Goal: Task Accomplishment & Management: Use online tool/utility

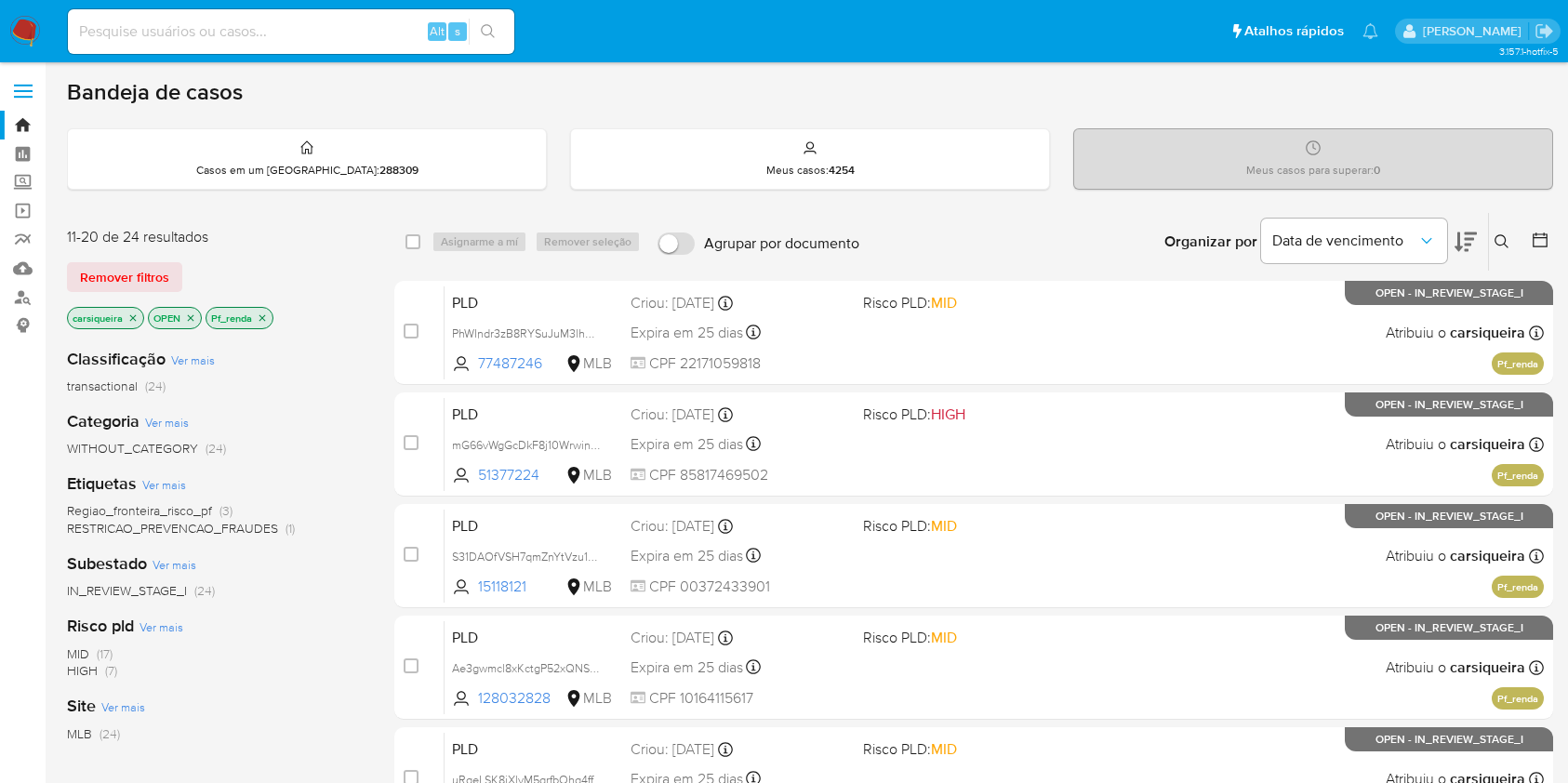
scroll to position [685, 0]
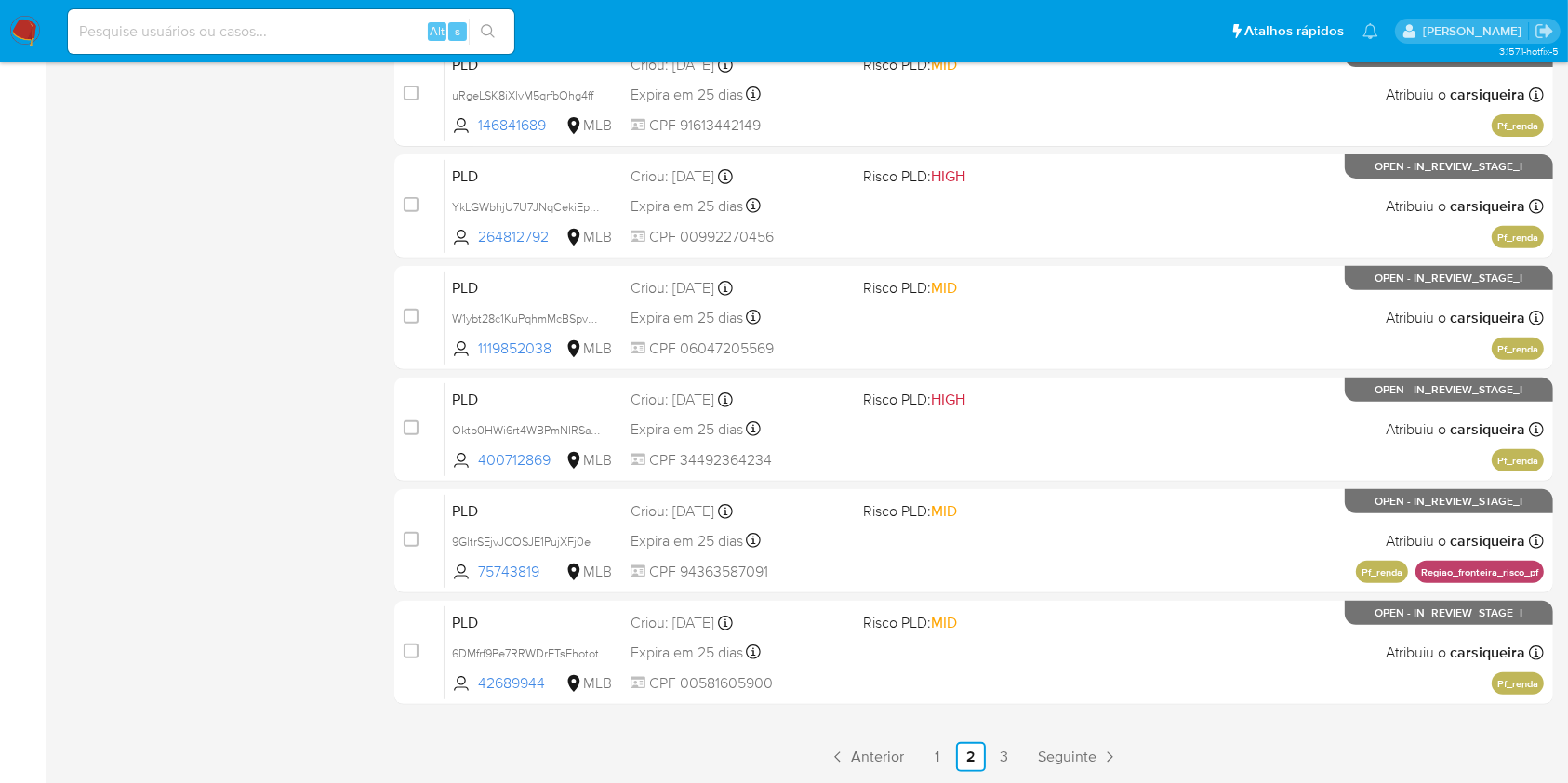
drag, startPoint x: 1565, startPoint y: 644, endPoint x: 1586, endPoint y: 7, distance: 637.3
click at [1567, 7] on html "Pausado Ver notificaciones Alt s Atalhos rápidos Presiona las siguientes teclas…" at bounding box center [784, 49] width 1568 height 1469
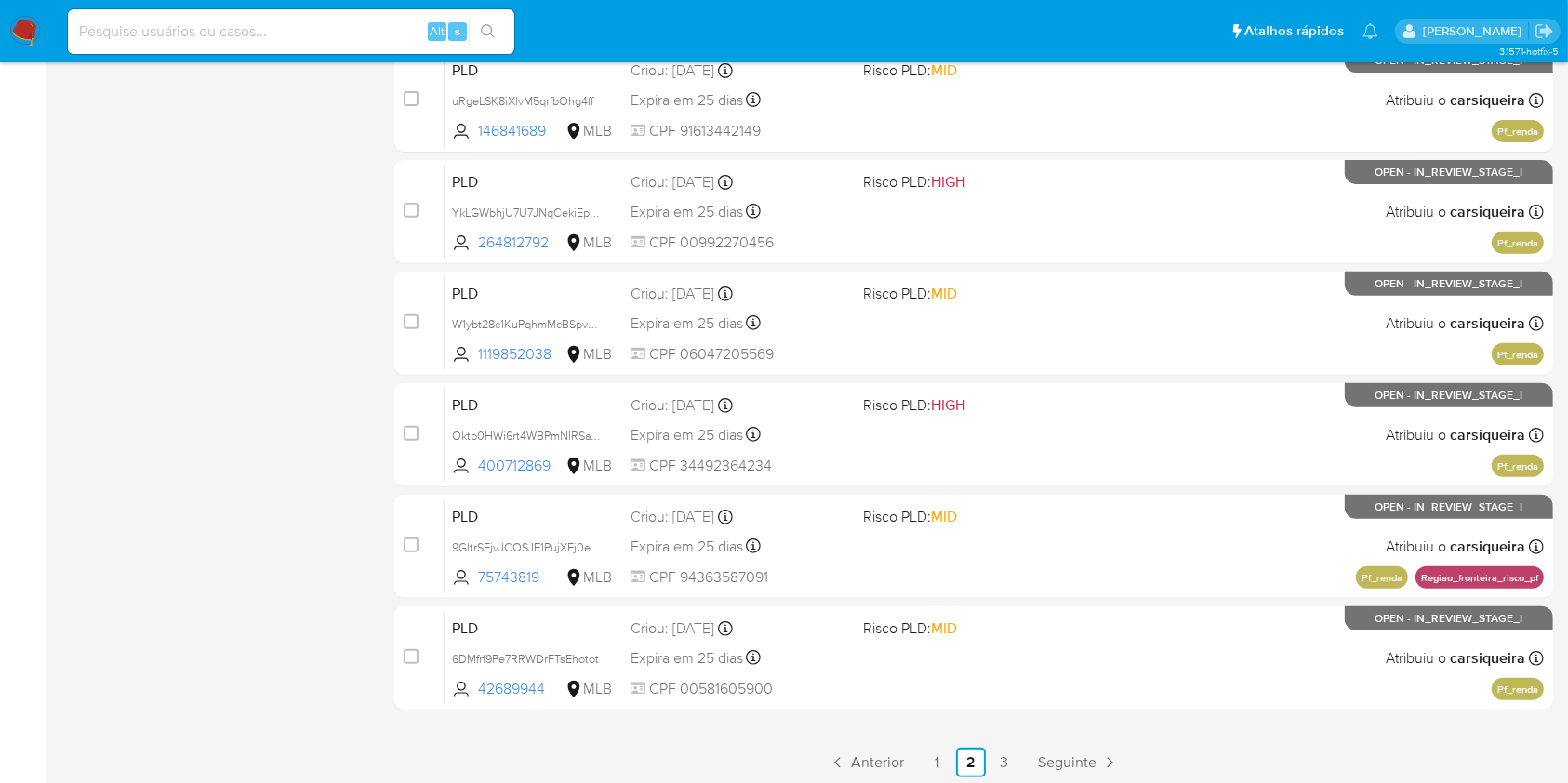
click at [231, 339] on div "11-20 de 24 resultados Remover filtros carsiqueira OPEN Pf_renda Classificação …" at bounding box center [215, 156] width 298 height 1245
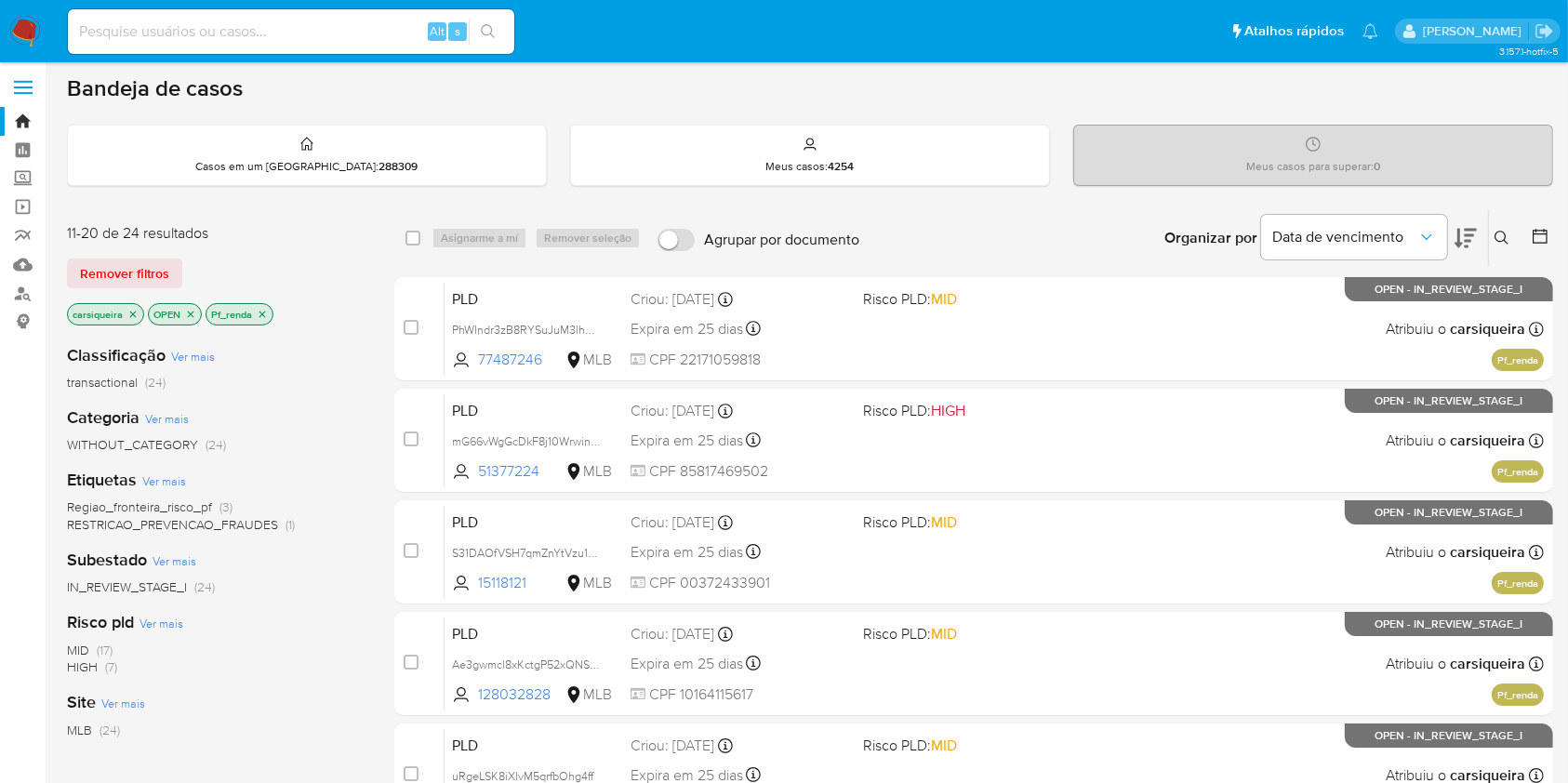
scroll to position [0, 0]
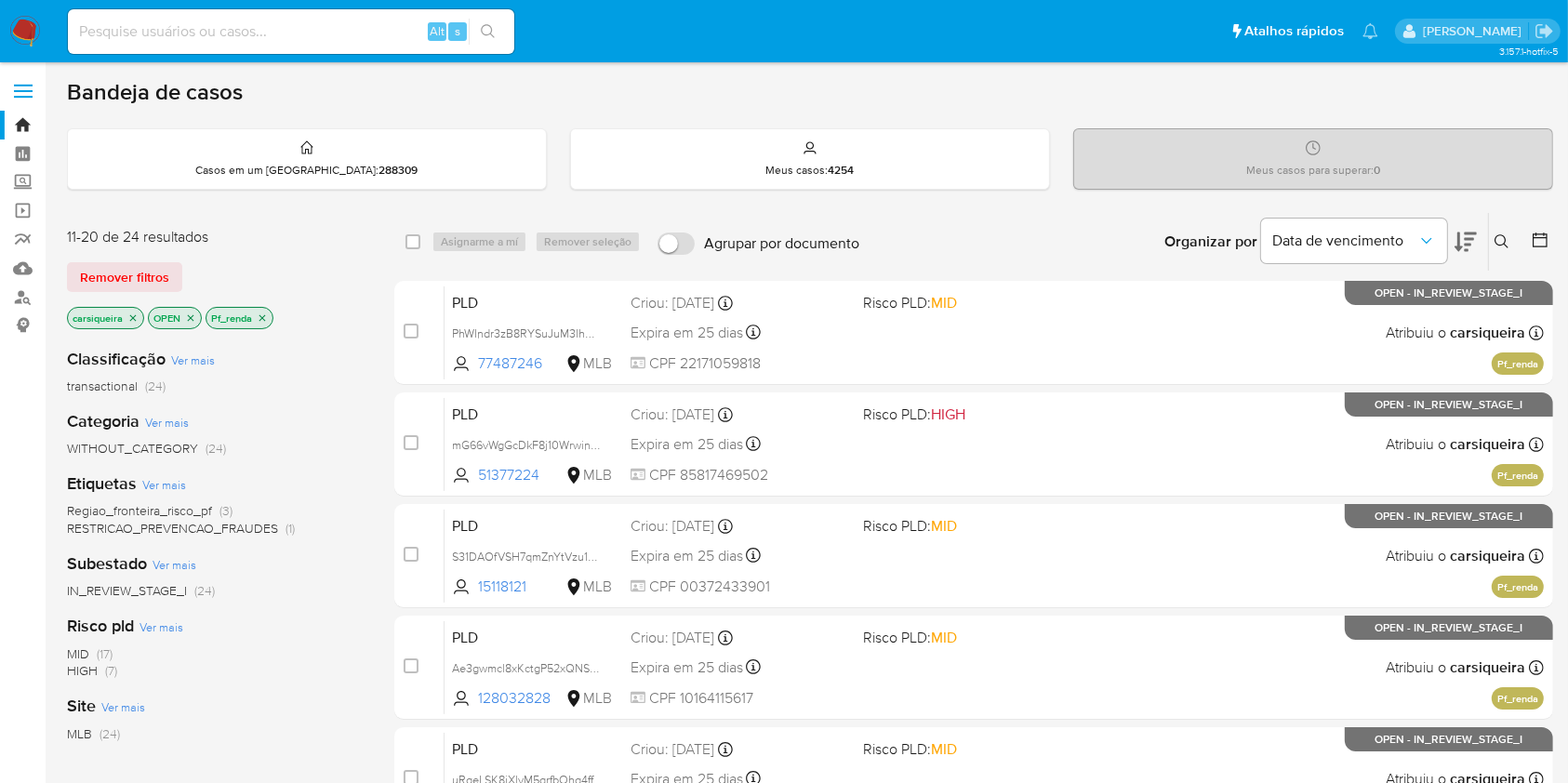
click at [361, 32] on input at bounding box center [291, 32] width 447 height 24
paste input "VlYcw9aI3kMWhmohzTy7FYkj"
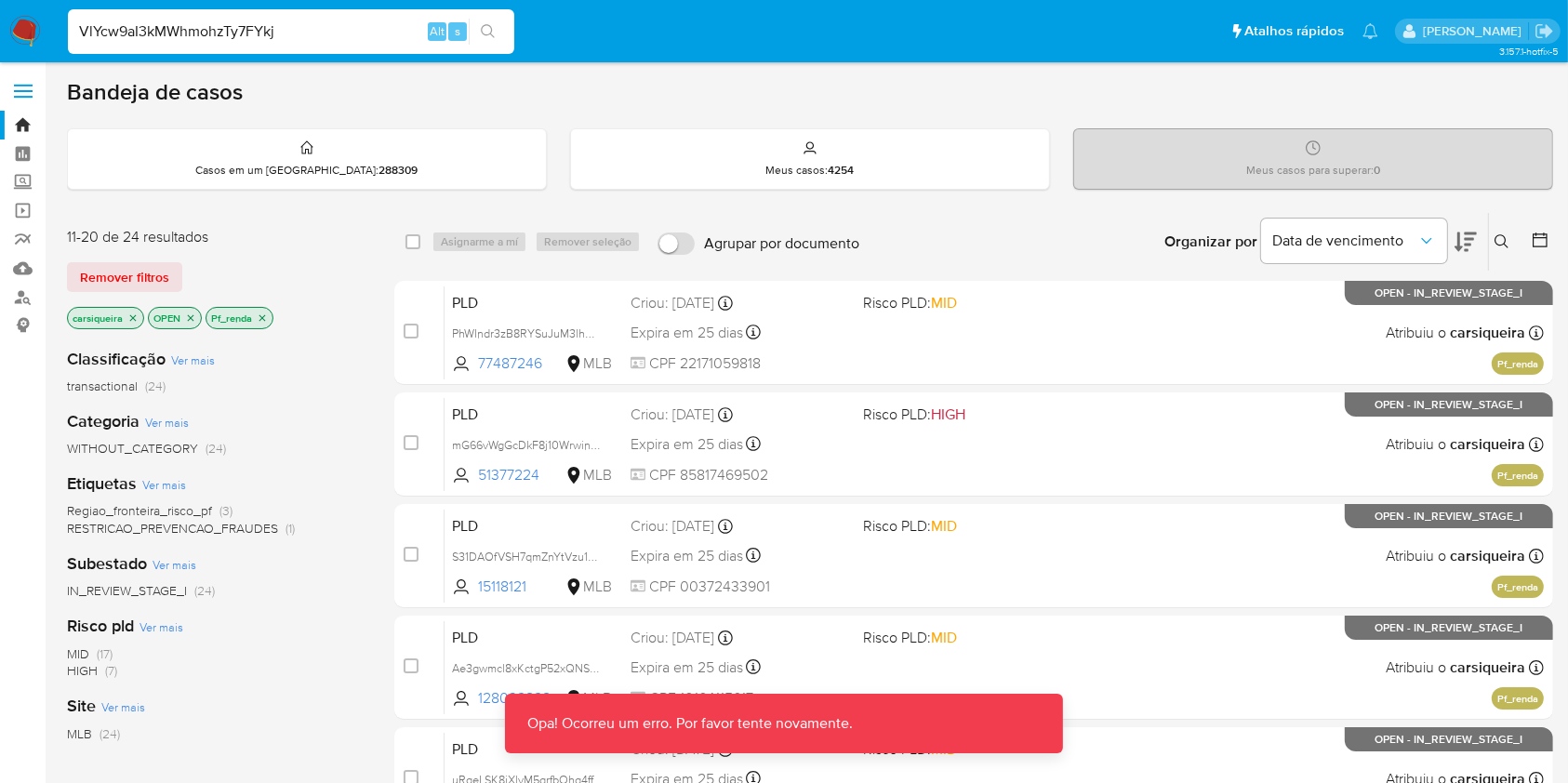
click at [361, 32] on input "VlYcw9aI3kMWhmohzTy7FYkj" at bounding box center [291, 32] width 447 height 24
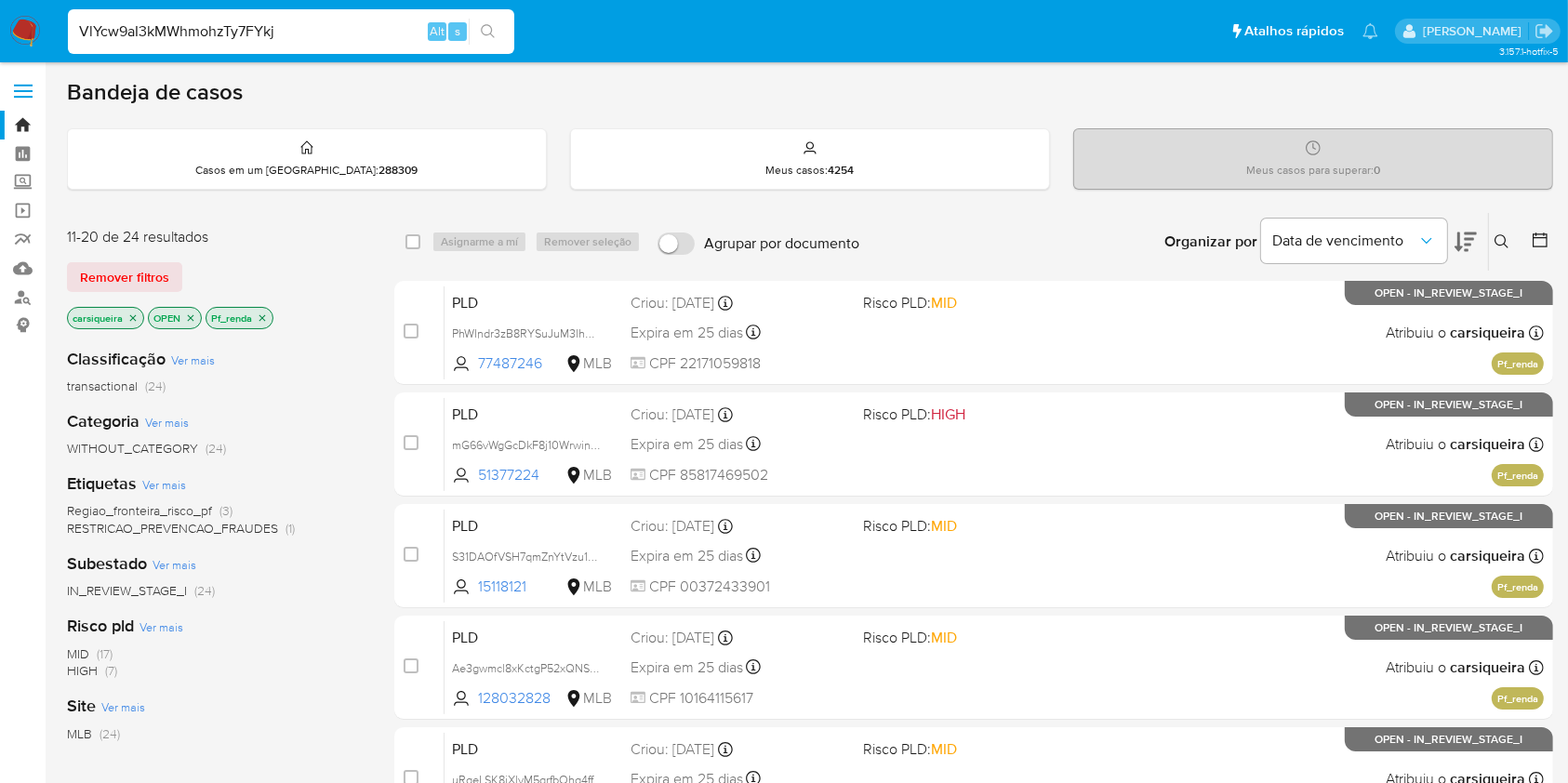
click at [78, 38] on input "VlYcw9aI3kMWhmohzTy7FYkj" at bounding box center [291, 32] width 447 height 24
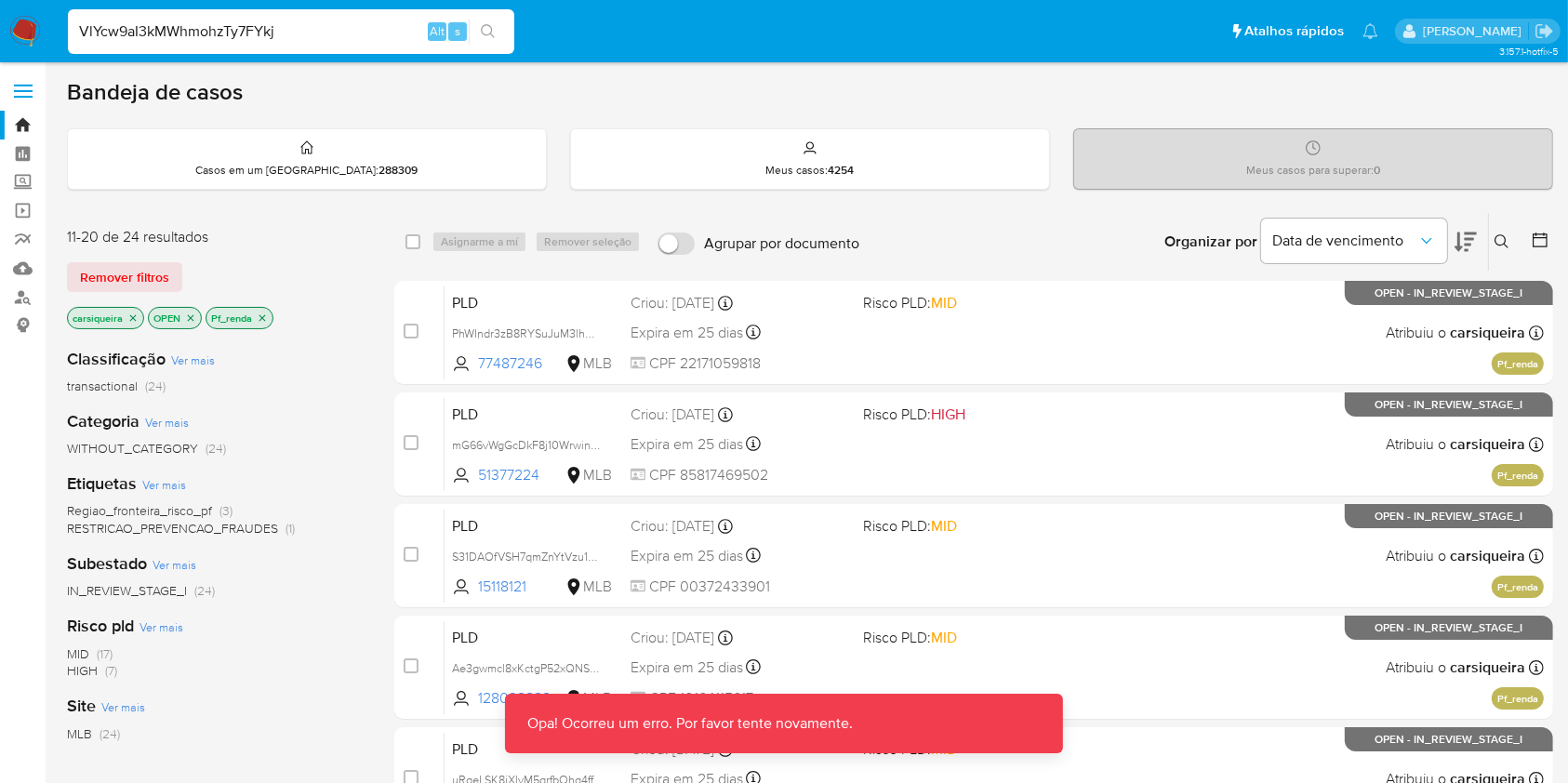
click at [352, 35] on input "VlYcw9aI3kMWhmohzTy7FYkj" at bounding box center [291, 32] width 447 height 24
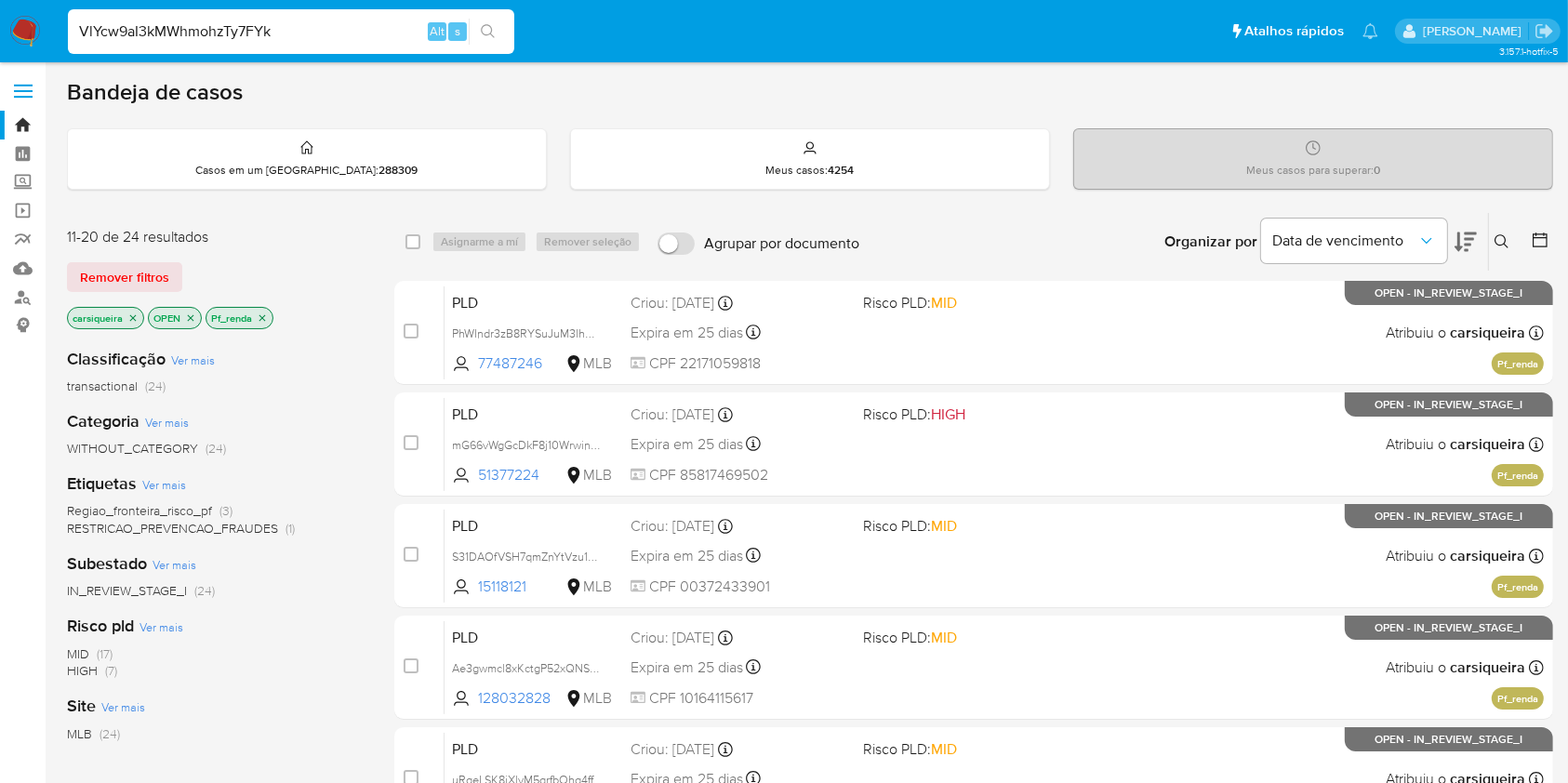
type input "VlYcw9aI3kMWhmohzTy7FYk"
click at [273, 35] on input at bounding box center [291, 32] width 447 height 24
paste input "VlYcw9aI3kMWhmohzTy7FYkj"
type input "VlYcw9aI3kMWhmohzTy7FYkj"
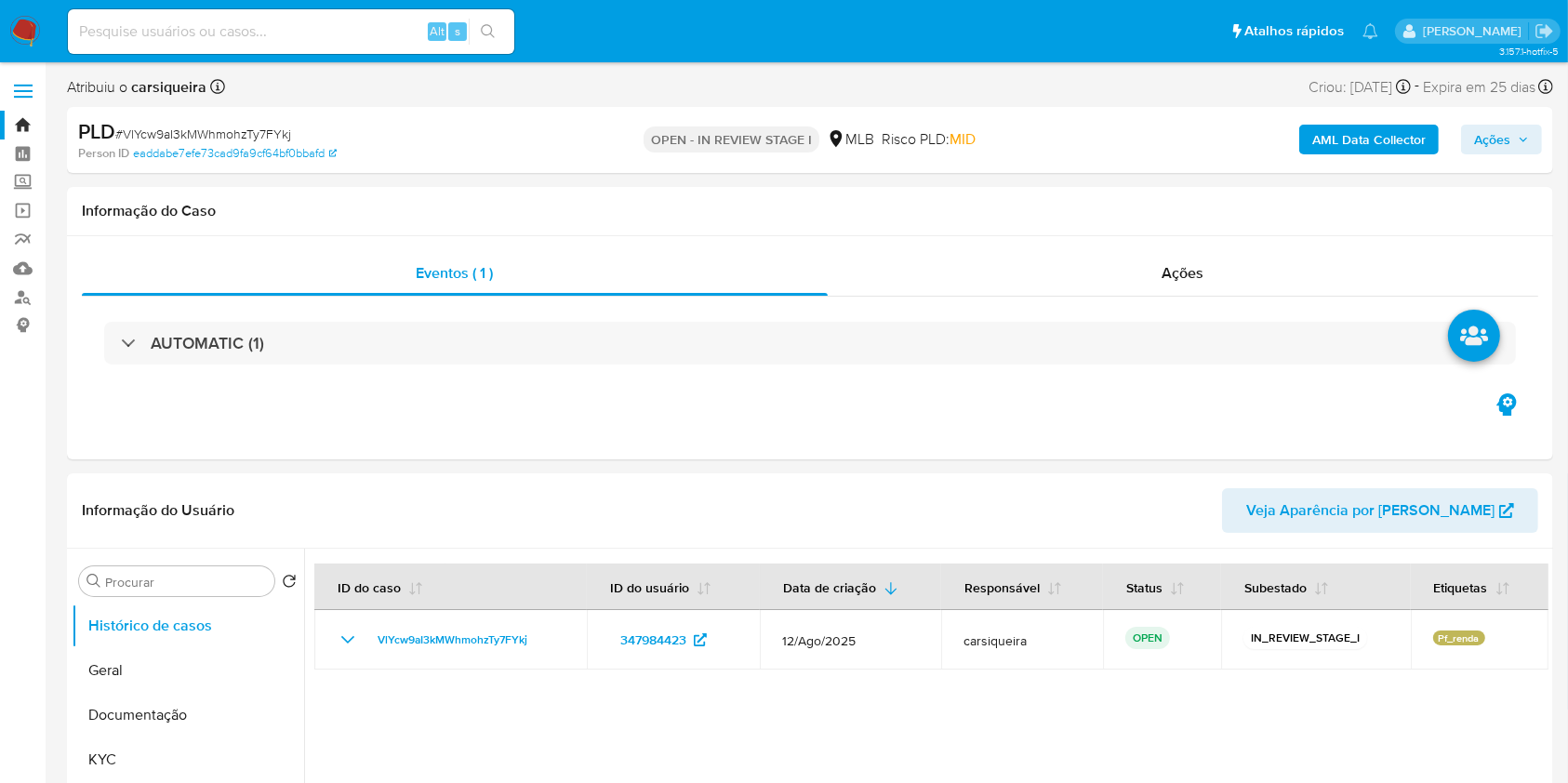
select select "10"
click at [770, 587] on div at bounding box center [926, 787] width 1244 height 477
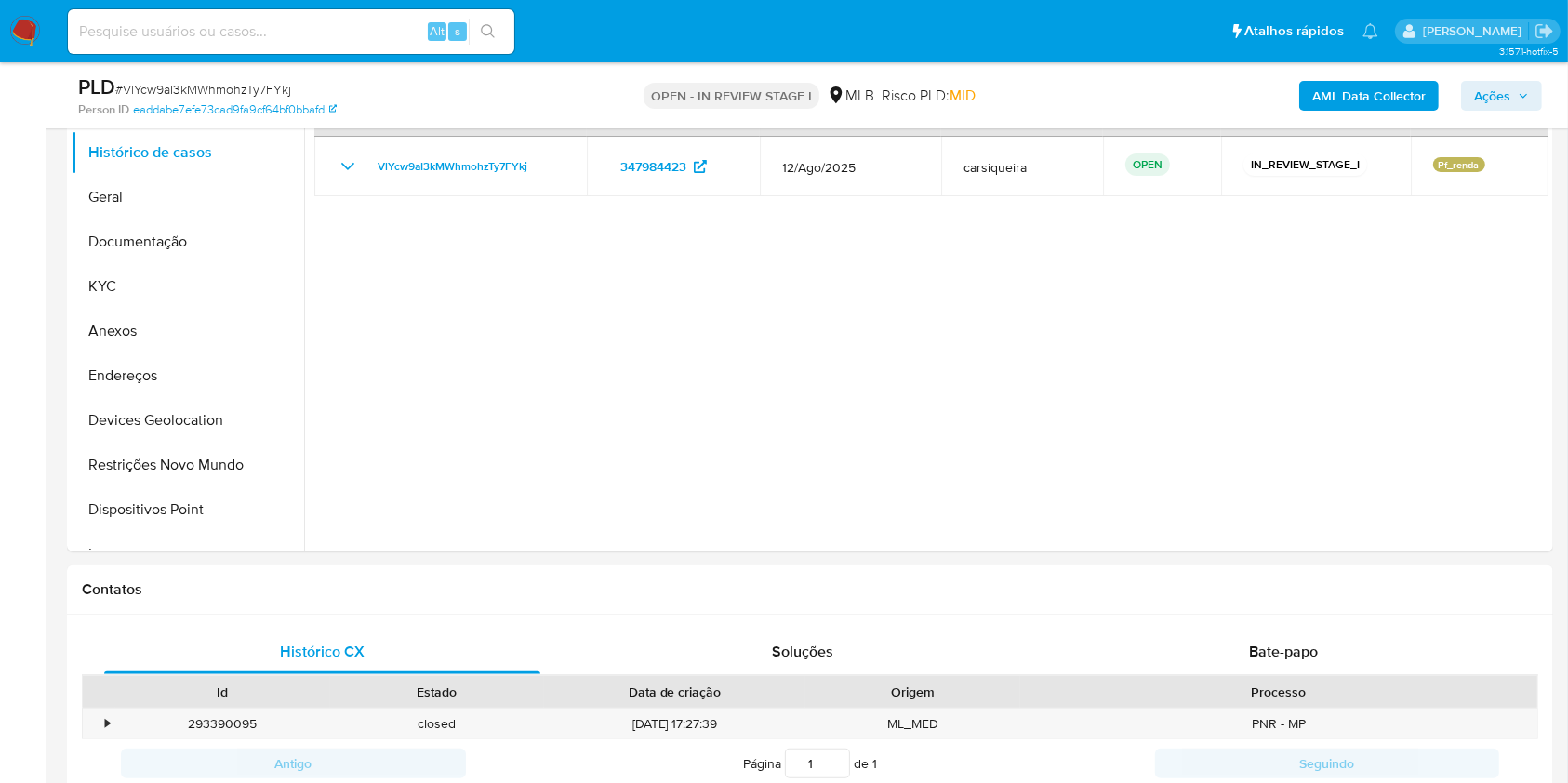
scroll to position [404, 0]
click at [142, 208] on button "Geral" at bounding box center [180, 200] width 217 height 45
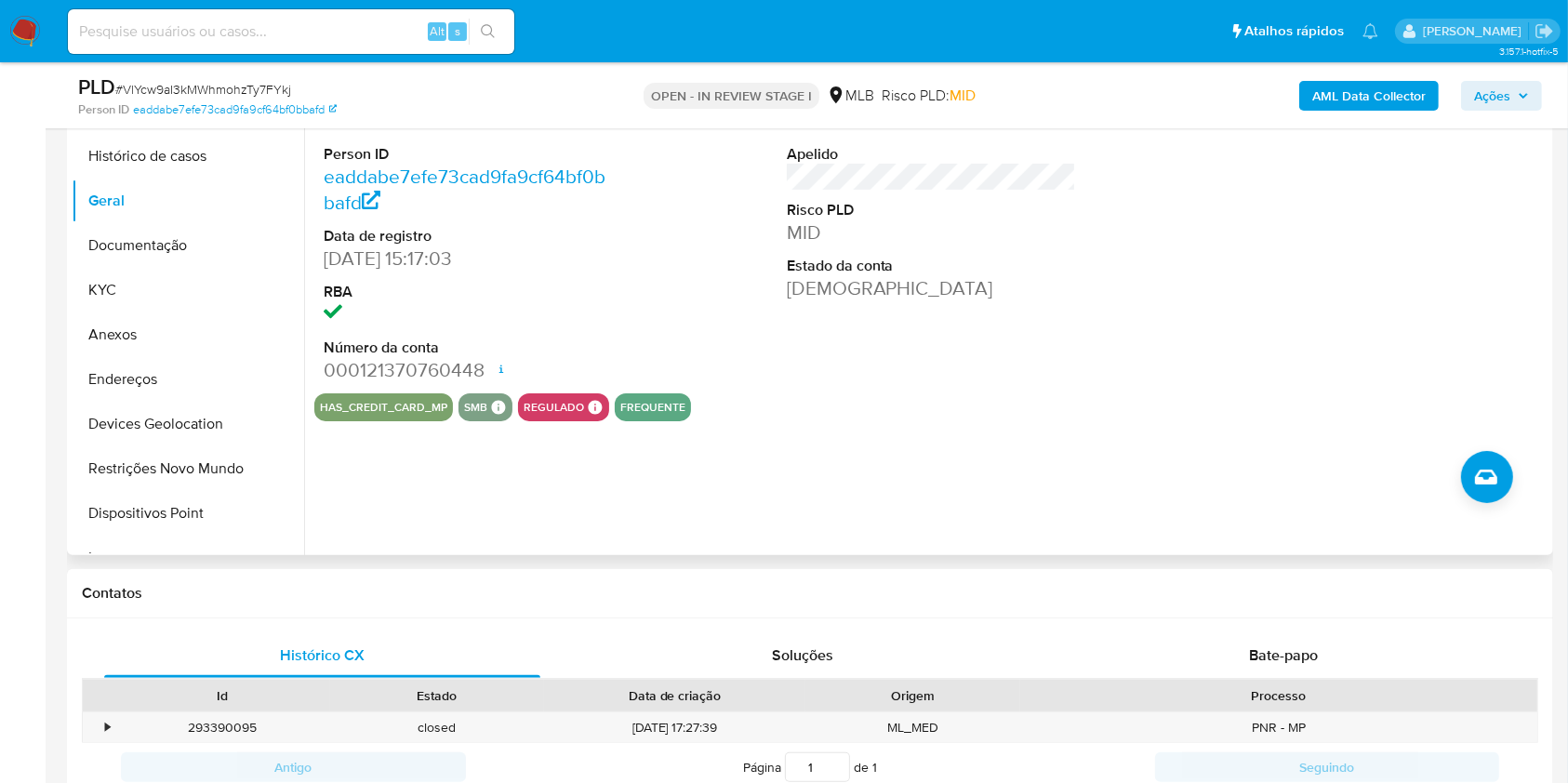
click at [552, 279] on dl "ID do usuário 347984423 Person ID eaddabe7efe73cad9fa9cf64bf0bbafd Data de regi…" at bounding box center [469, 236] width 290 height 296
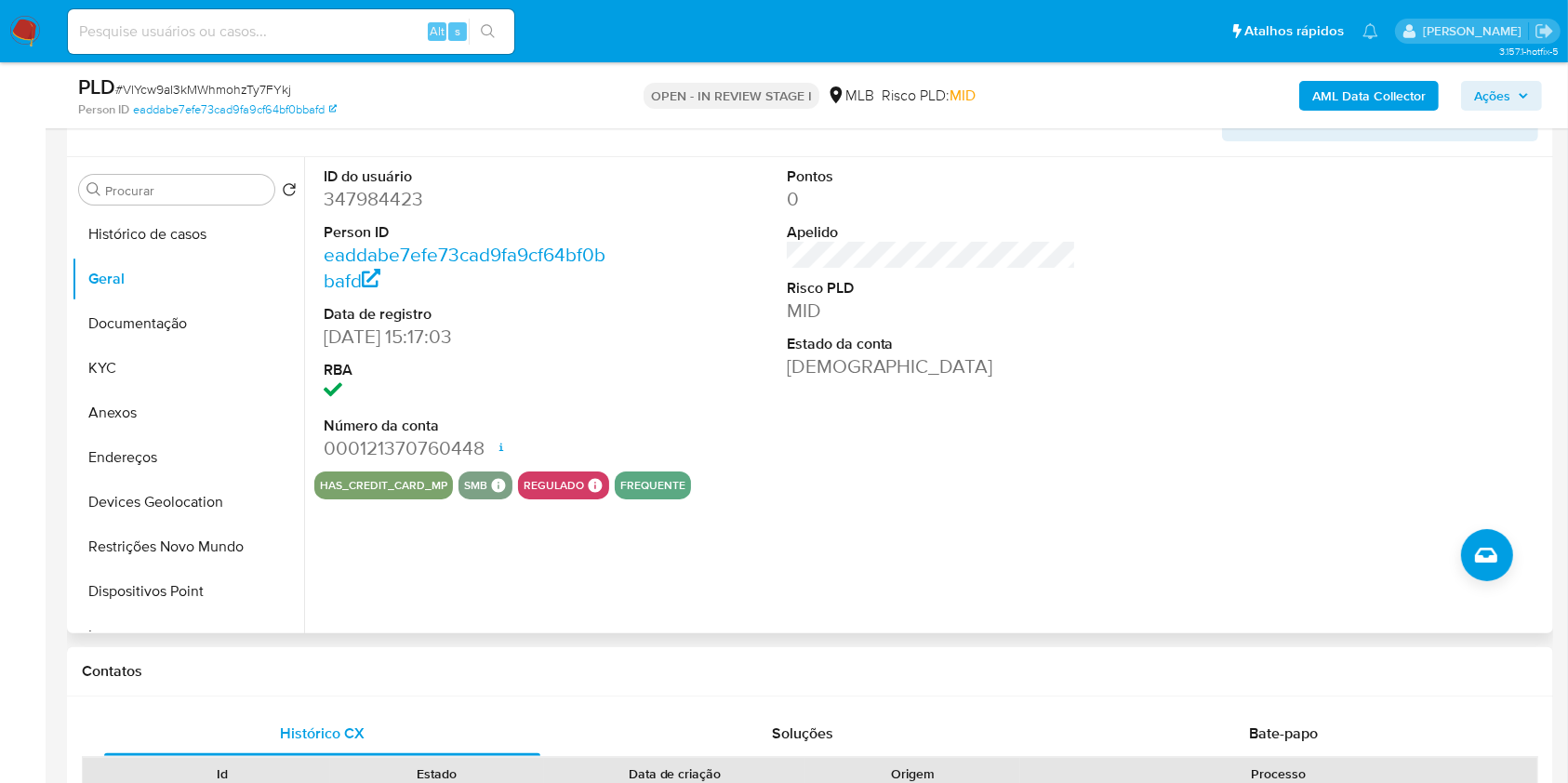
scroll to position [305, 0]
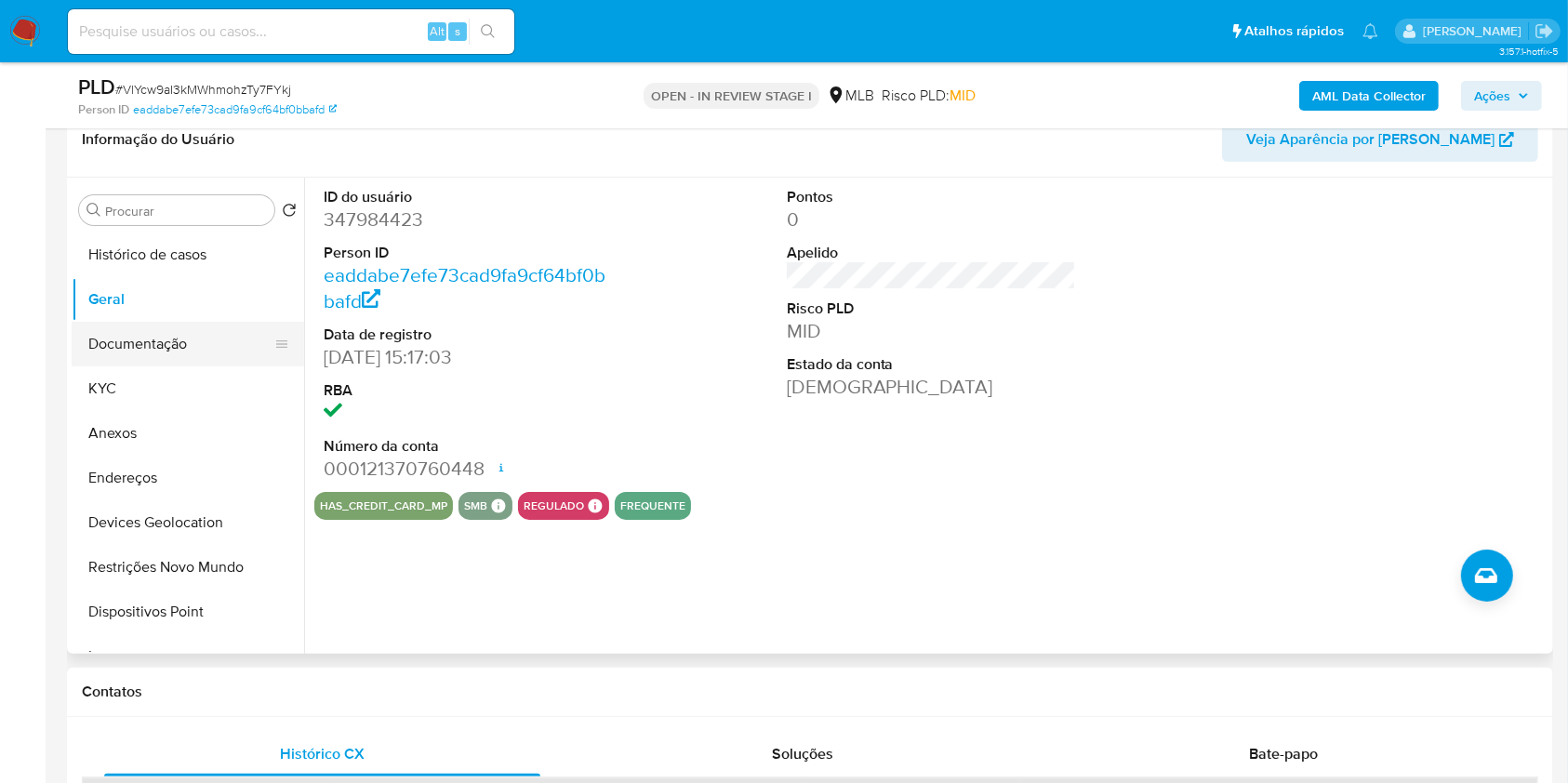
click at [209, 328] on button "Documentação" at bounding box center [180, 344] width 217 height 45
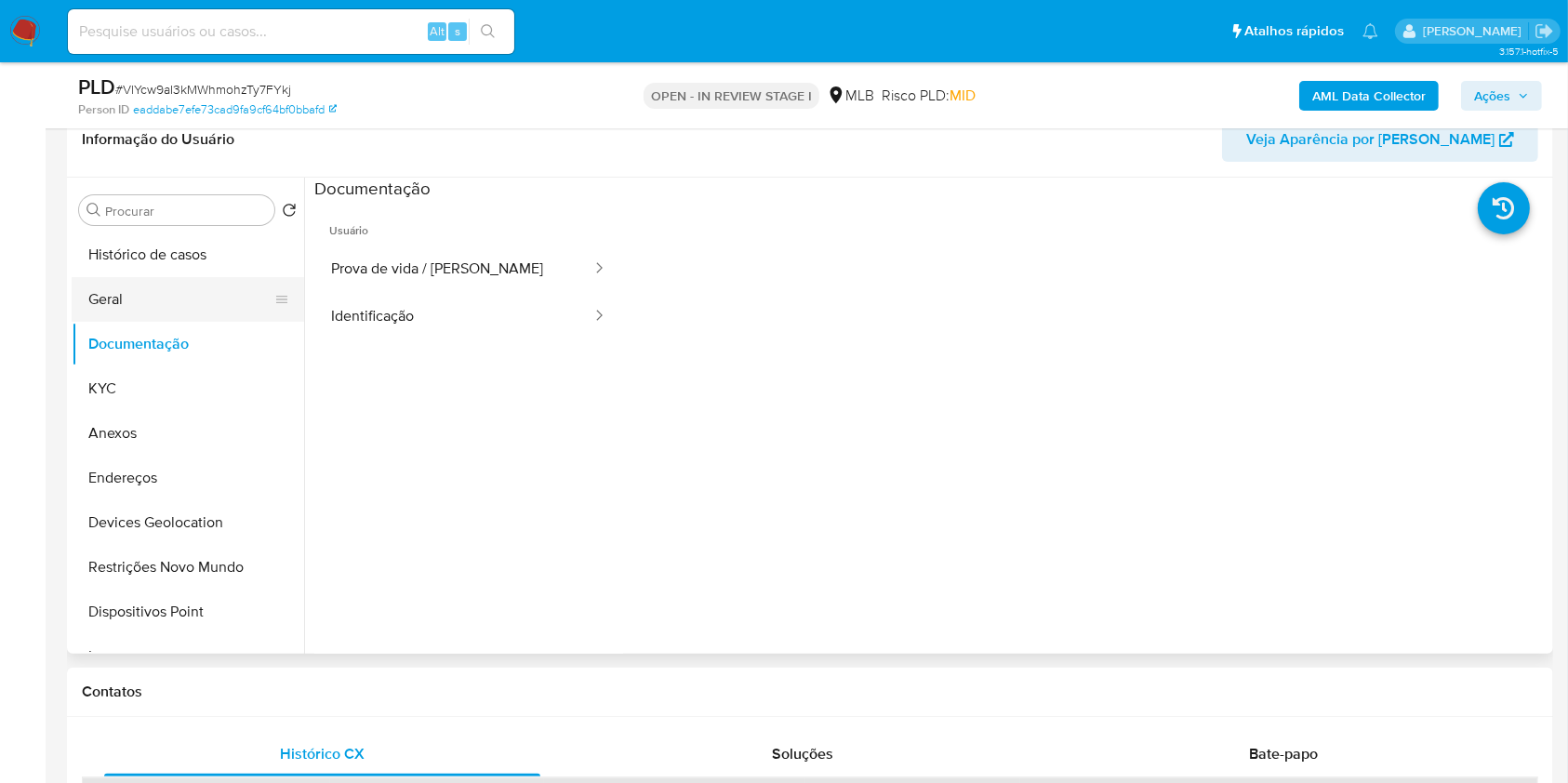
click at [173, 286] on button "Geral" at bounding box center [180, 299] width 217 height 45
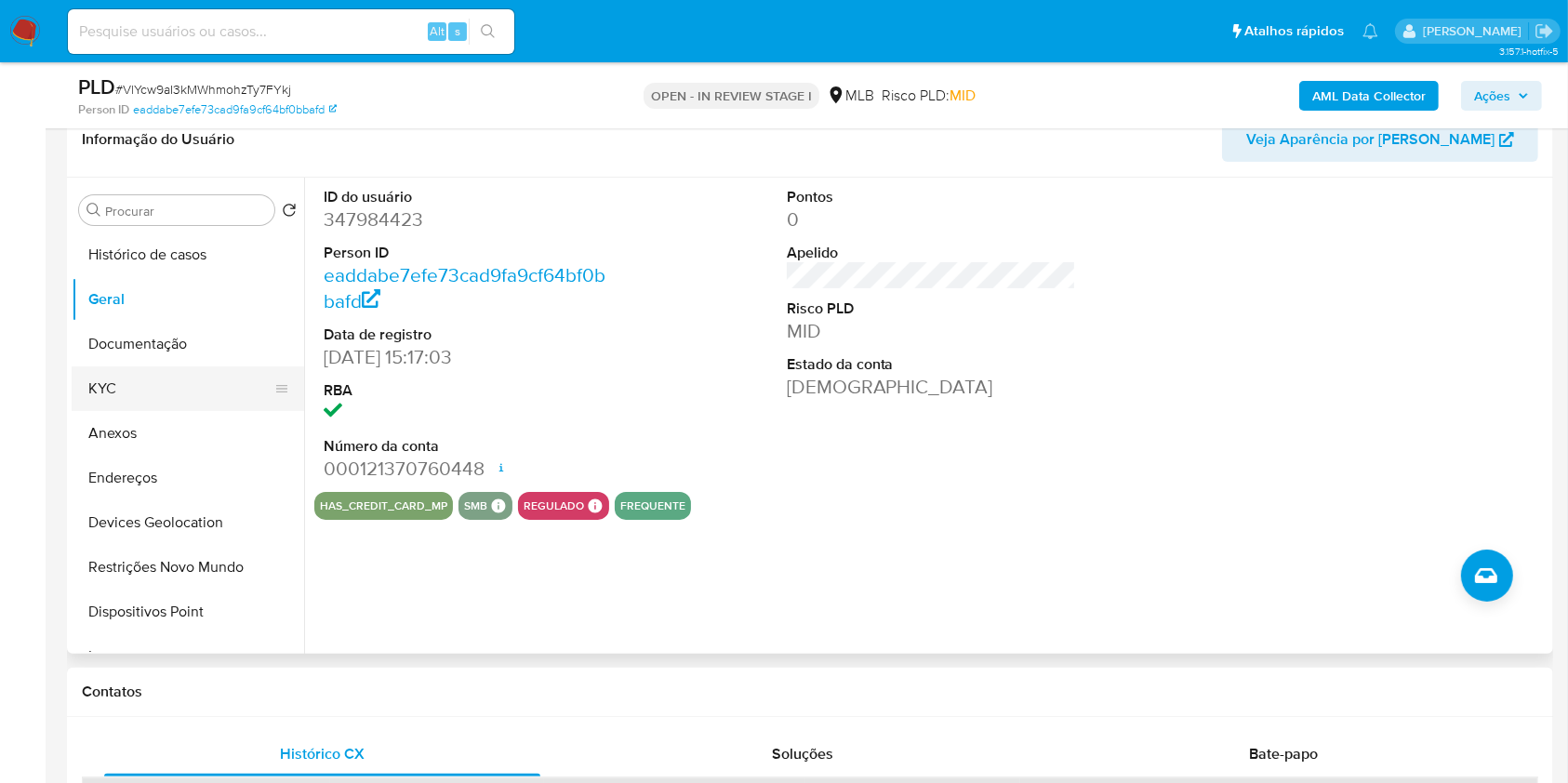
click at [142, 375] on button "KYC" at bounding box center [180, 389] width 217 height 45
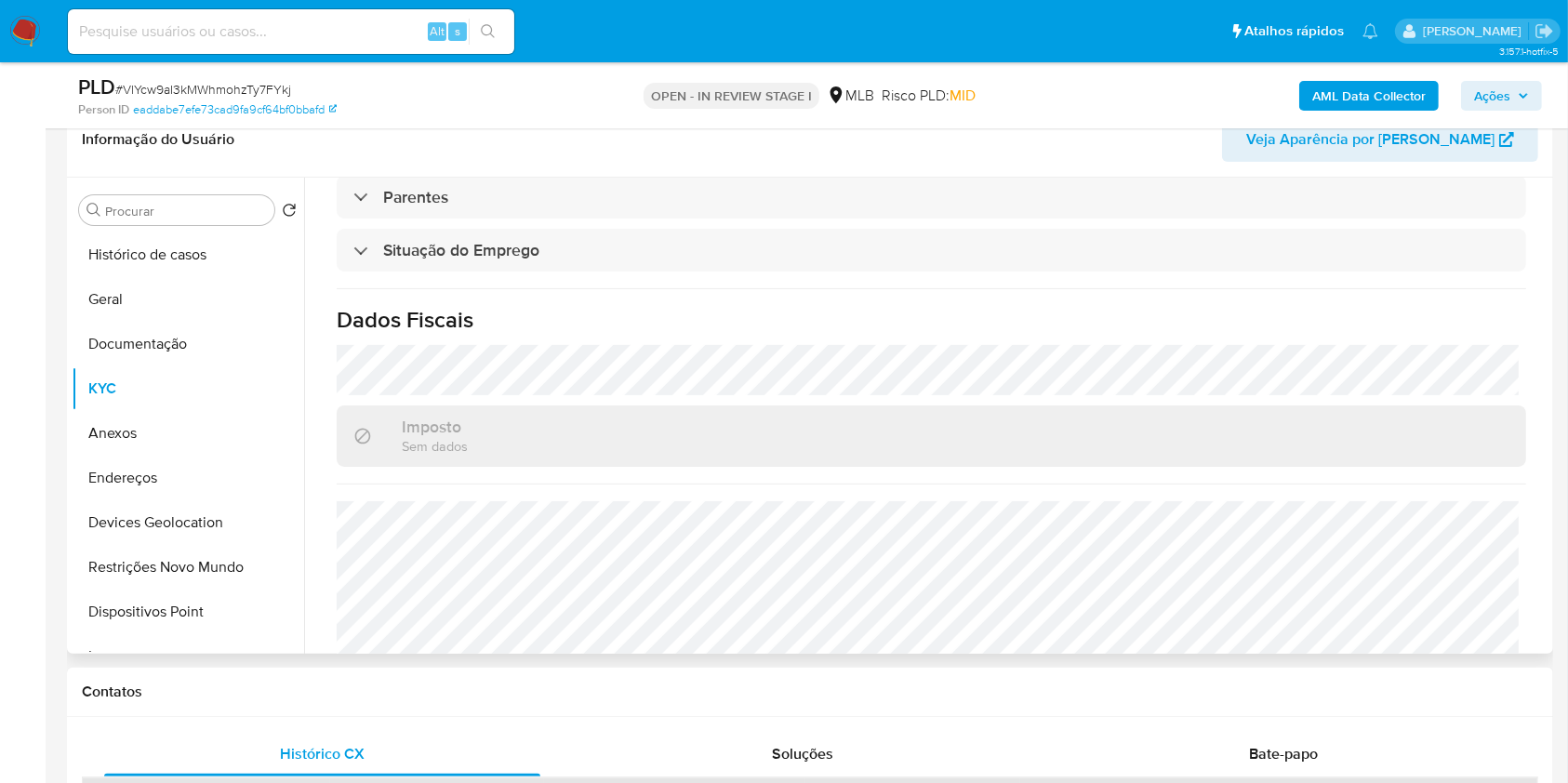
scroll to position [791, 0]
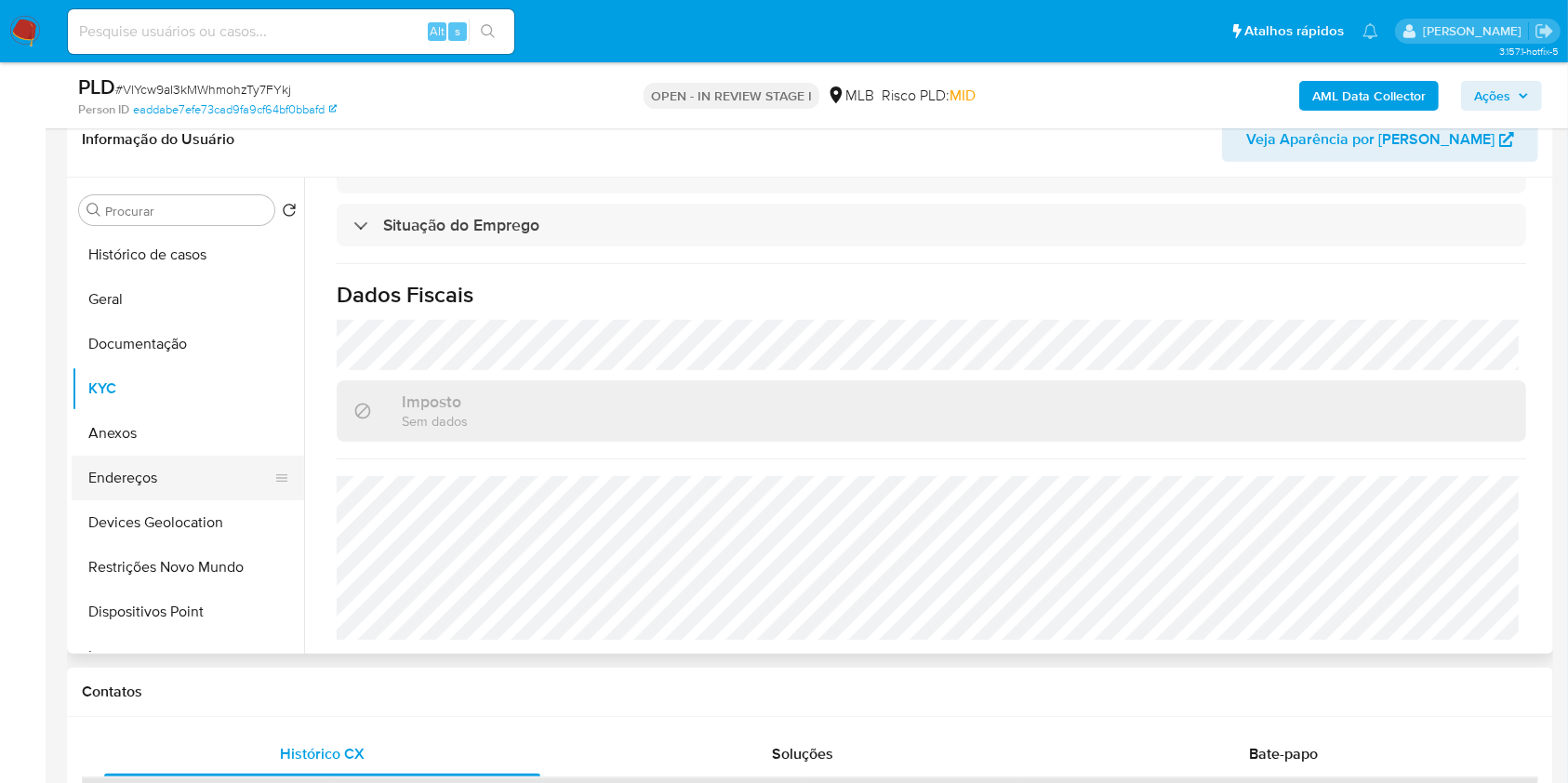
click at [164, 466] on button "Endereços" at bounding box center [180, 478] width 217 height 45
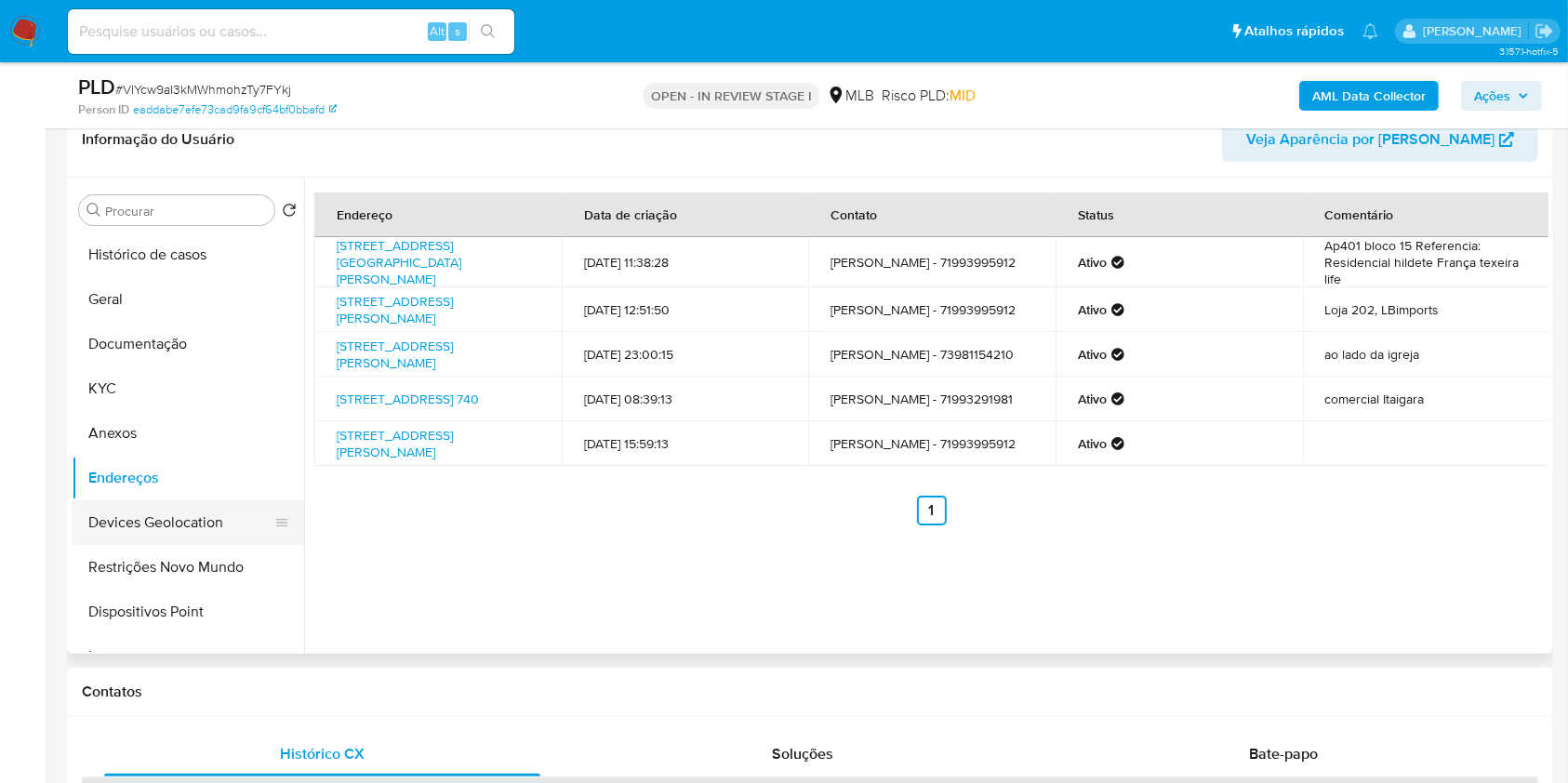
click at [214, 523] on button "Devices Geolocation" at bounding box center [180, 523] width 217 height 45
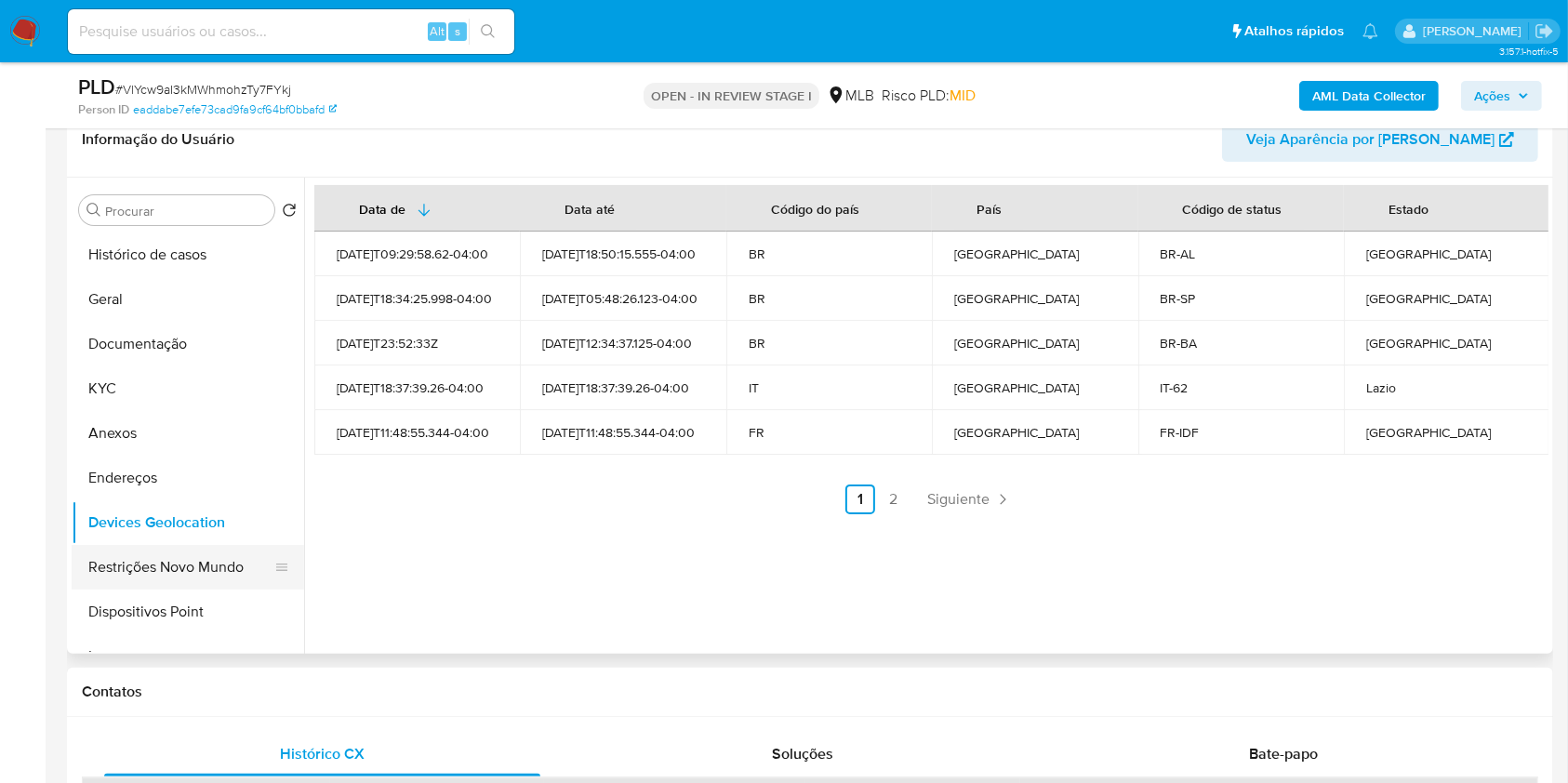
click at [173, 568] on button "Restrições Novo Mundo" at bounding box center [180, 568] width 217 height 45
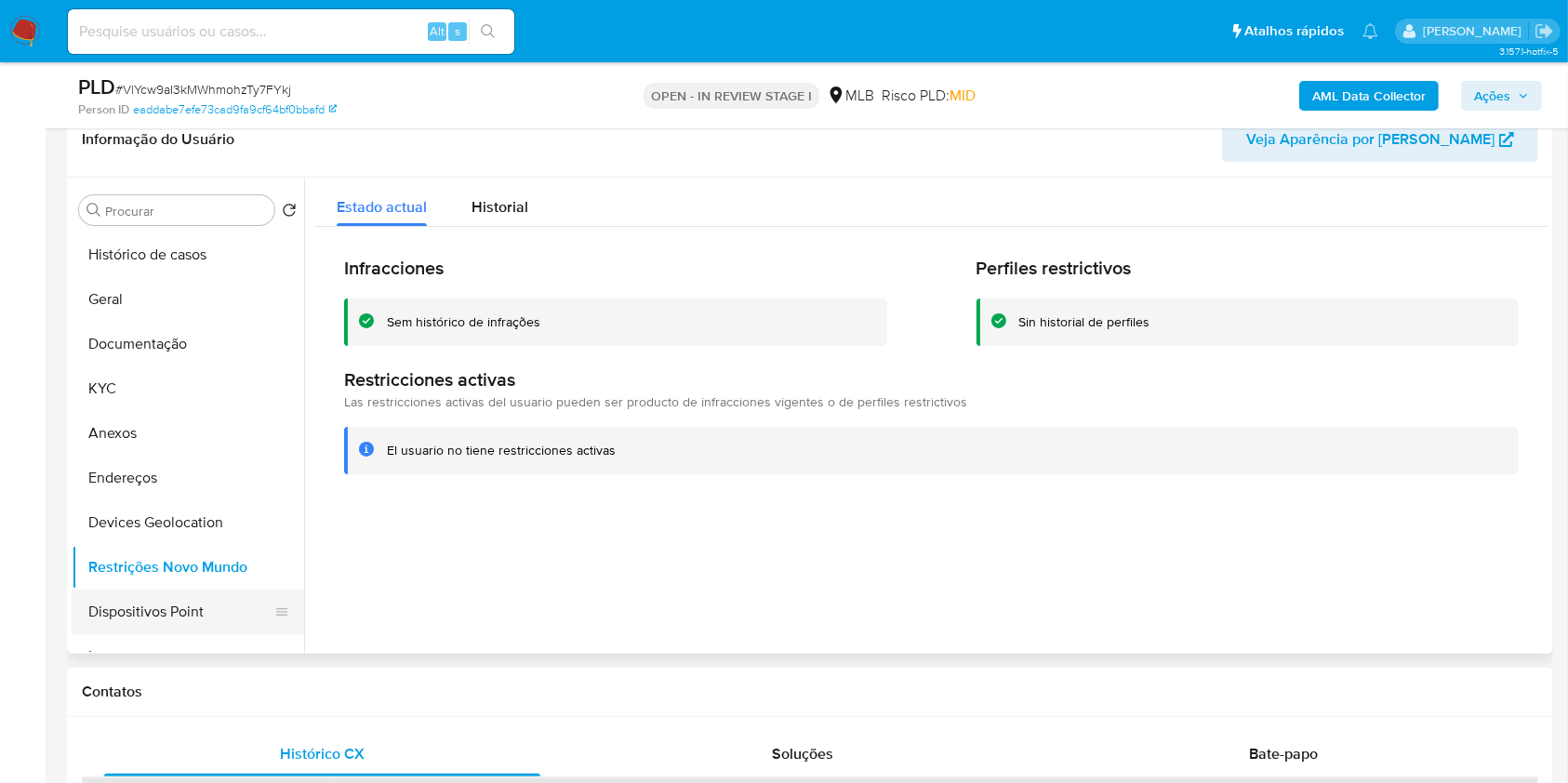
click at [235, 587] on button "Dispositivos Point" at bounding box center [180, 611] width 217 height 45
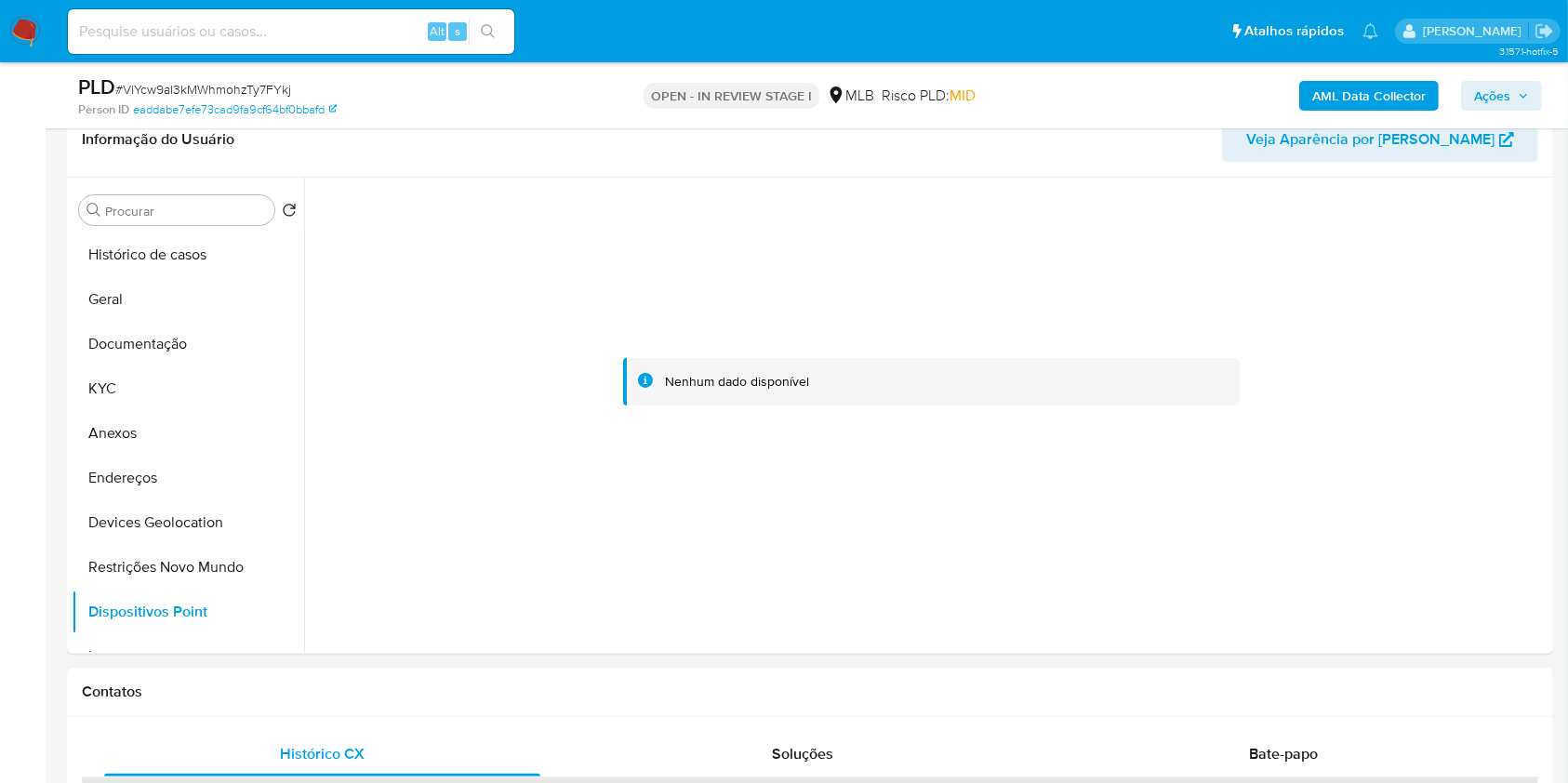
click at [1189, 96] on b "AML Data Collector" at bounding box center [1369, 96] width 114 height 30
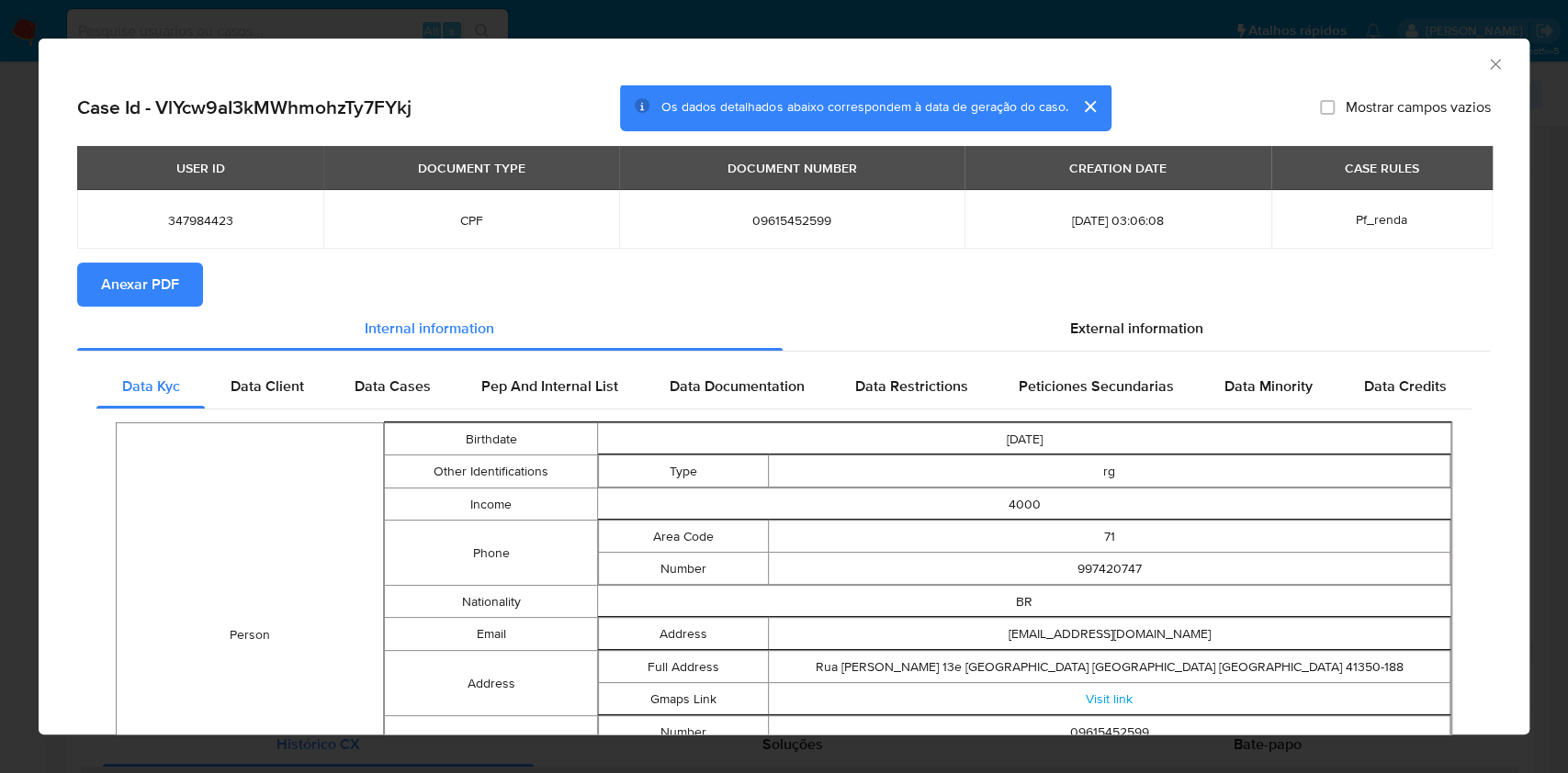
click at [174, 282] on span "Anexar PDF" at bounding box center [140, 285] width 78 height 40
click at [0, 350] on div "AML Data Collector Case Id - VlYcw9aI3kMWhmohzTy7FYkj Os dados detalhados abaix…" at bounding box center [784, 386] width 1568 height 773
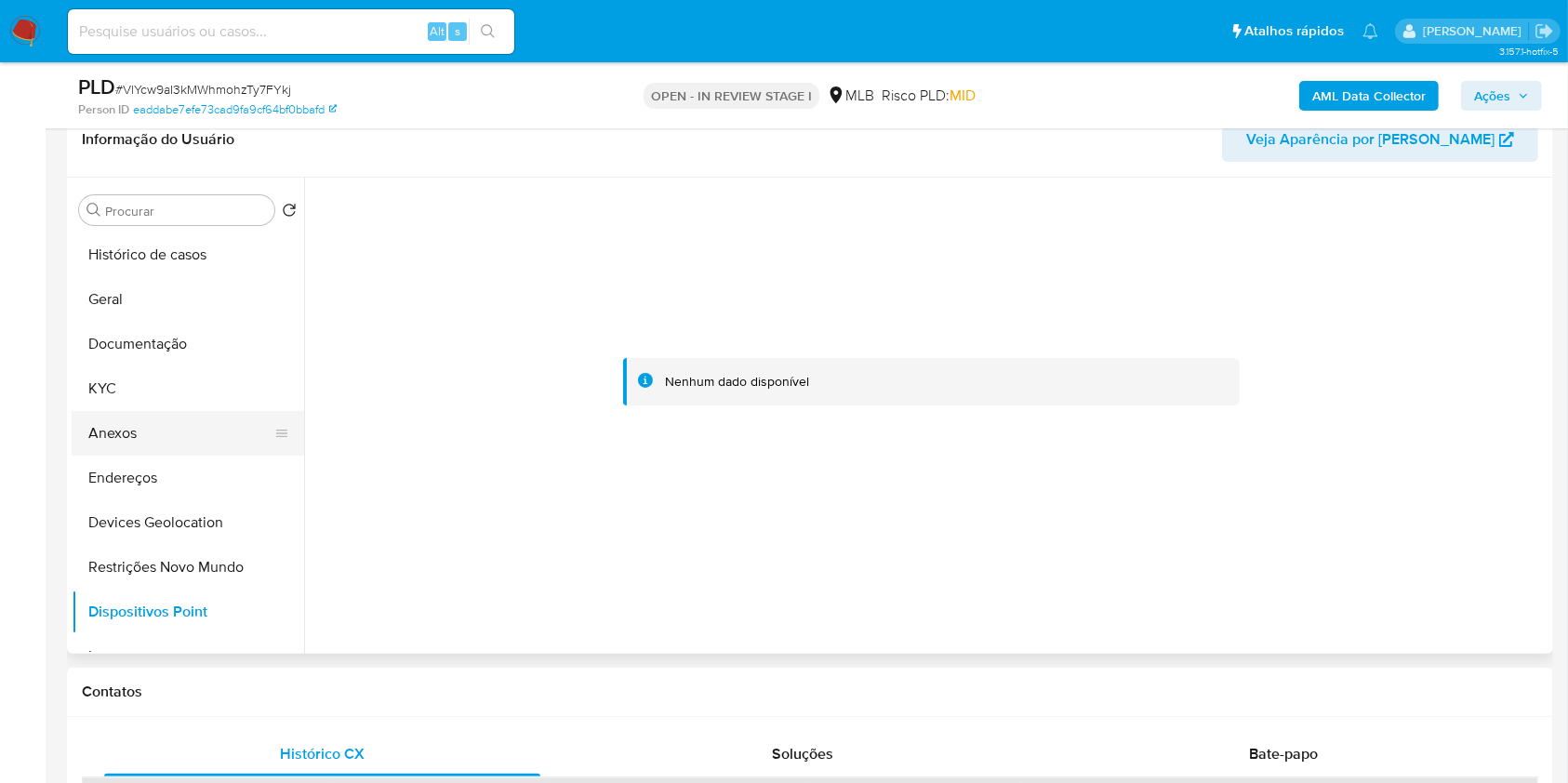
click at [104, 443] on button "Anexos" at bounding box center [180, 433] width 217 height 45
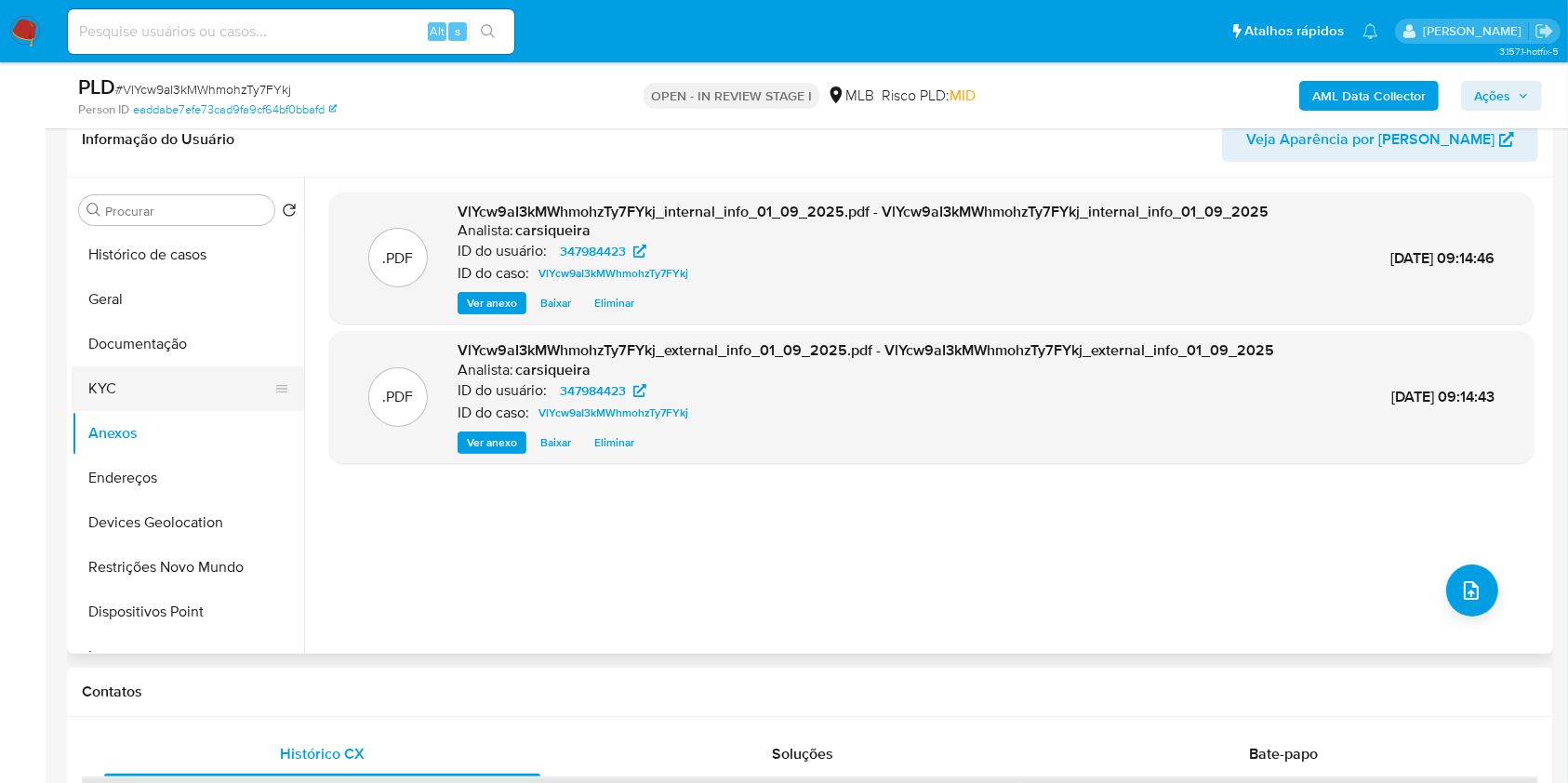
click at [179, 374] on button "KYC" at bounding box center [180, 389] width 217 height 45
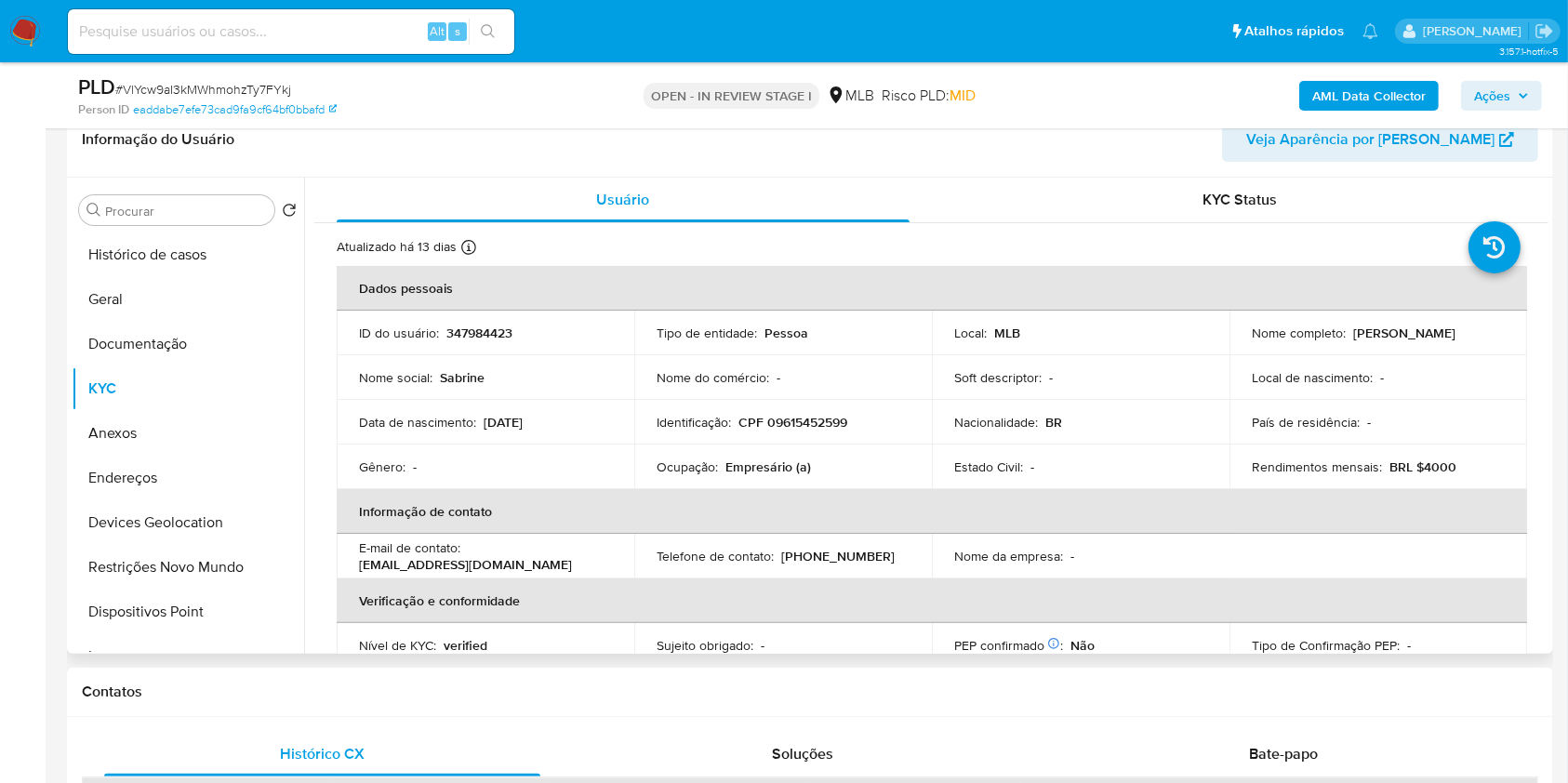
click at [830, 416] on p "CPF 09615452599" at bounding box center [792, 422] width 109 height 17
copy p "09615452599"
drag, startPoint x: 1246, startPoint y: 339, endPoint x: 1466, endPoint y: 344, distance: 220.1
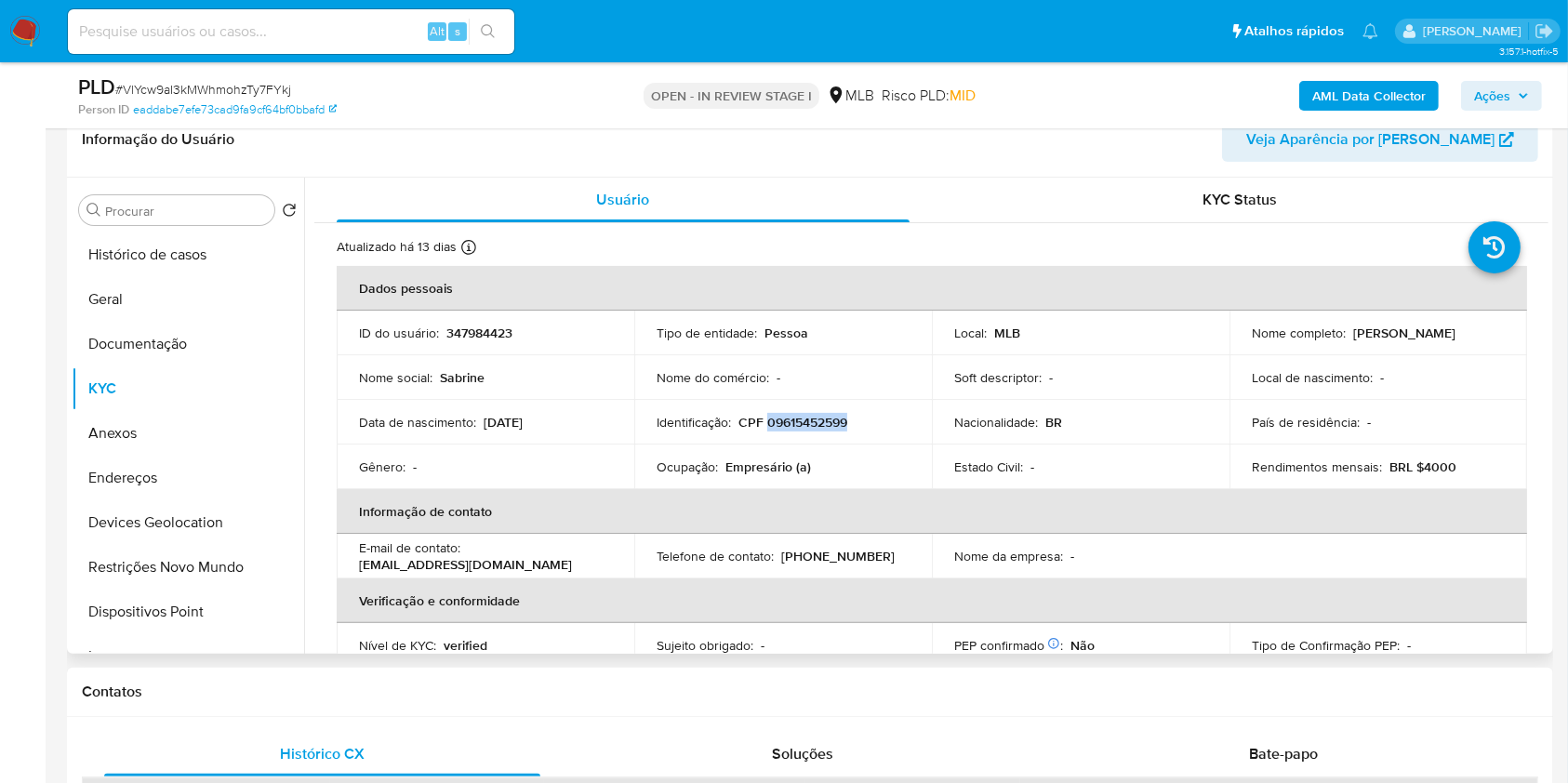
click at [1189, 341] on div "Nome completo : Sabrine Ribeiro Roseno Dos Santos" at bounding box center [1379, 333] width 253 height 17
copy p "[PERSON_NAME]"
click at [711, 520] on th "Informação de contato" at bounding box center [932, 512] width 1190 height 45
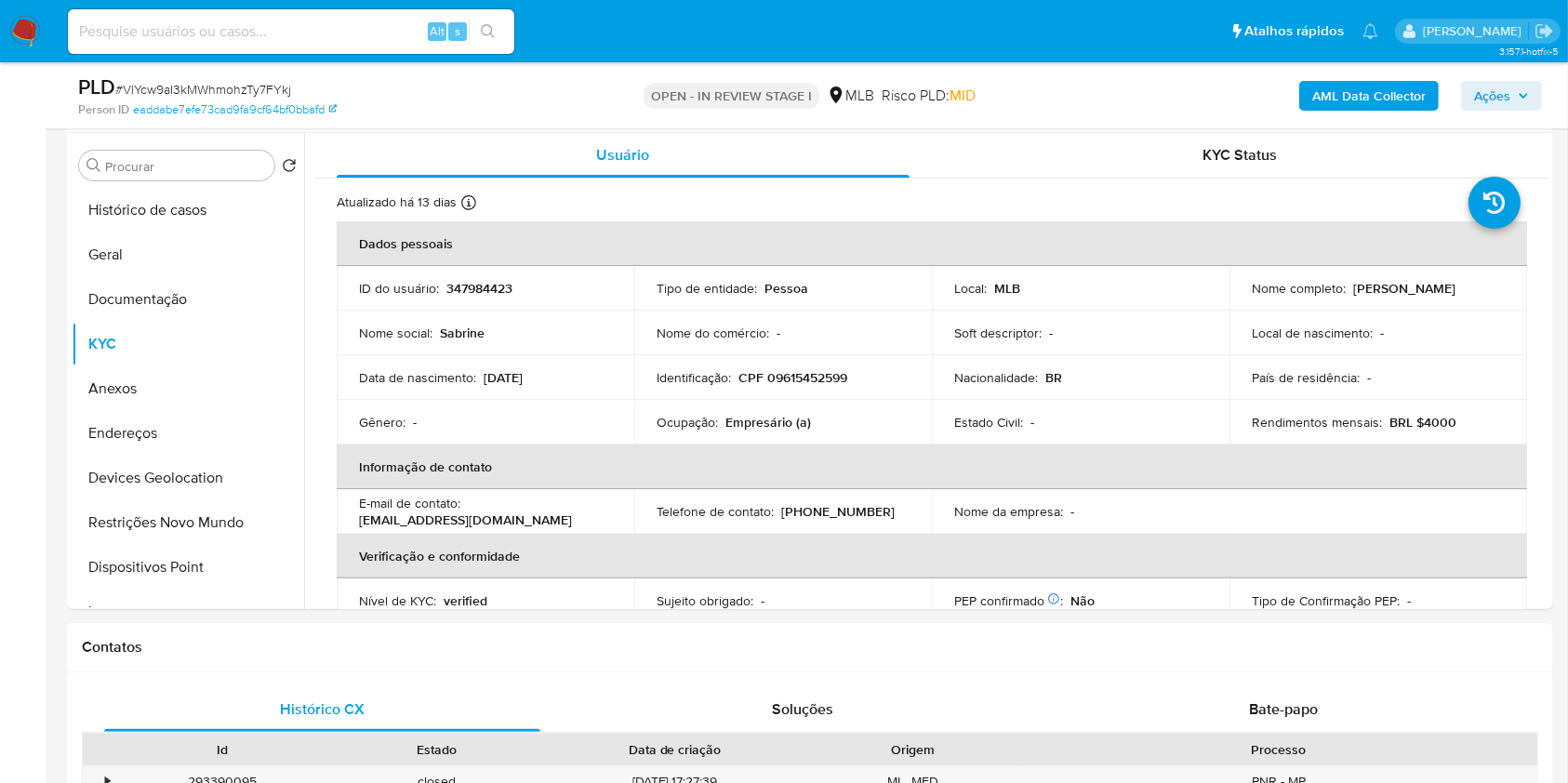
scroll to position [366, 0]
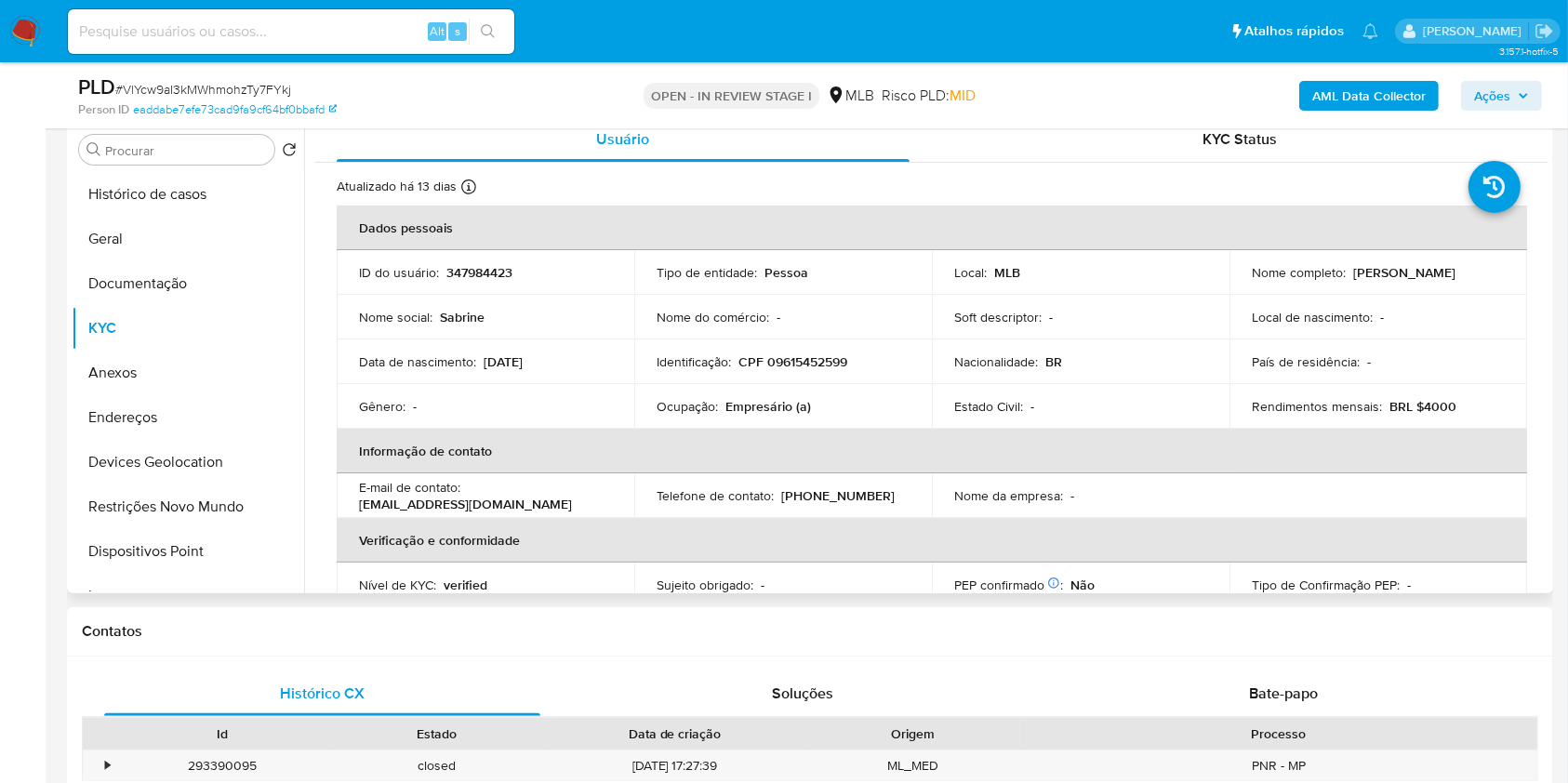
drag, startPoint x: 1462, startPoint y: 280, endPoint x: 1233, endPoint y: 280, distance: 229.0
click at [1189, 280] on td "Nome completo : Sabrine Ribeiro Roseno Dos Santos" at bounding box center [1378, 272] width 298 height 45
copy p "[PERSON_NAME]"
click at [575, 504] on div "E-mail de contato : sabrineroseno2003@gmail.com" at bounding box center [485, 496] width 253 height 34
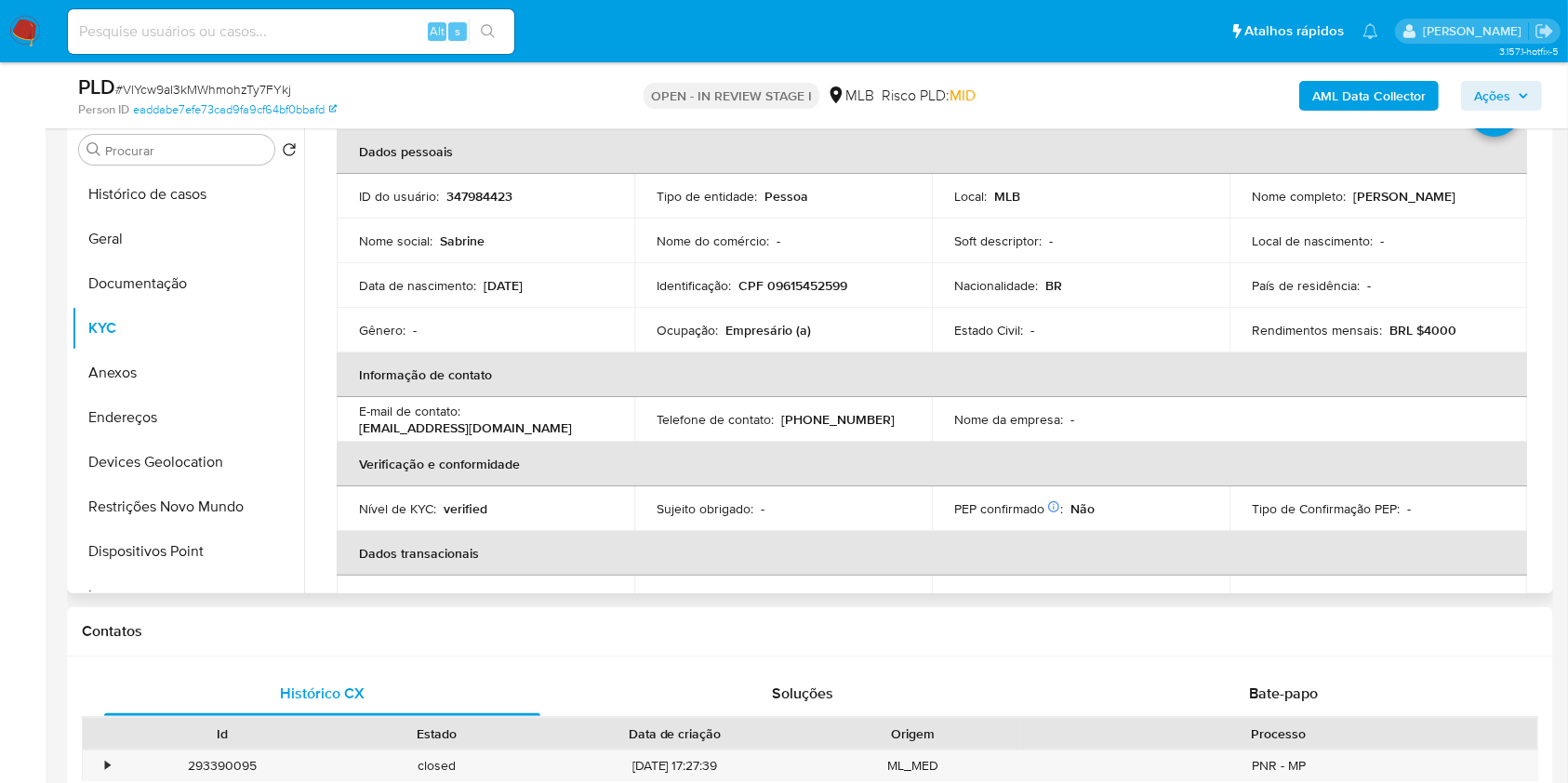
scroll to position [47, 0]
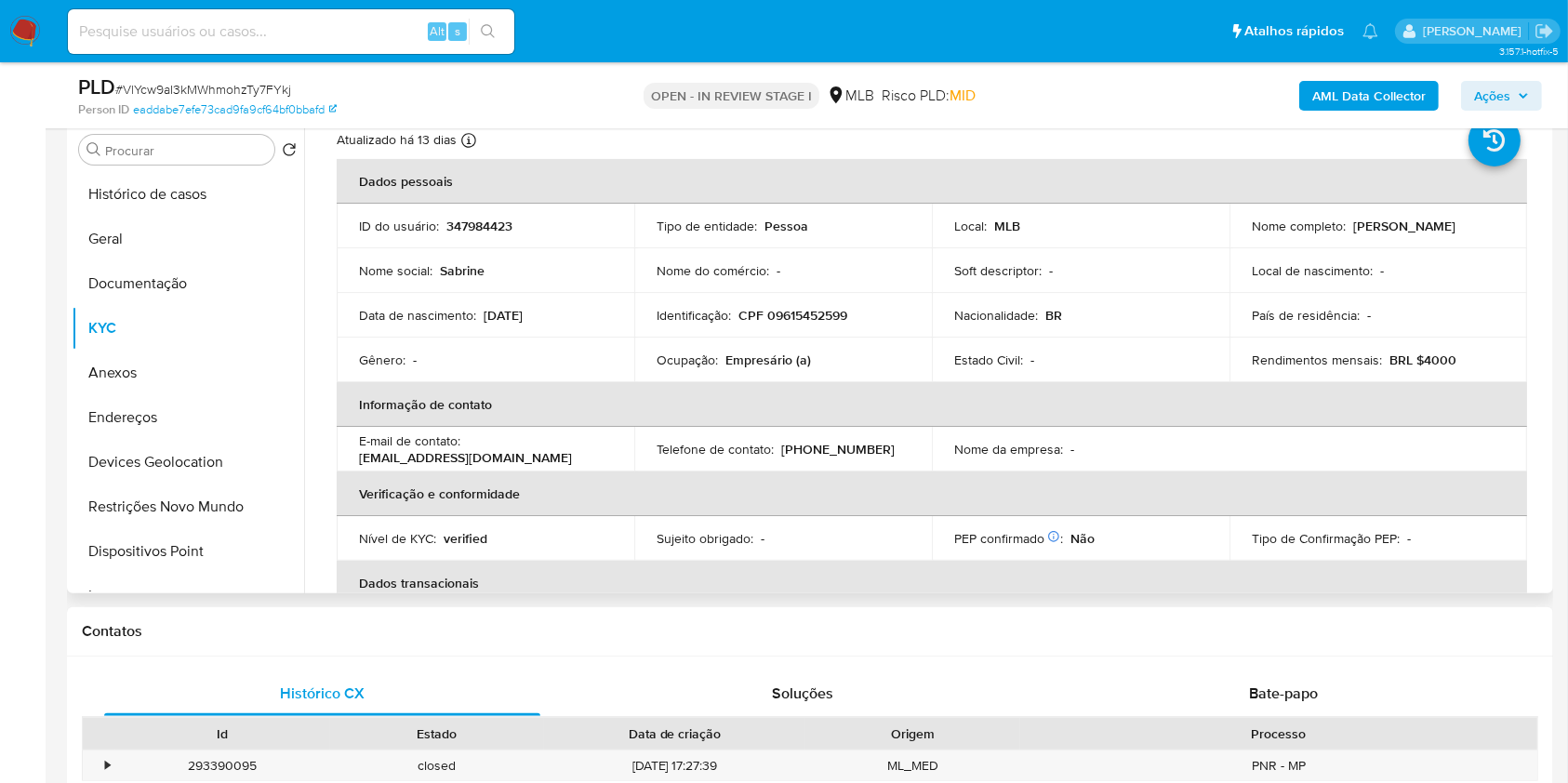
click at [811, 318] on p "CPF 09615452599" at bounding box center [792, 315] width 109 height 17
copy p "09615452599"
drag, startPoint x: 1470, startPoint y: 228, endPoint x: 1224, endPoint y: 234, distance: 246.1
click at [1189, 234] on td "Nome completo : Sabrine Ribeiro Roseno Dos Santos" at bounding box center [1378, 225] width 298 height 45
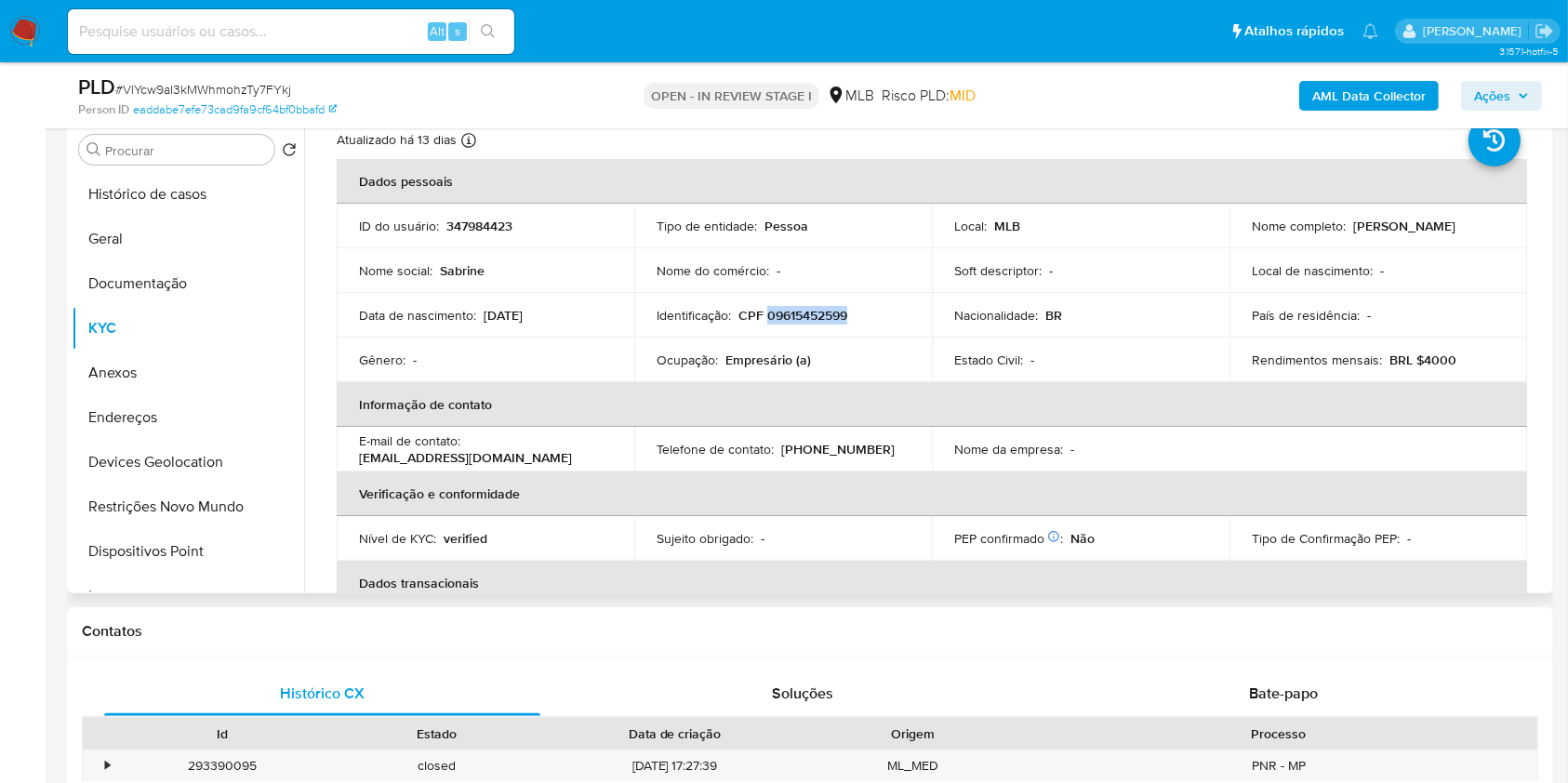
copy p "[PERSON_NAME]"
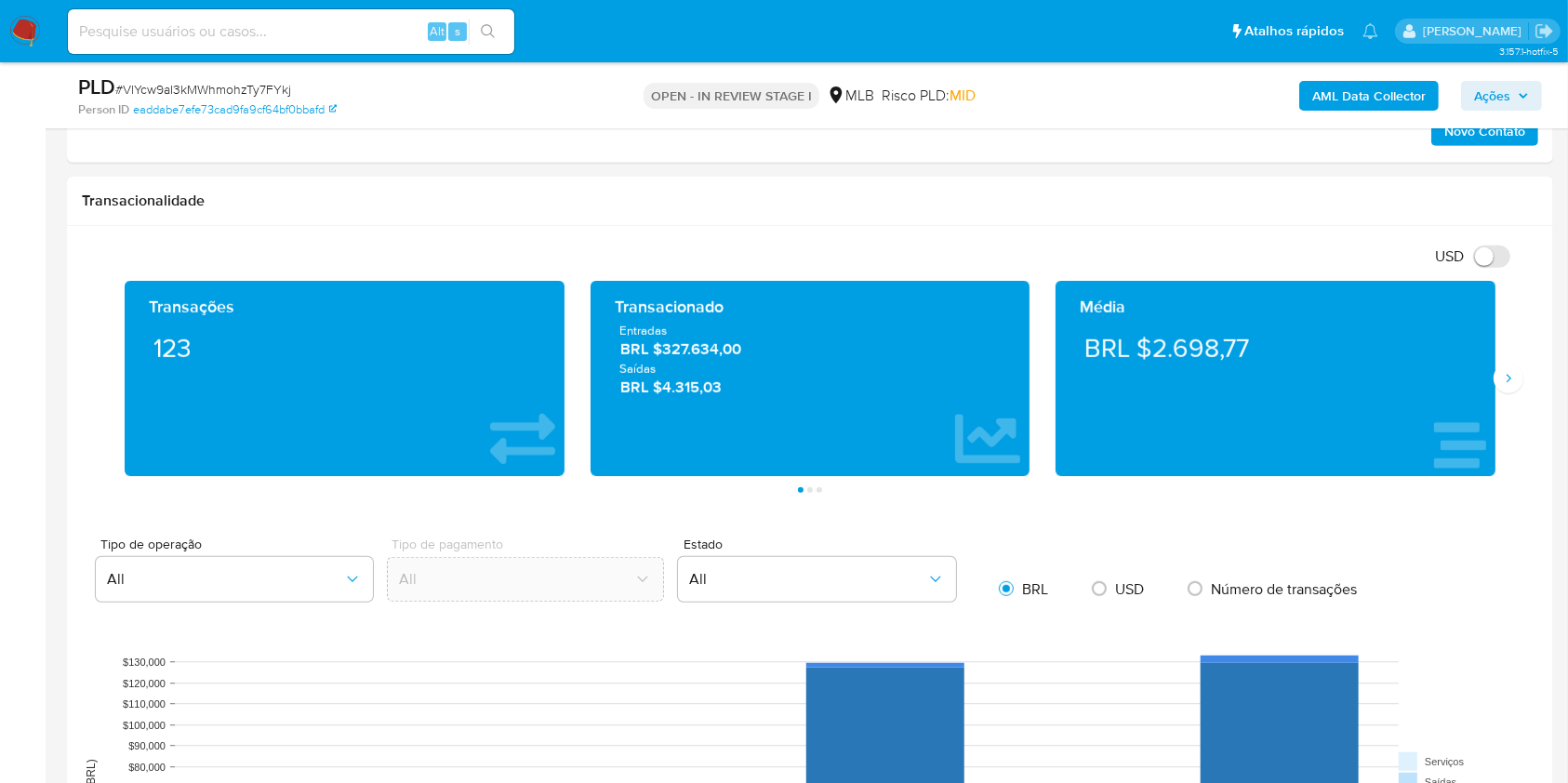
scroll to position [1123, 0]
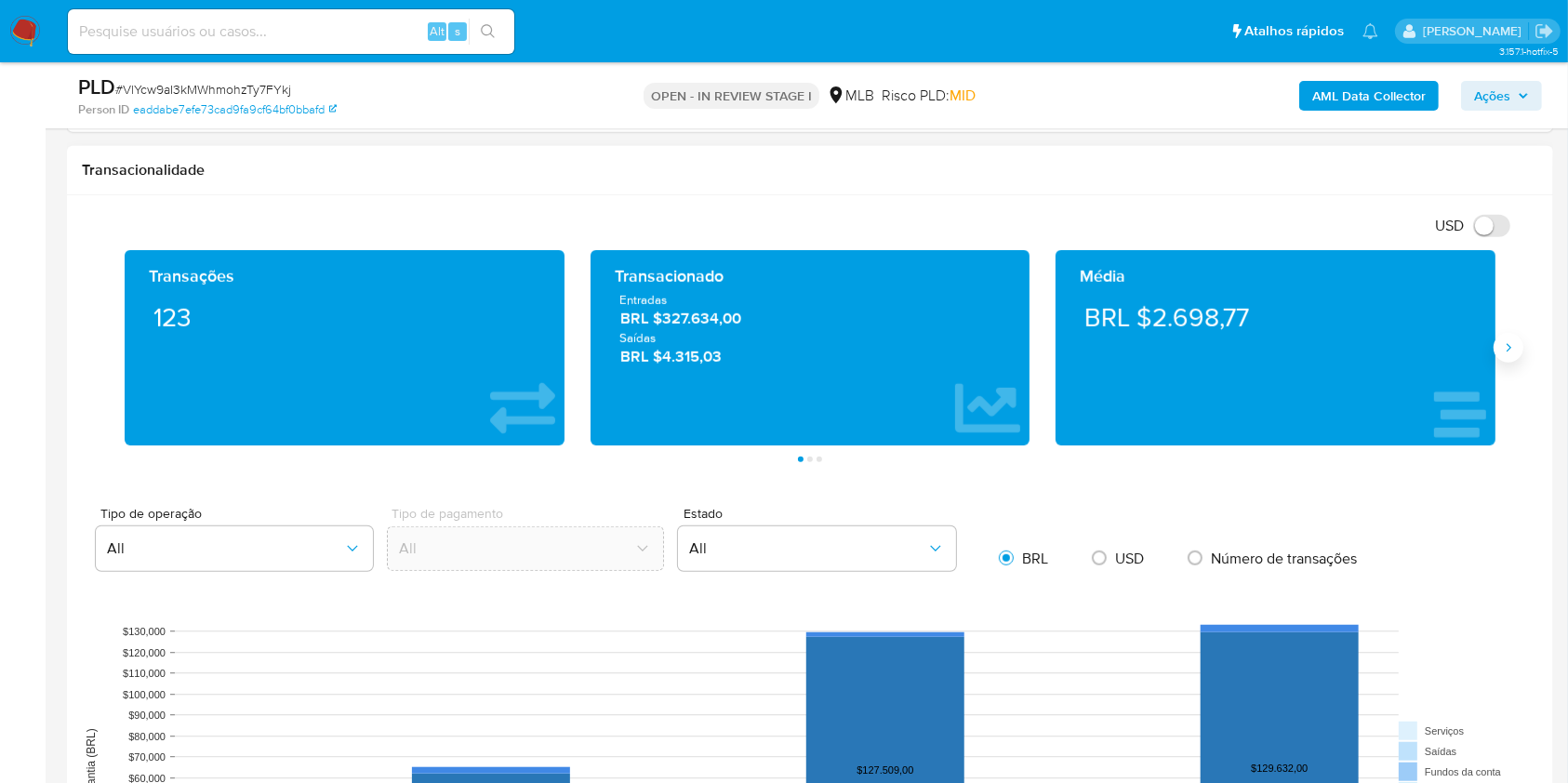
click at [1189, 358] on button "Siguiente" at bounding box center [1508, 348] width 30 height 30
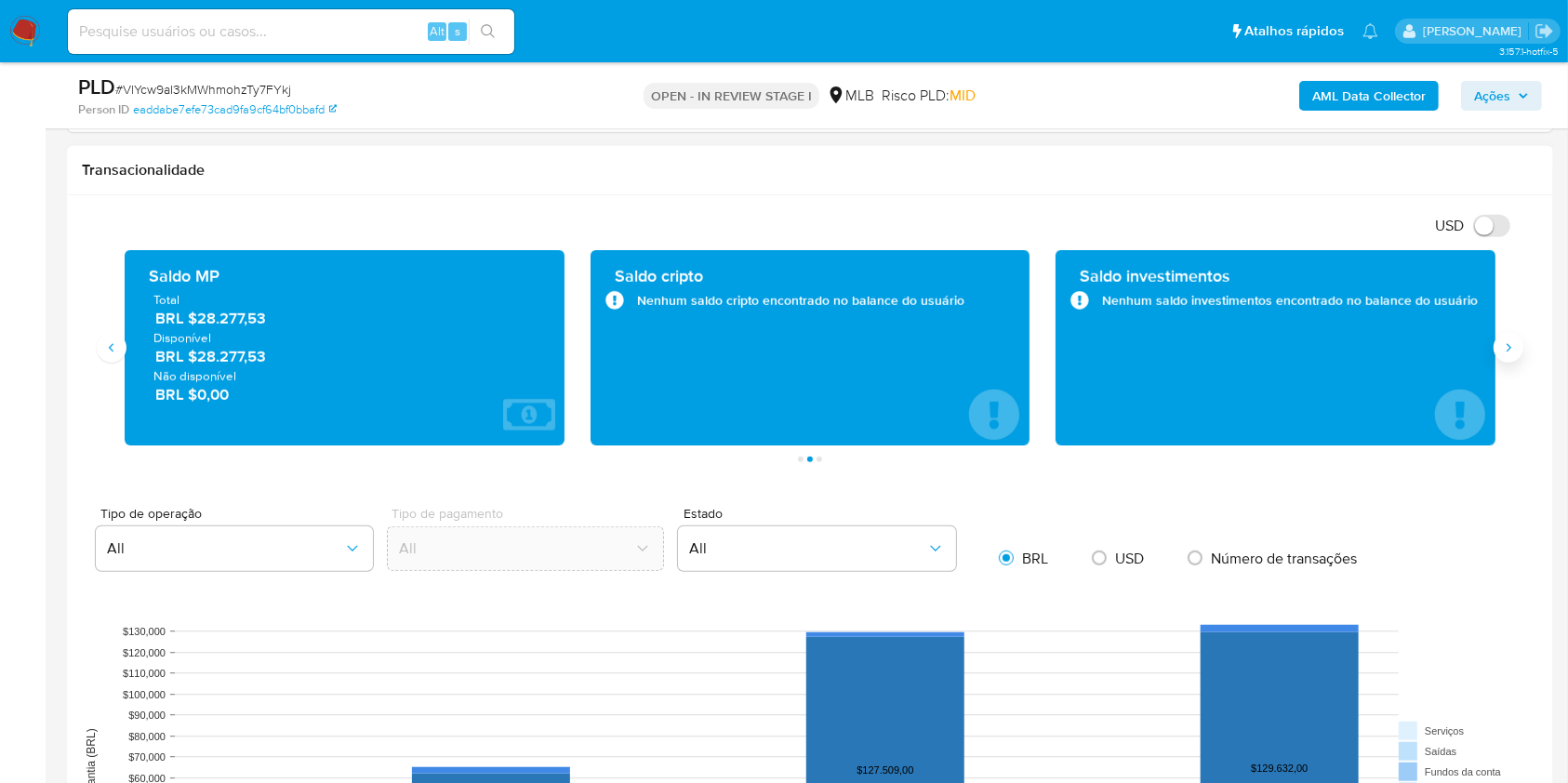
click at [1189, 358] on button "Siguiente" at bounding box center [1508, 348] width 30 height 30
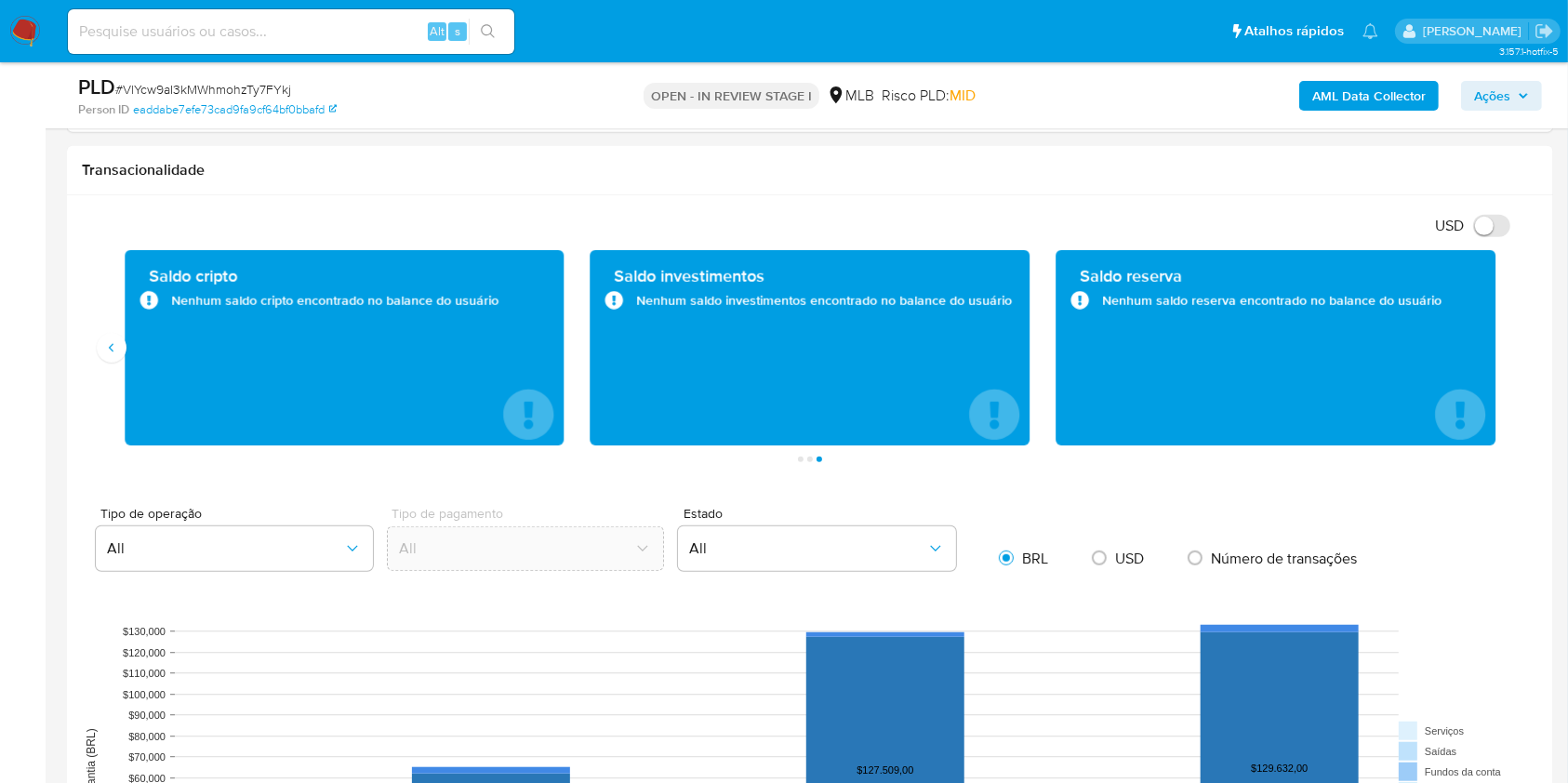
click at [0, 294] on aside "Bandeja Painel Screening Pesquisa em Listas Watchlist Ferramentas Operações em …" at bounding box center [23, 589] width 46 height 3425
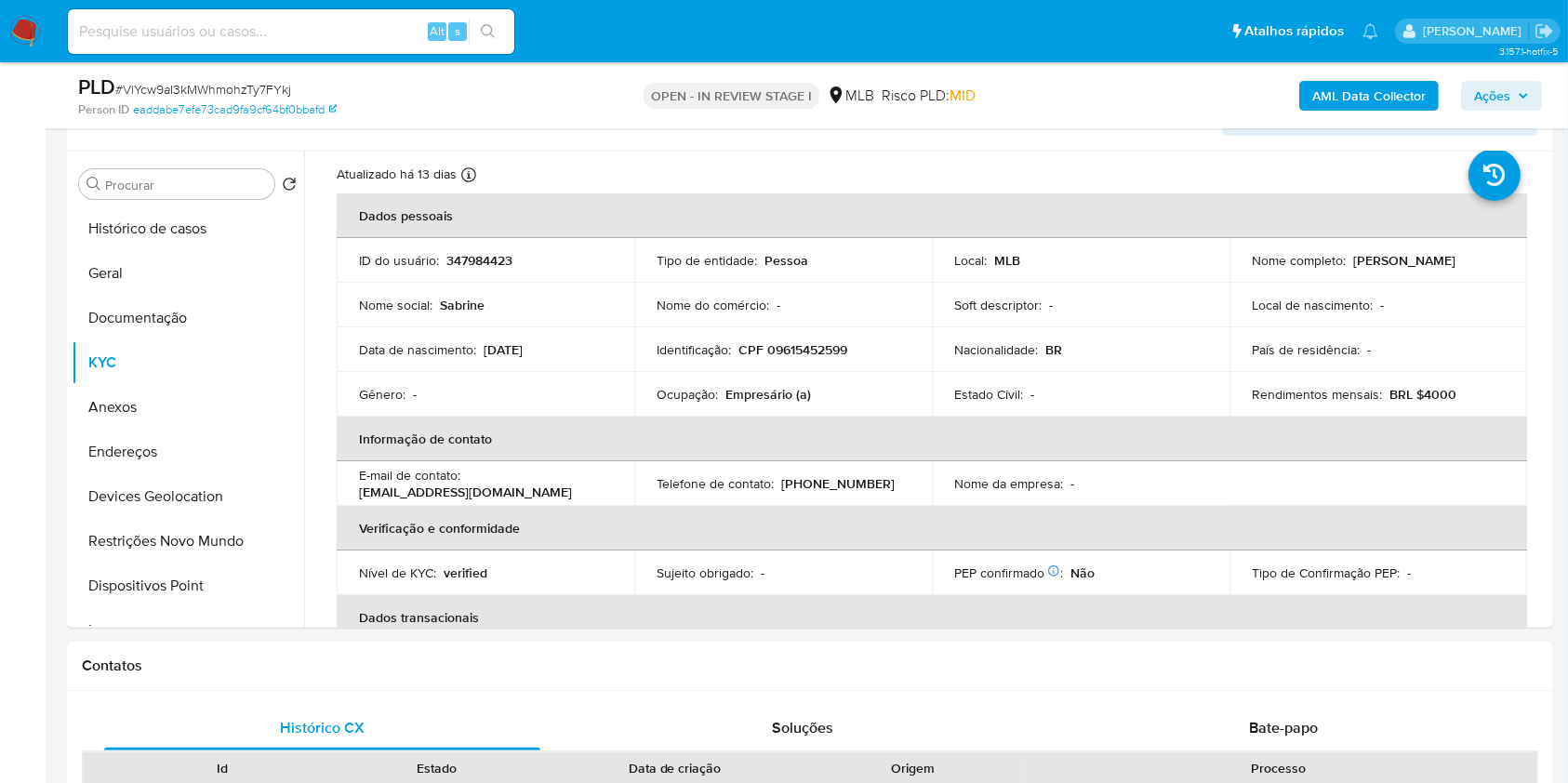
scroll to position [328, 0]
click at [149, 291] on button "Geral" at bounding box center [180, 276] width 217 height 45
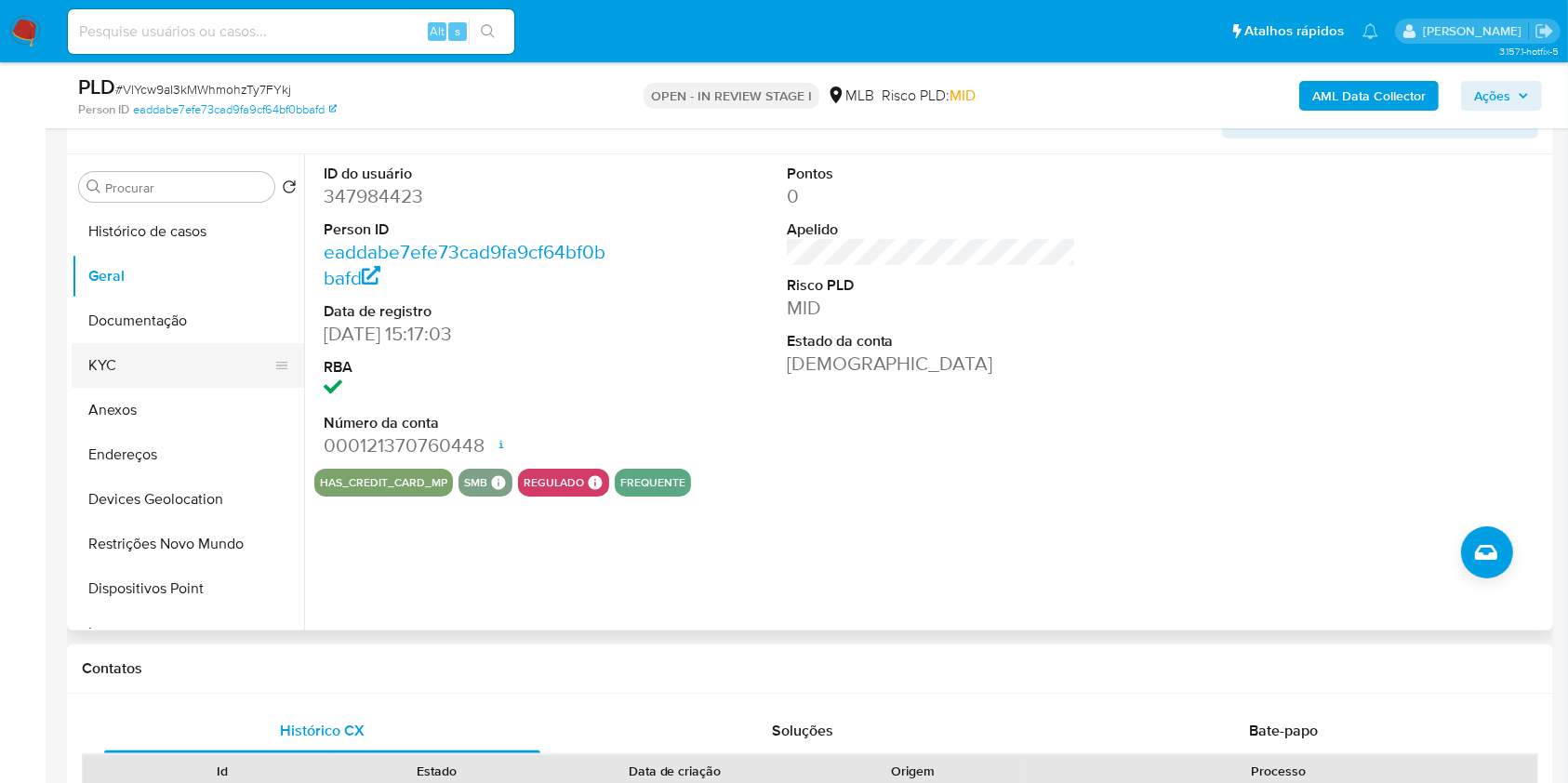
click at [107, 367] on button "KYC" at bounding box center [180, 365] width 217 height 45
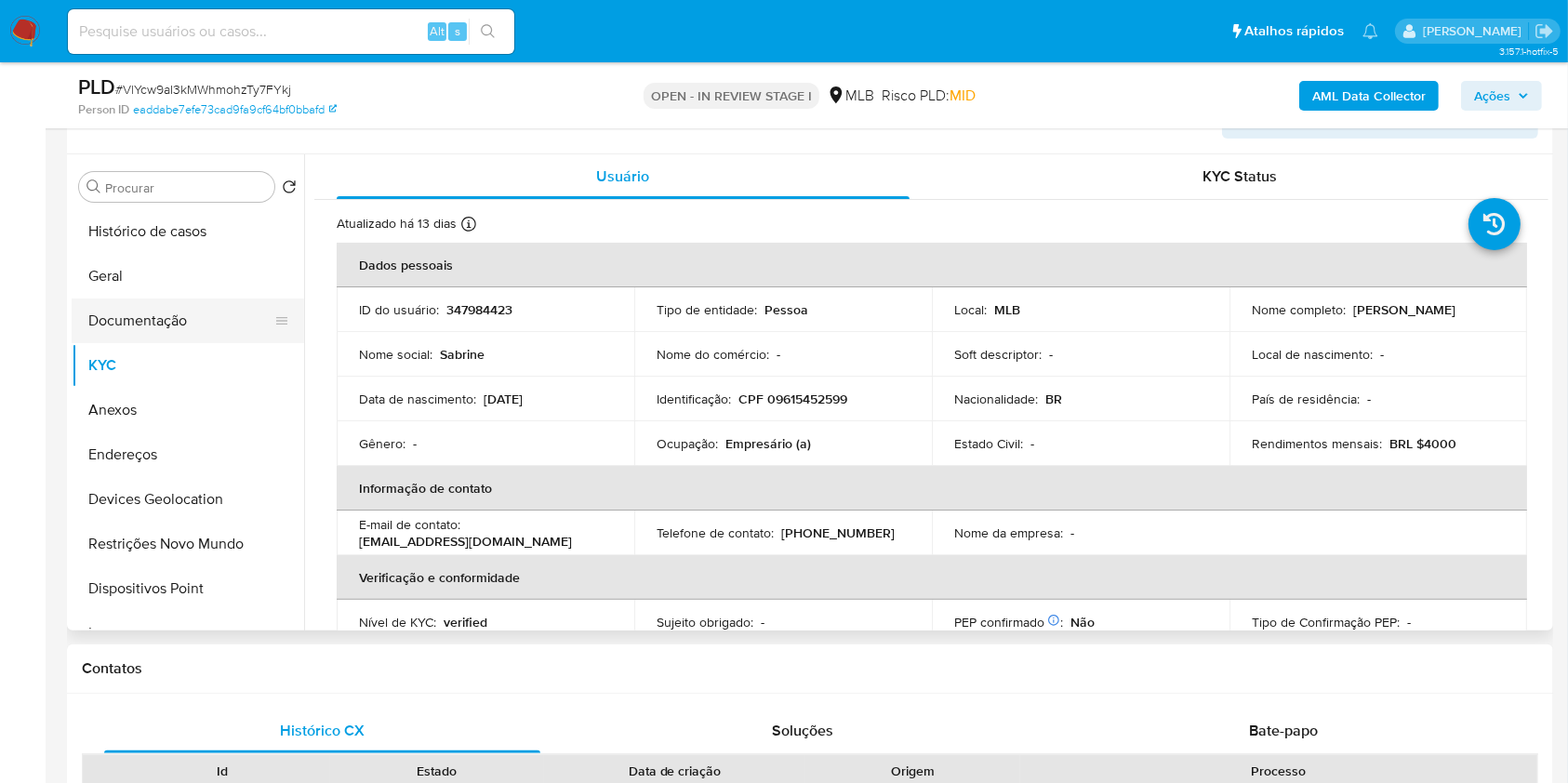
click at [186, 321] on button "Documentação" at bounding box center [180, 320] width 217 height 45
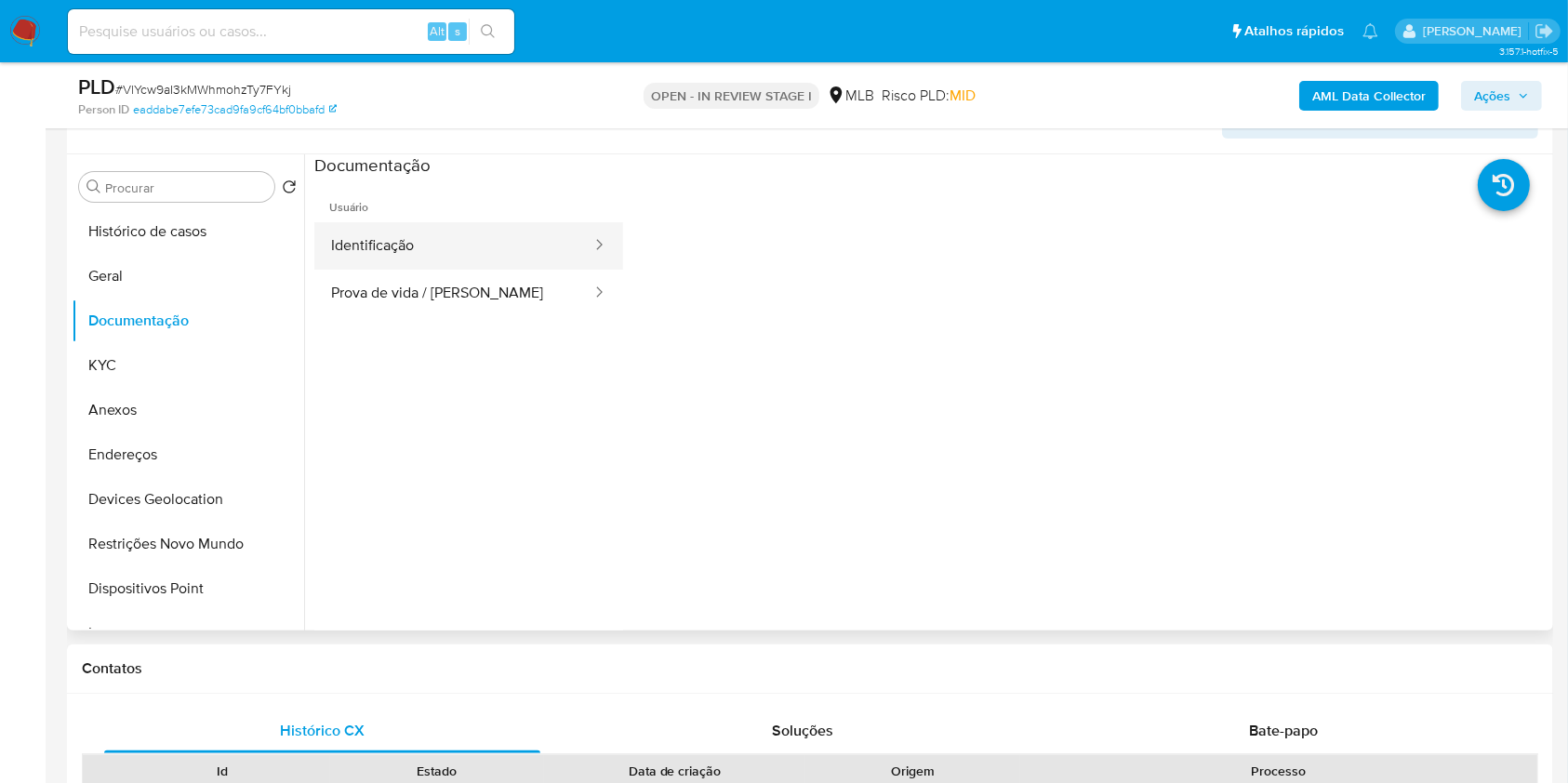
click at [475, 244] on button "Identificação" at bounding box center [454, 246] width 279 height 48
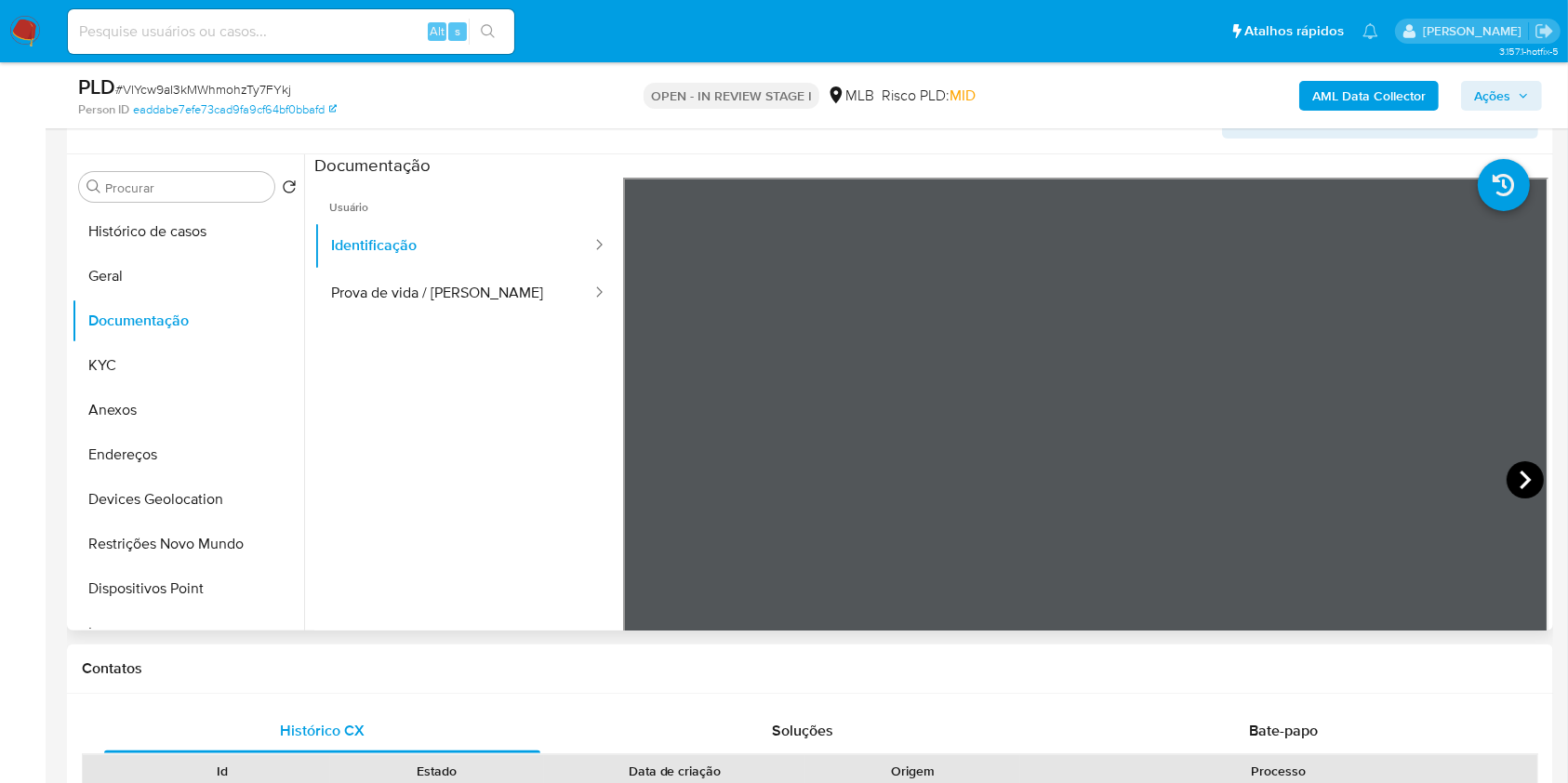
click at [1189, 487] on icon at bounding box center [1524, 480] width 37 height 37
click at [152, 377] on button "KYC" at bounding box center [180, 365] width 217 height 45
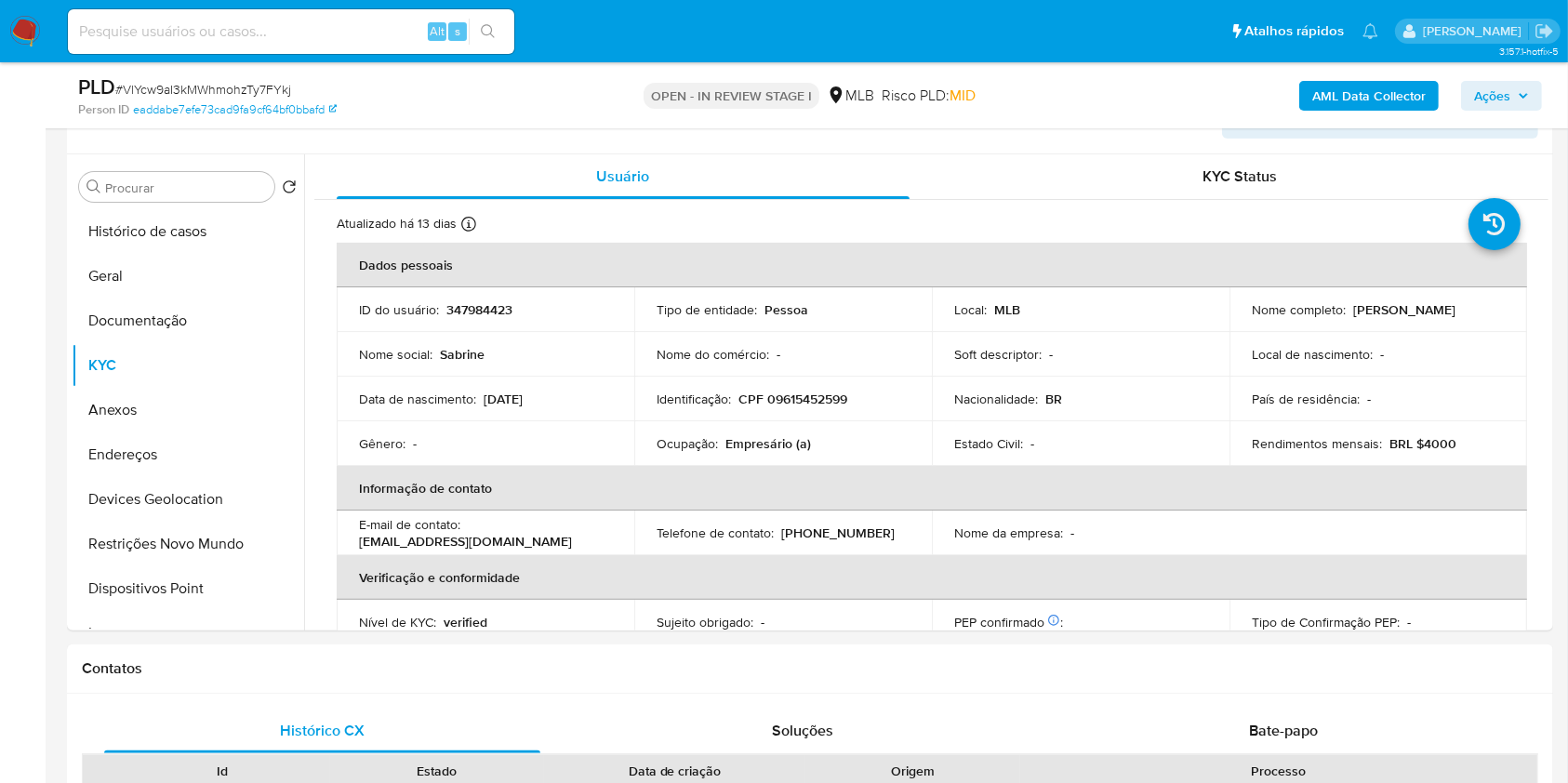
scroll to position [791, 0]
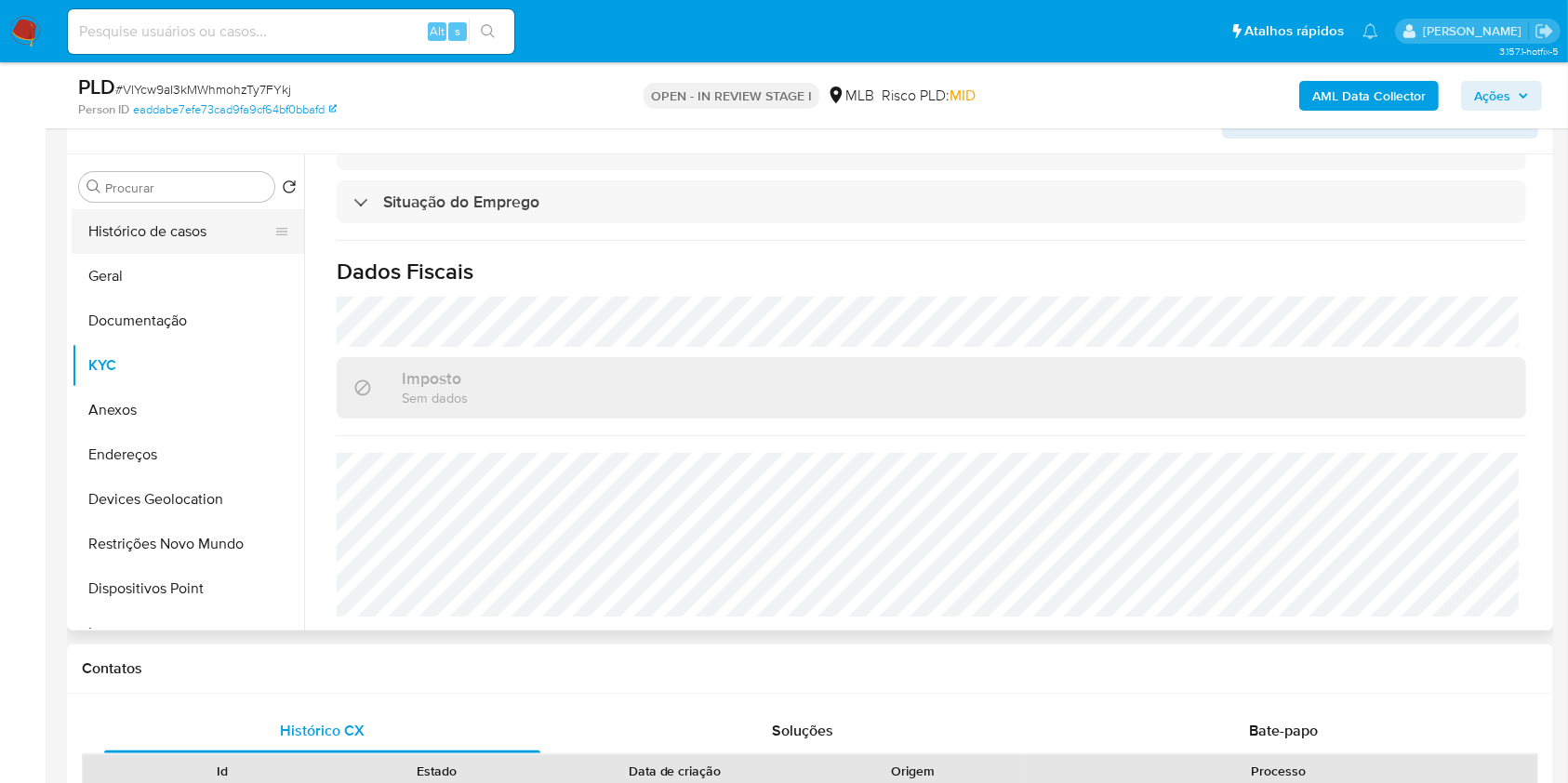
click at [214, 225] on button "Histórico de casos" at bounding box center [180, 231] width 217 height 45
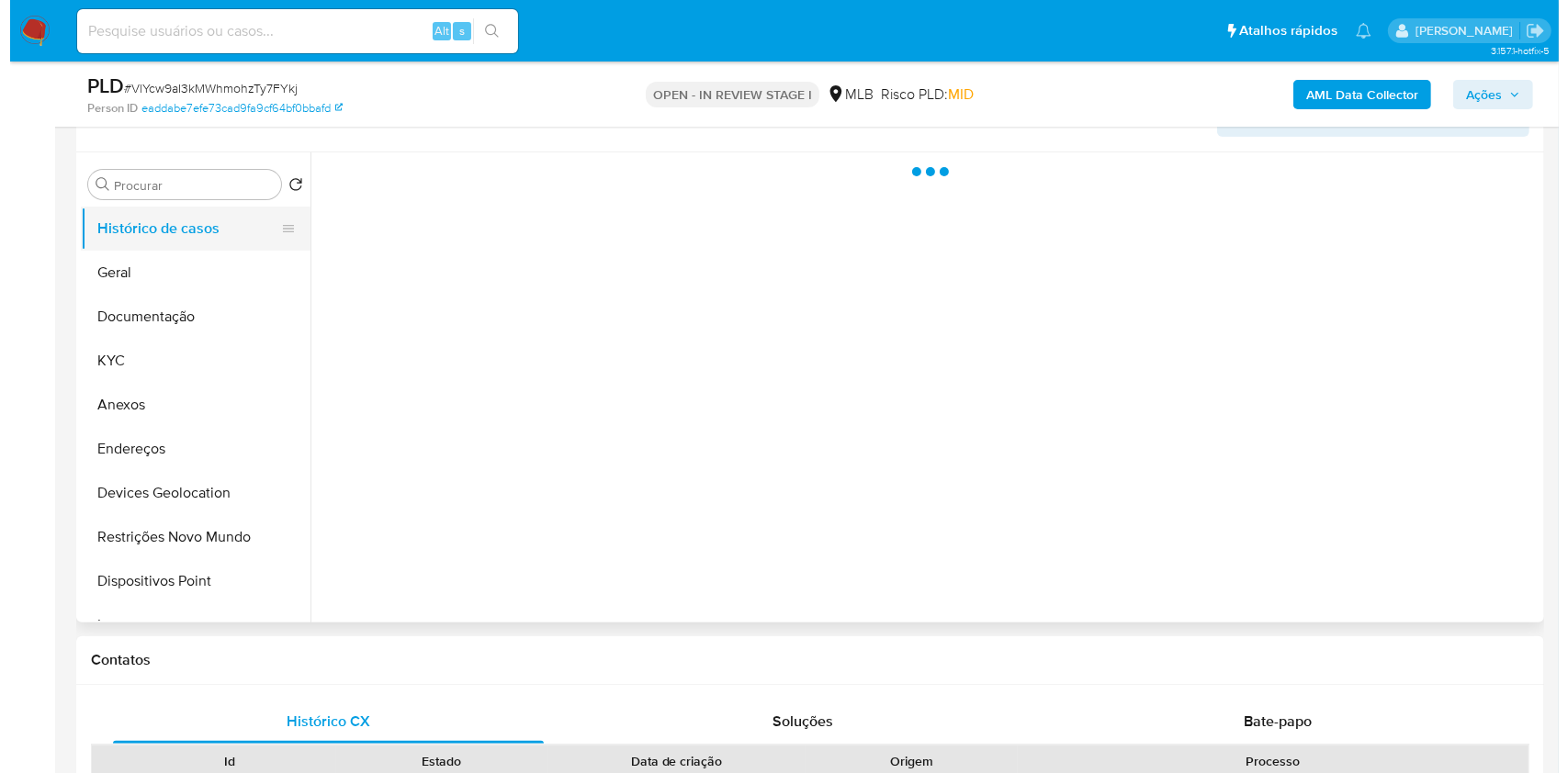
scroll to position [0, 0]
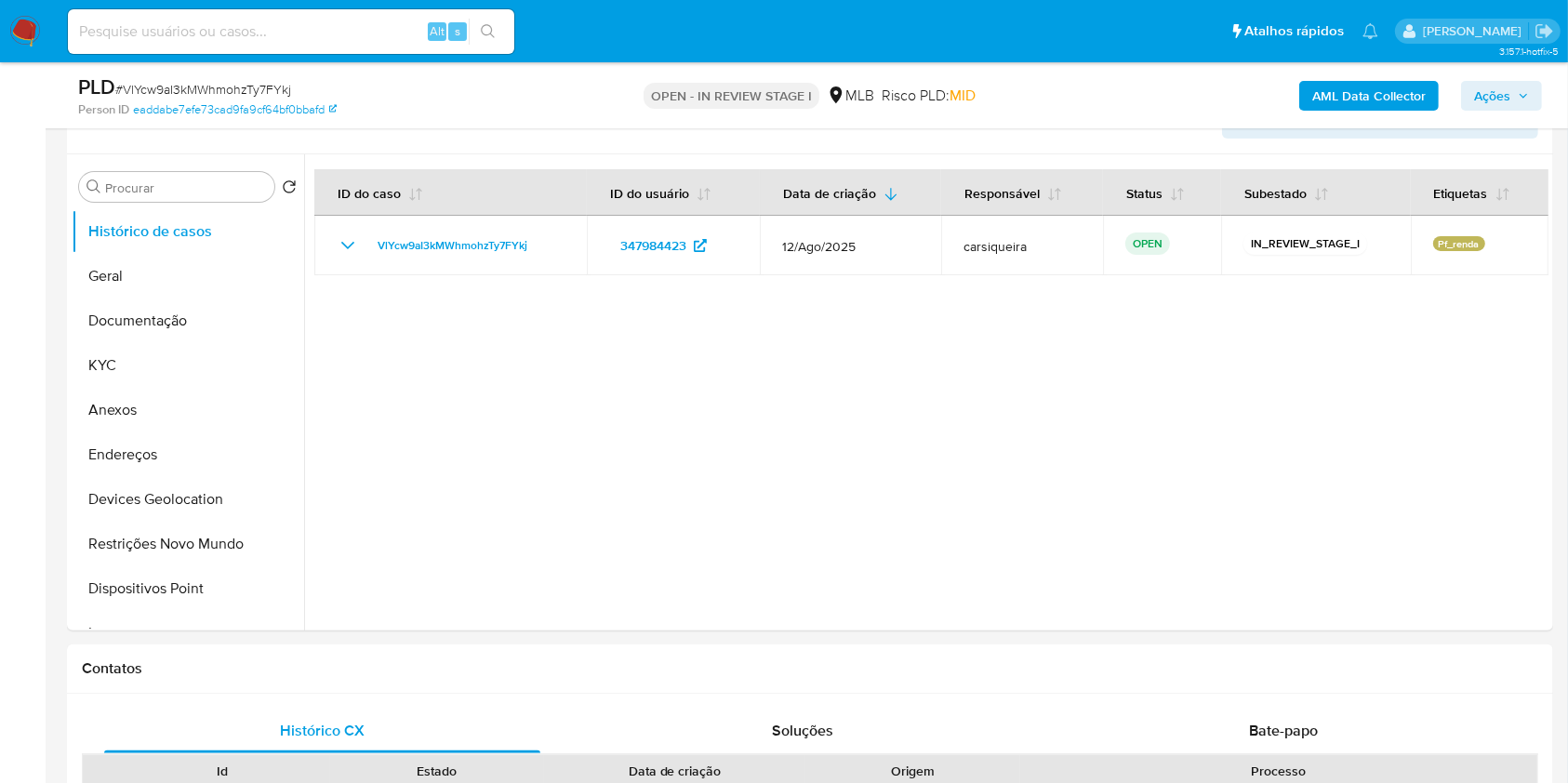
click at [1189, 107] on span "Ações" at bounding box center [1492, 96] width 36 height 30
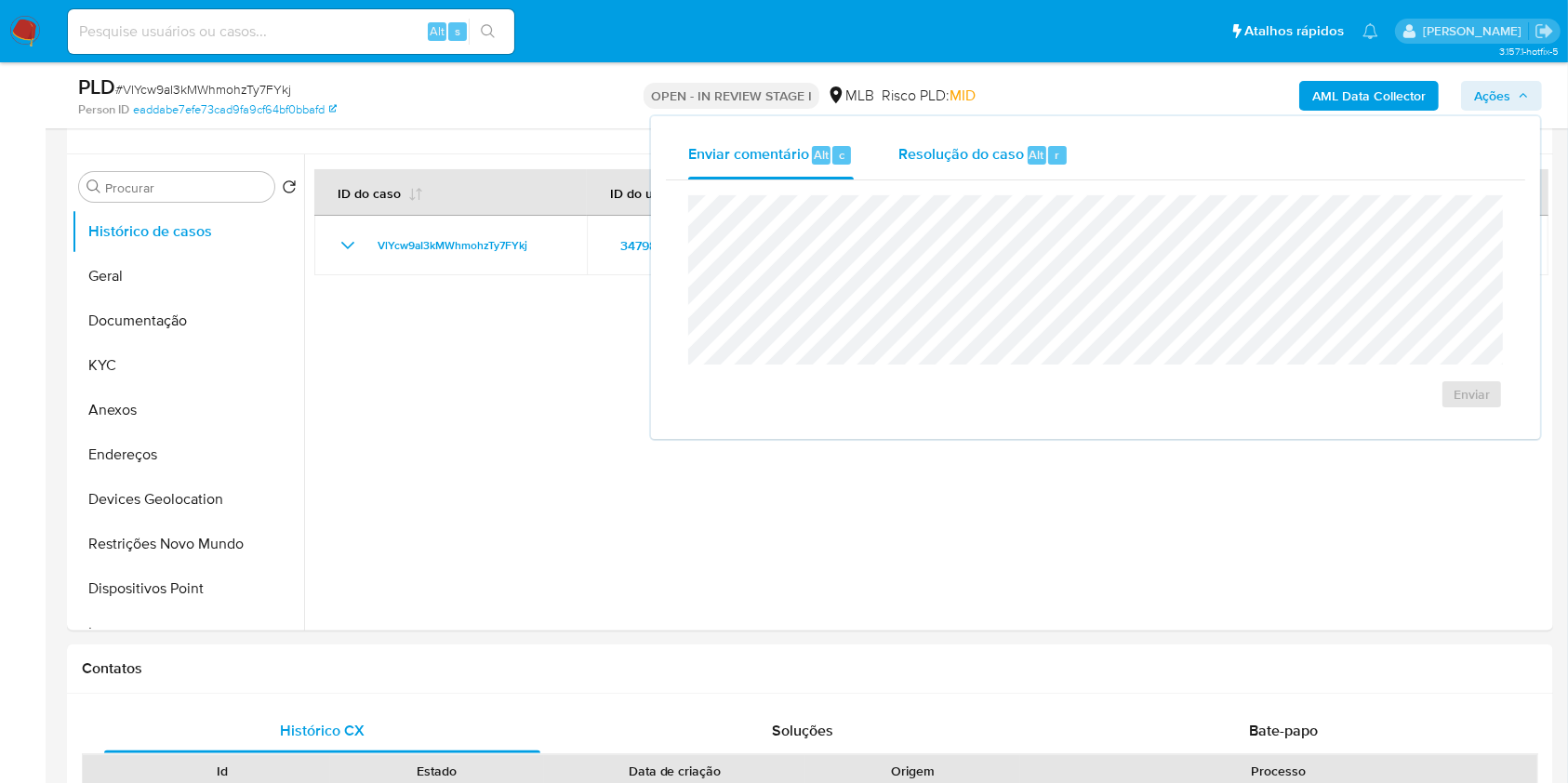
click at [1017, 152] on span "Resolução do caso" at bounding box center [961, 154] width 126 height 21
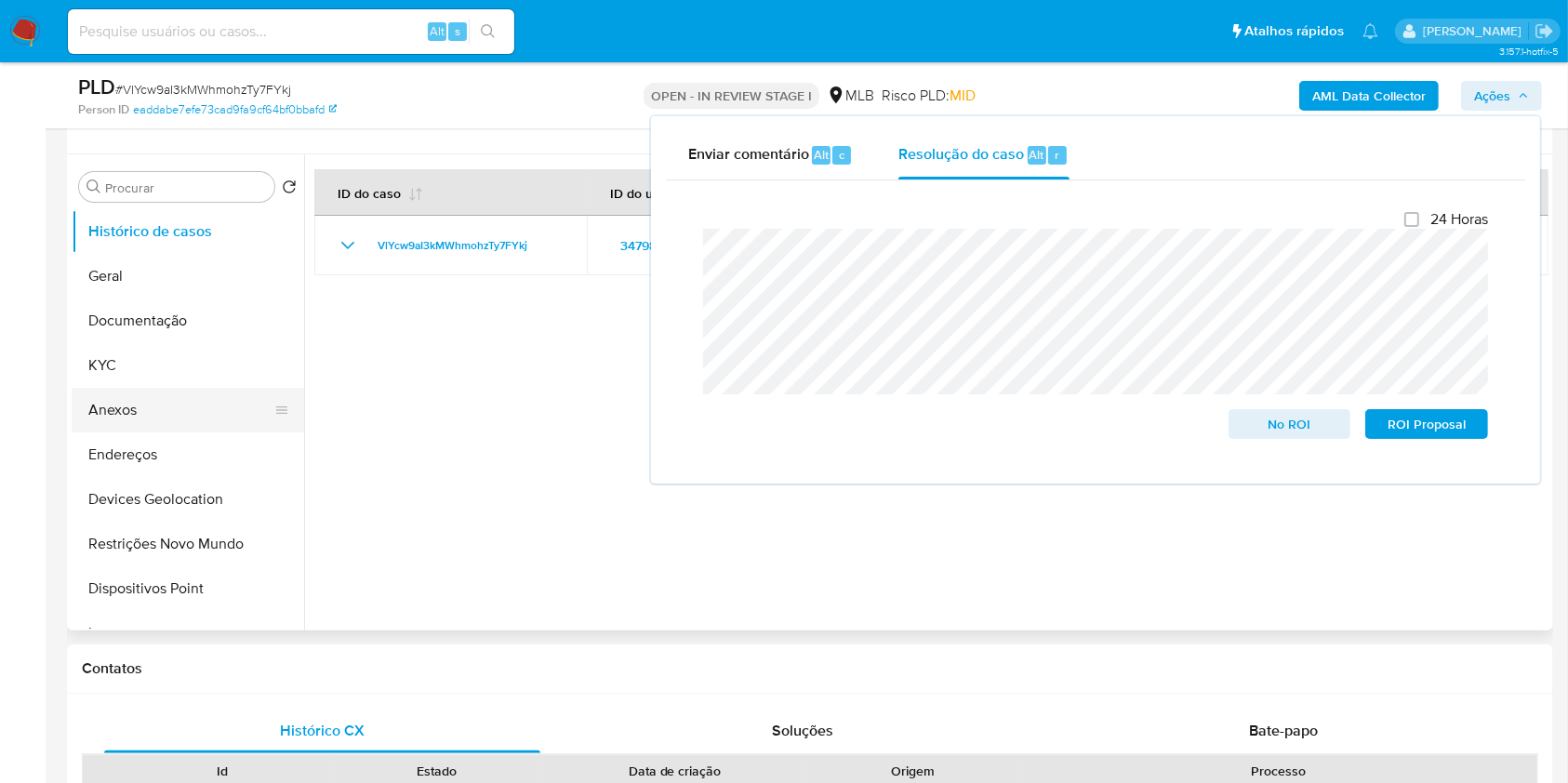
click at [171, 411] on button "Anexos" at bounding box center [180, 410] width 217 height 45
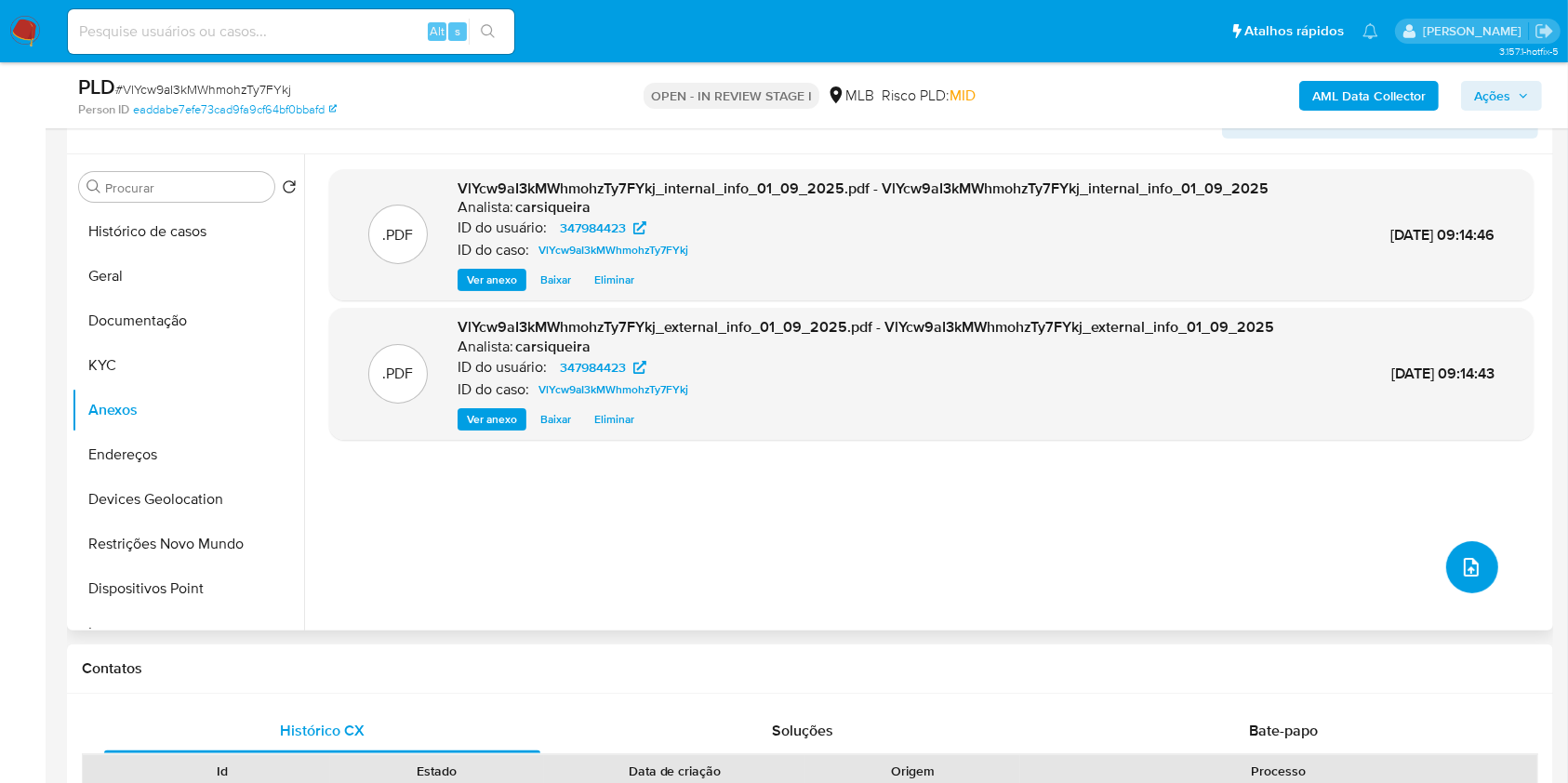
click at [1189, 566] on button "upload-file" at bounding box center [1472, 568] width 52 height 52
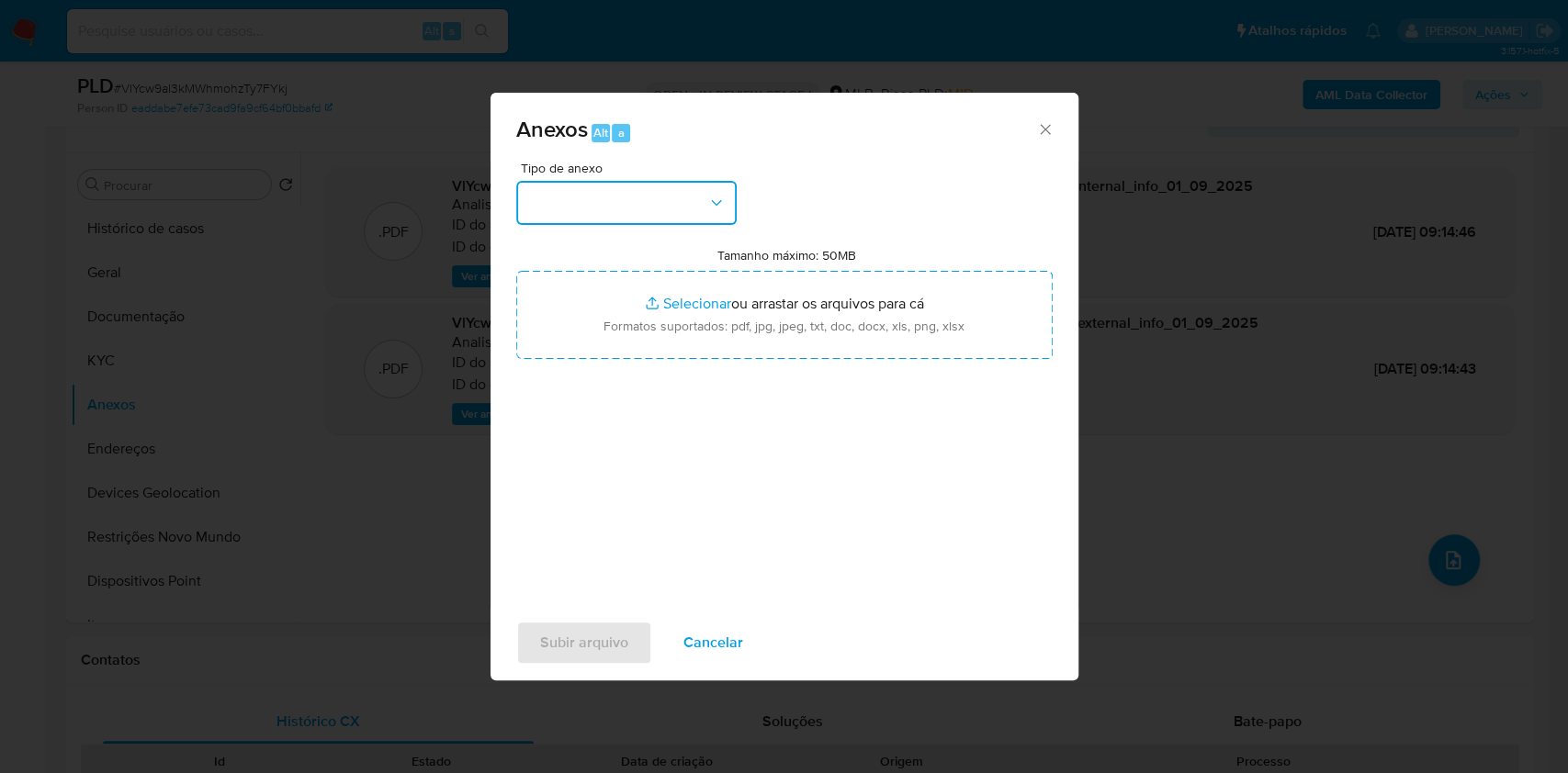
click at [681, 202] on button "button" at bounding box center [626, 203] width 221 height 44
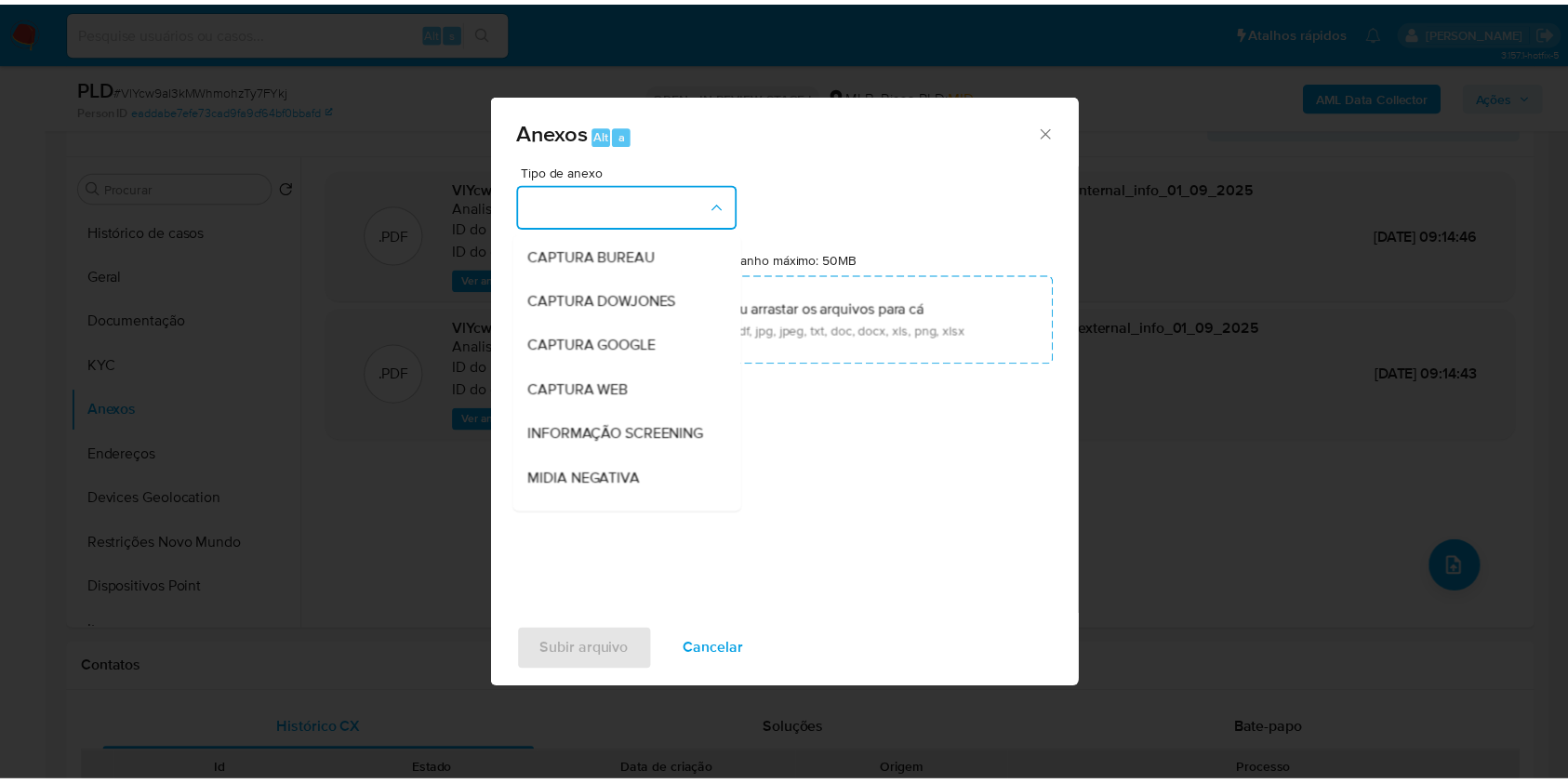
scroll to position [285, 0]
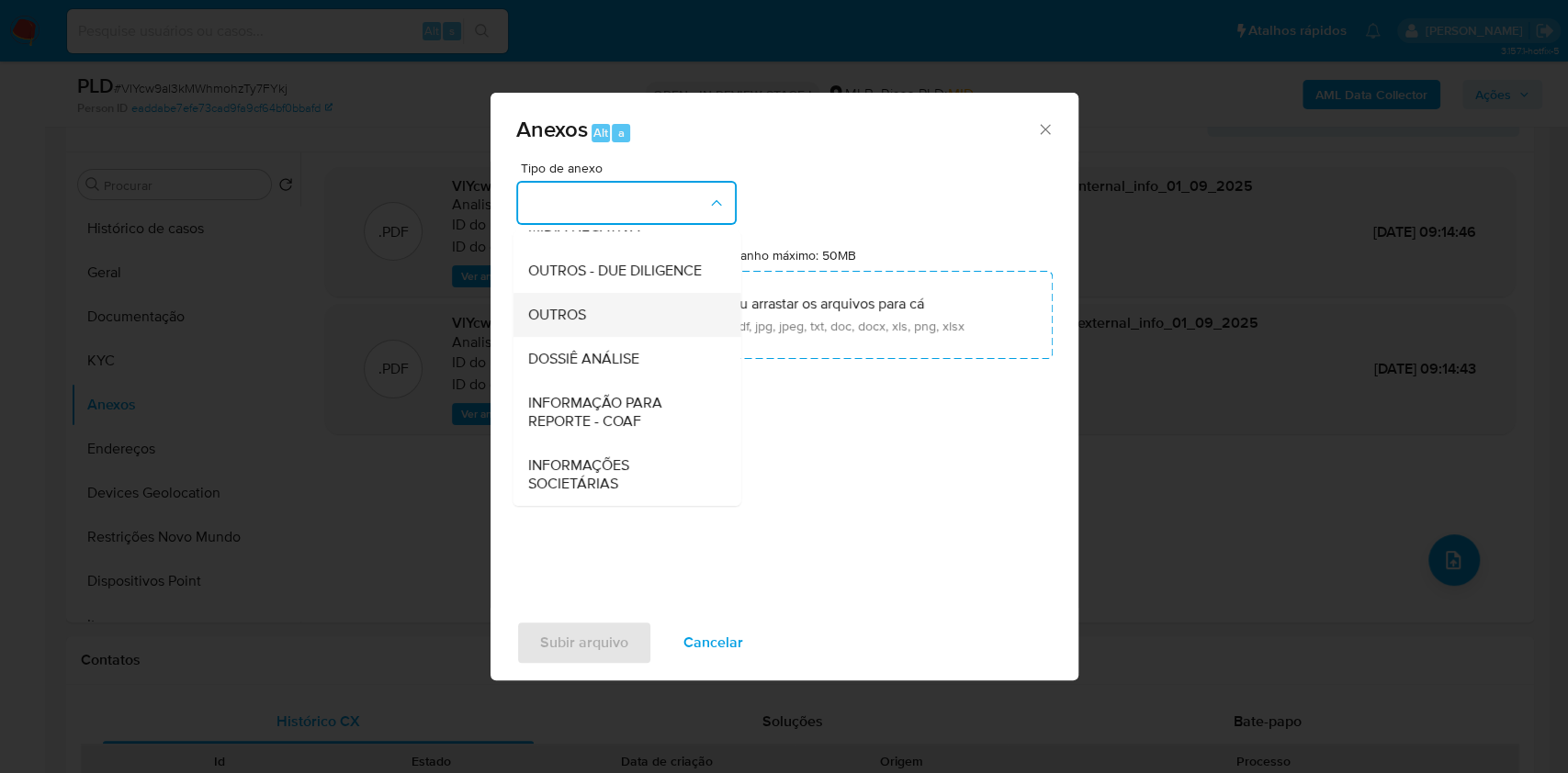
click at [622, 299] on div "OUTROS" at bounding box center [621, 315] width 187 height 44
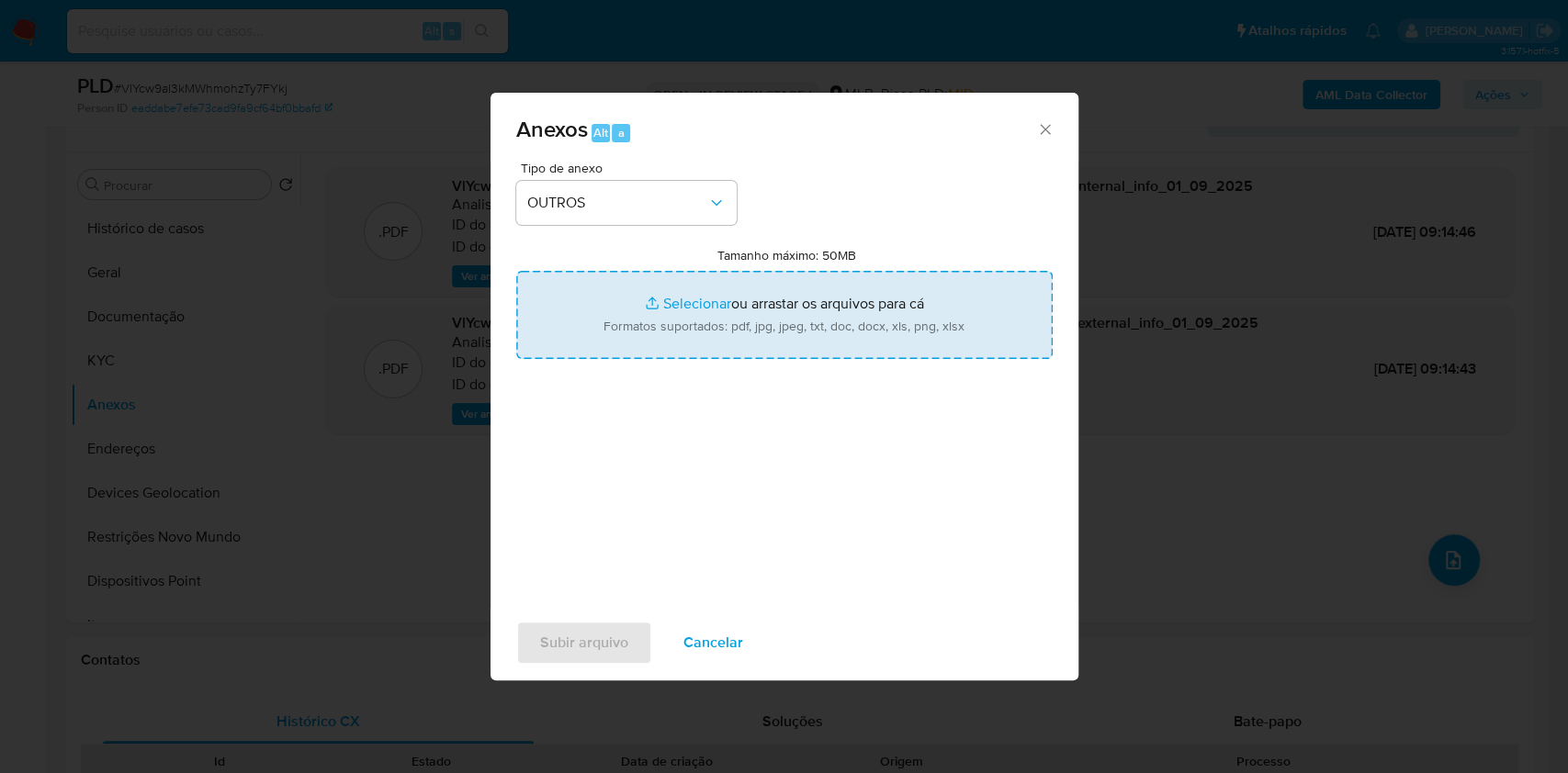
click at [682, 302] on input "Tamanho máximo: 50MB Selecionar arquivos" at bounding box center [784, 315] width 537 height 89
type input "C:\fakepath\Mulan 347984423_2025_09_01_06_59_57.xlsx"
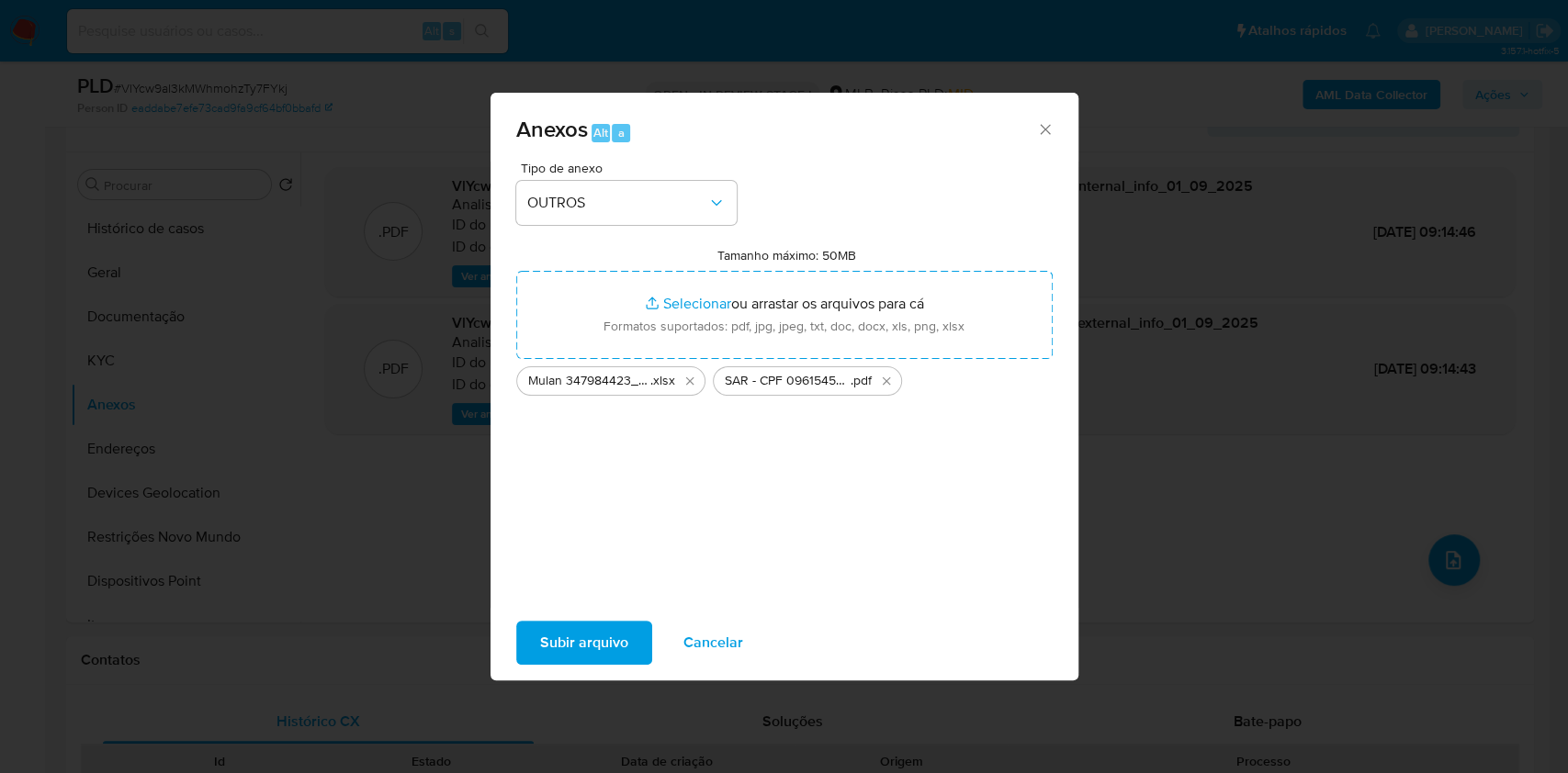
click at [598, 579] on span "Subir arquivo" at bounding box center [585, 642] width 89 height 40
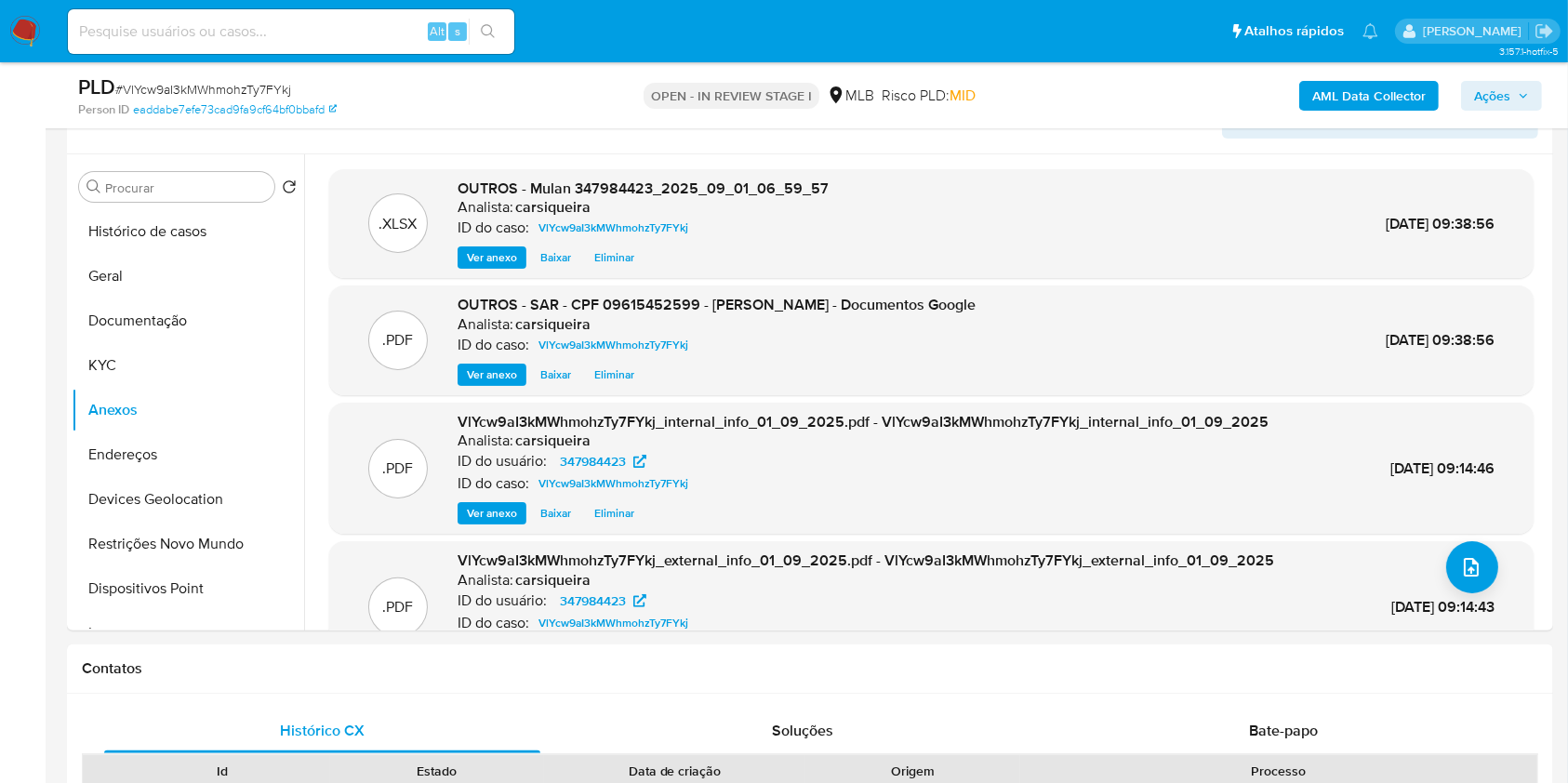
click at [1189, 84] on span "Ações" at bounding box center [1492, 96] width 36 height 30
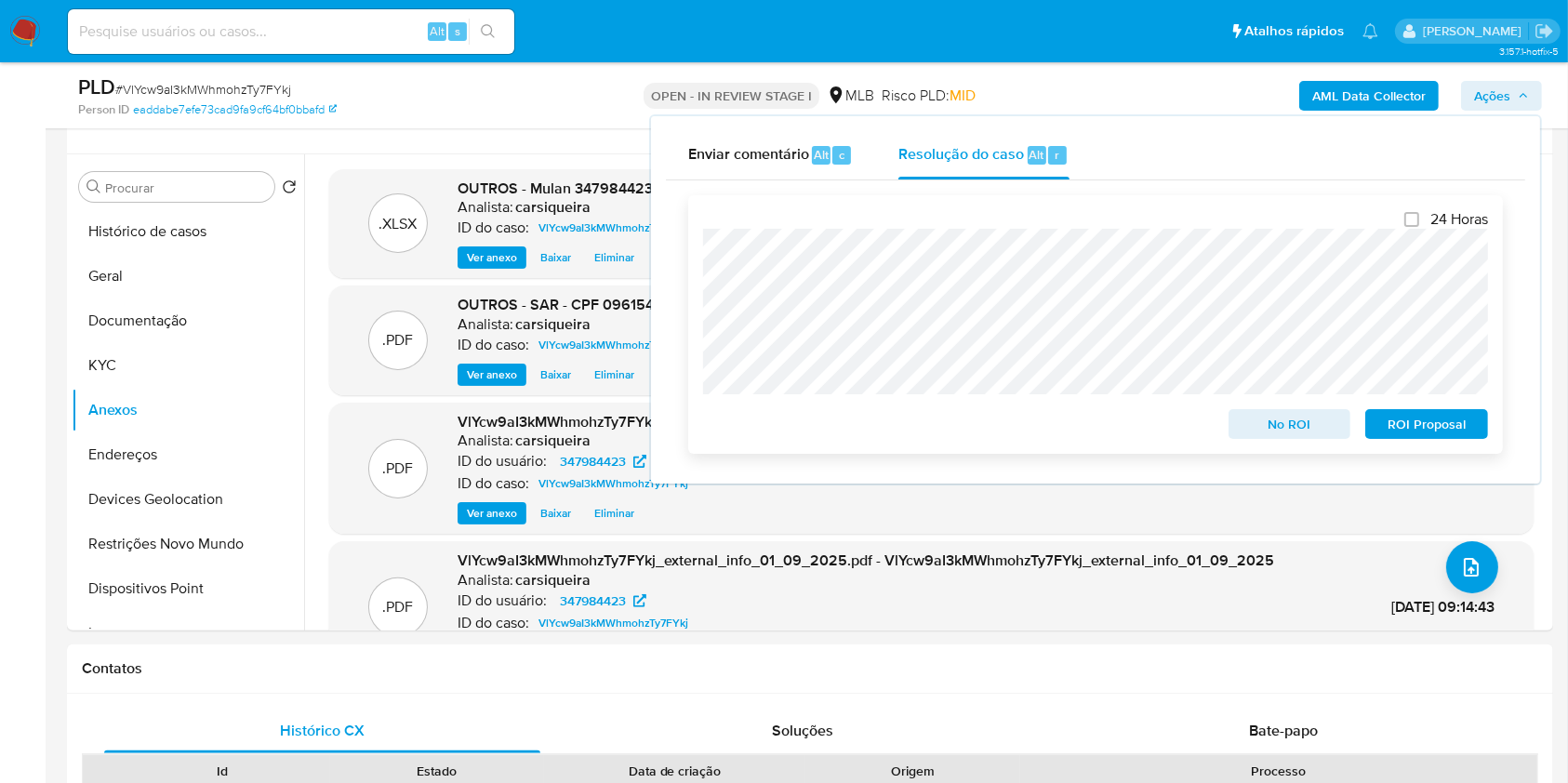
click at [1189, 424] on span "ROI Proposal" at bounding box center [1426, 424] width 97 height 26
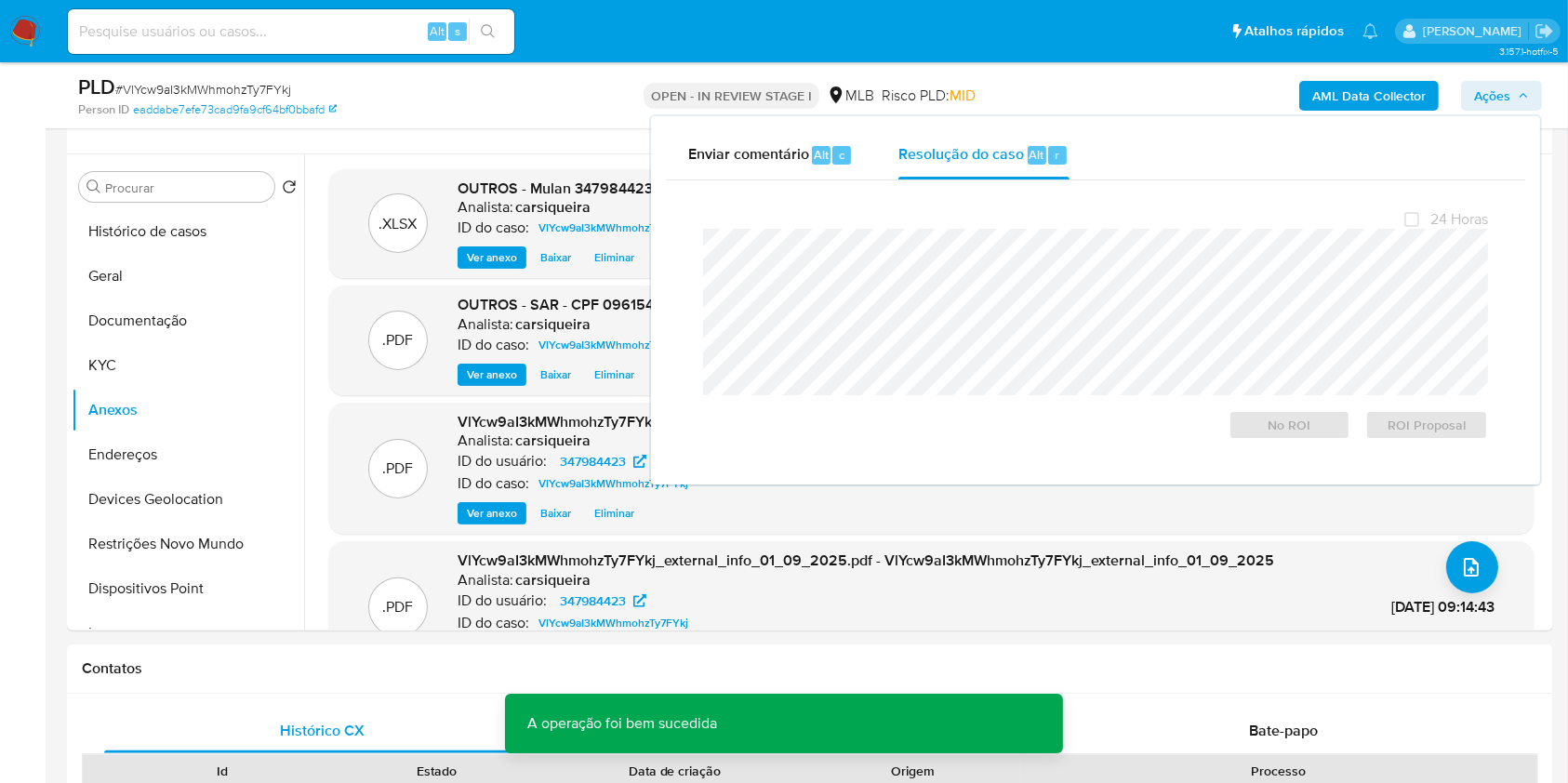
click at [249, 98] on span "# VlYcw9aI3kMWhmohzTy7FYkj" at bounding box center [203, 89] width 175 height 19
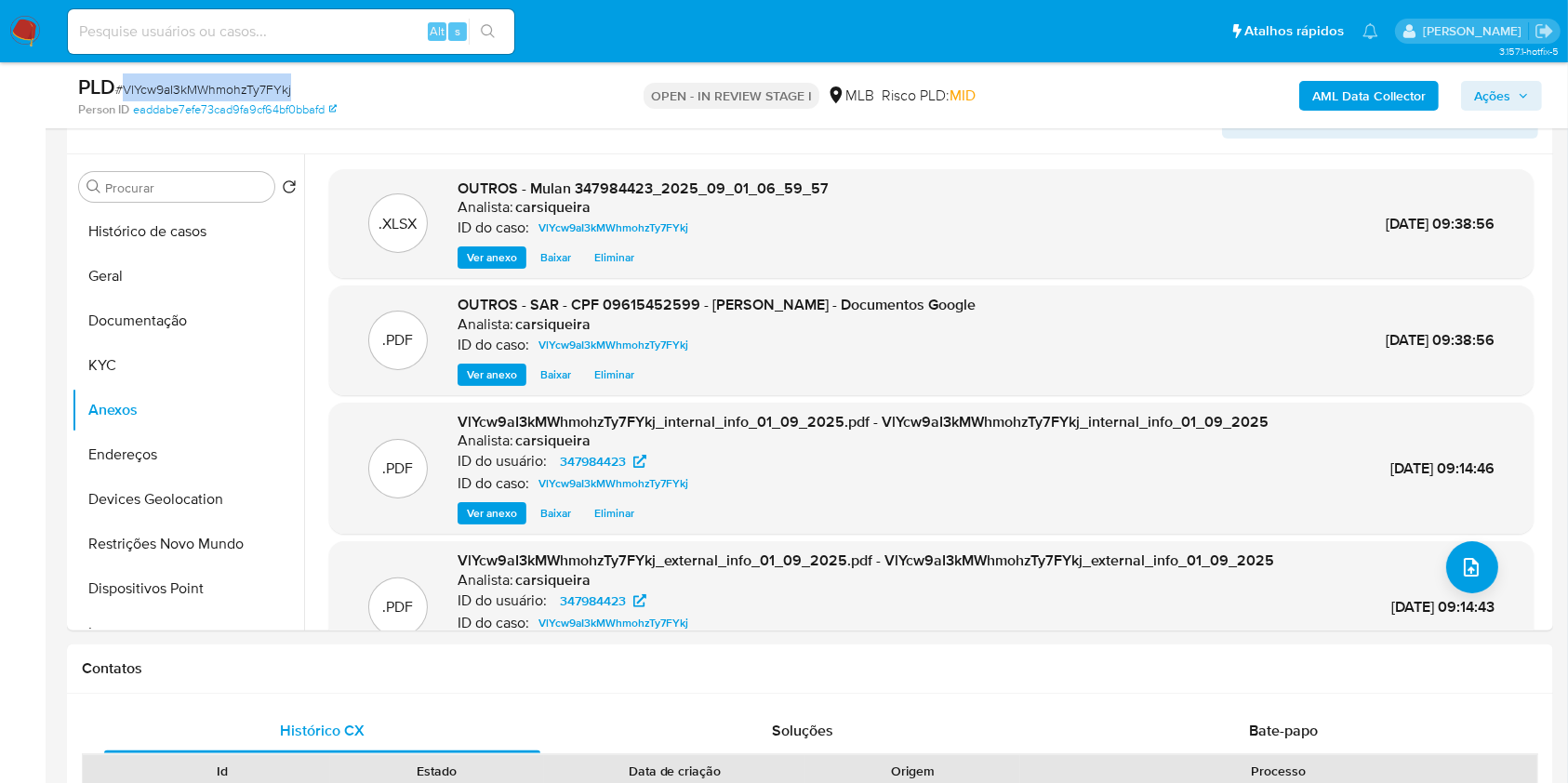
click at [249, 98] on span "# VlYcw9aI3kMWhmohzTy7FYkj" at bounding box center [203, 89] width 175 height 19
copy span "VlYcw9aI3kMWhmohzTy7FYkj"
click at [1189, 95] on span "Ações" at bounding box center [1492, 96] width 36 height 30
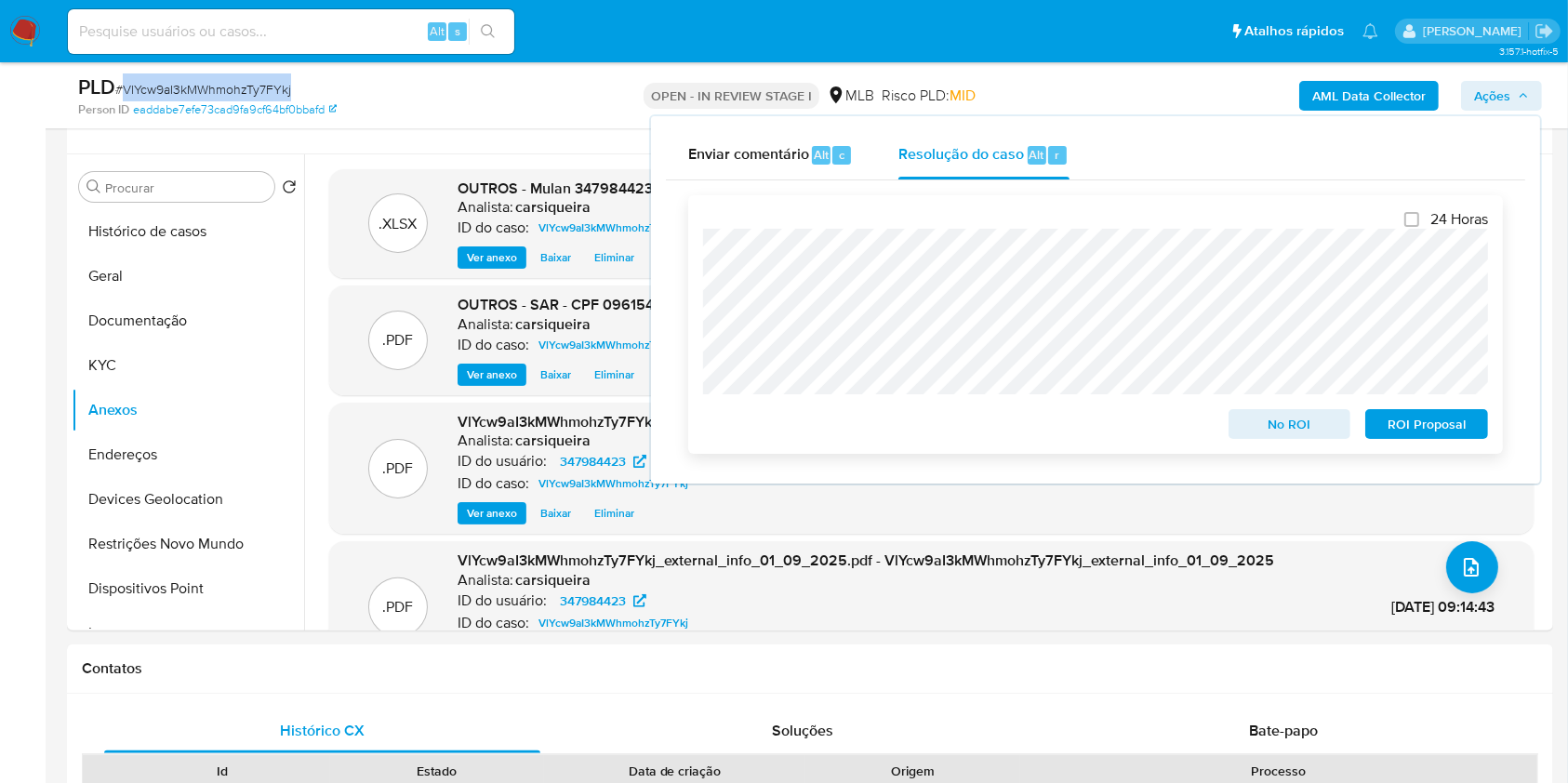
click at [1189, 417] on span "ROI Proposal" at bounding box center [1426, 424] width 97 height 26
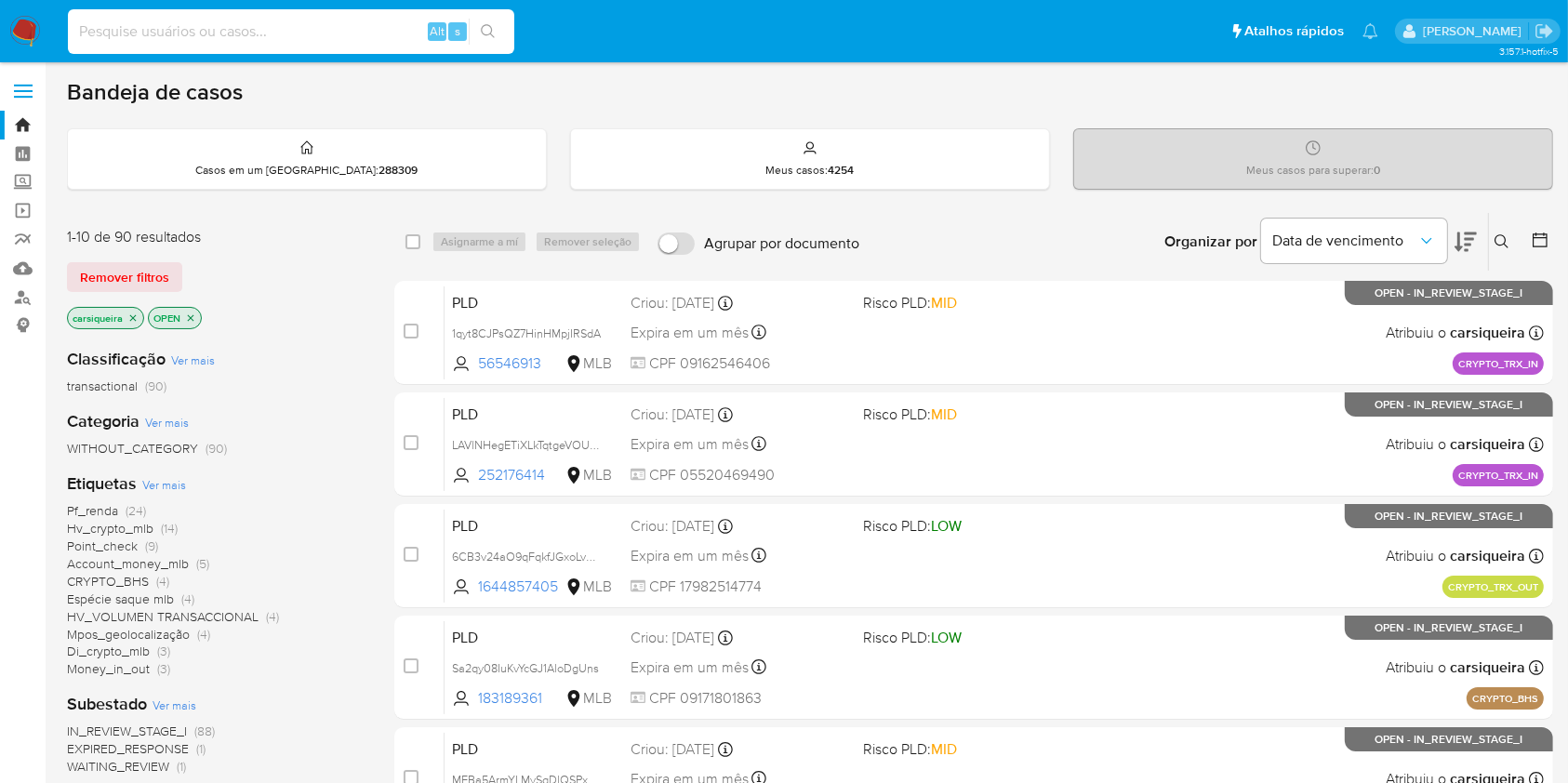
paste input "1725562357"
click at [270, 35] on input at bounding box center [291, 32] width 447 height 24
type input "1725562357"
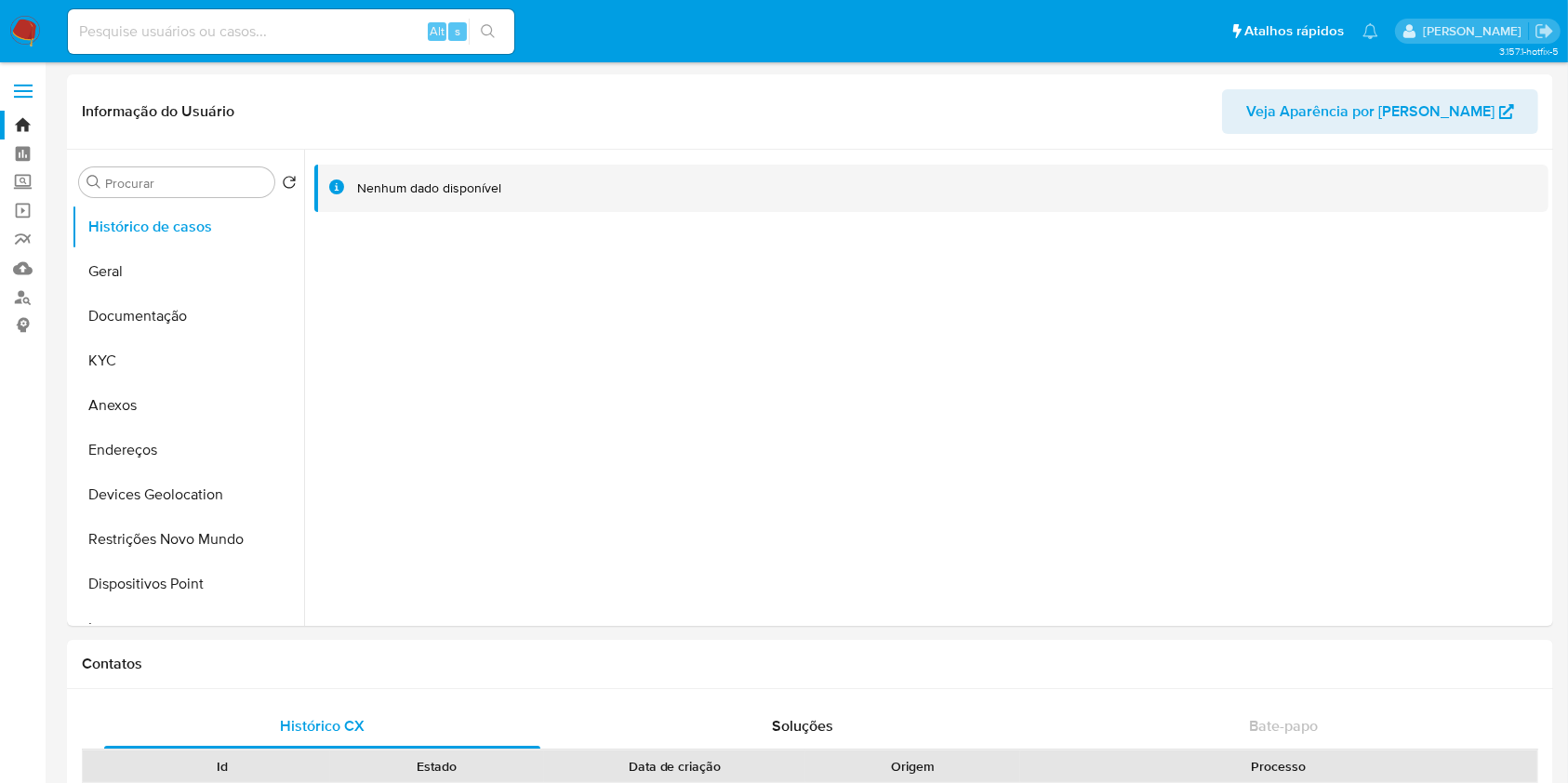
select select "10"
click at [108, 358] on button "KYC" at bounding box center [180, 361] width 217 height 45
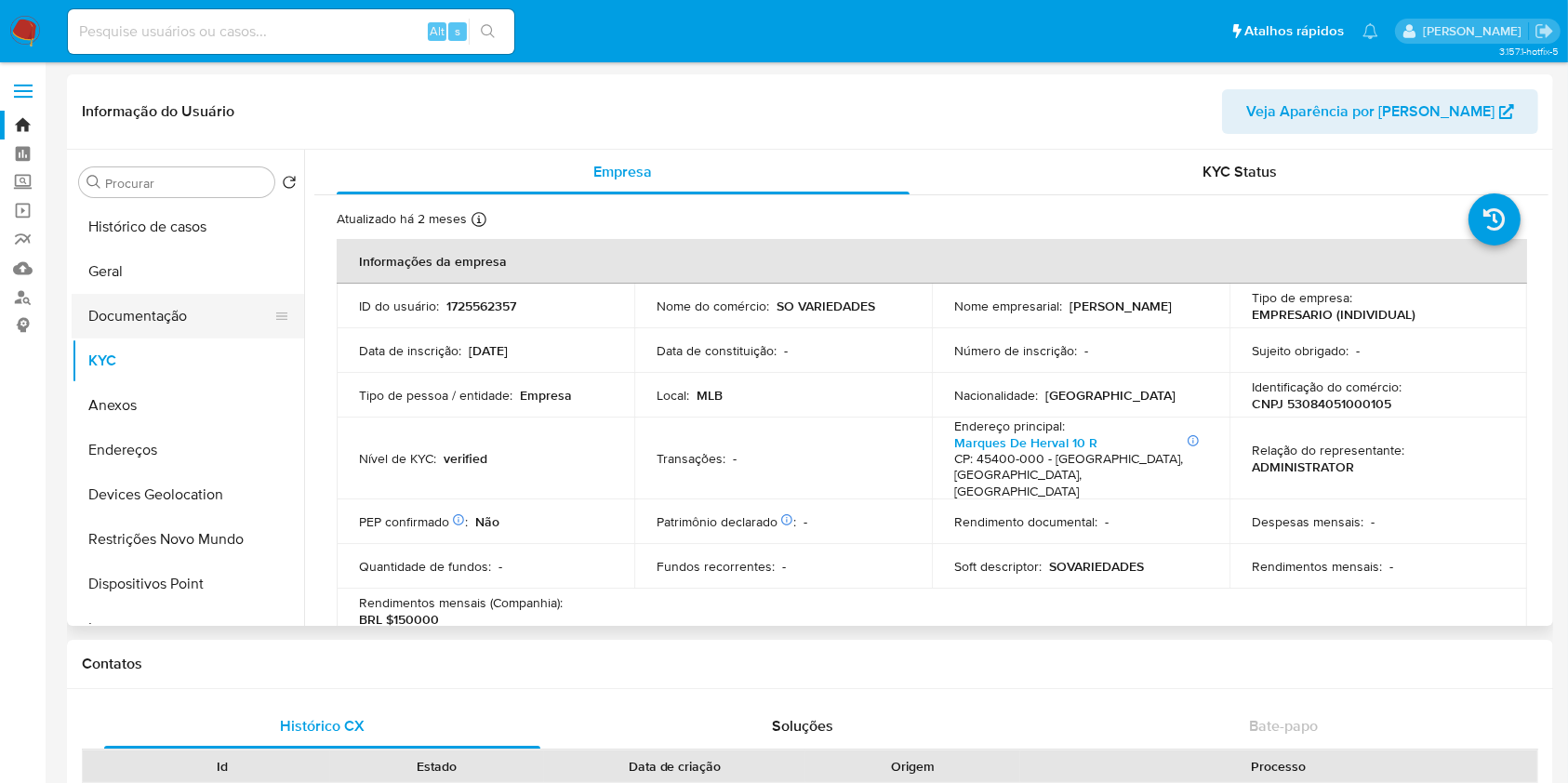
click at [158, 321] on button "Documentação" at bounding box center [180, 316] width 217 height 45
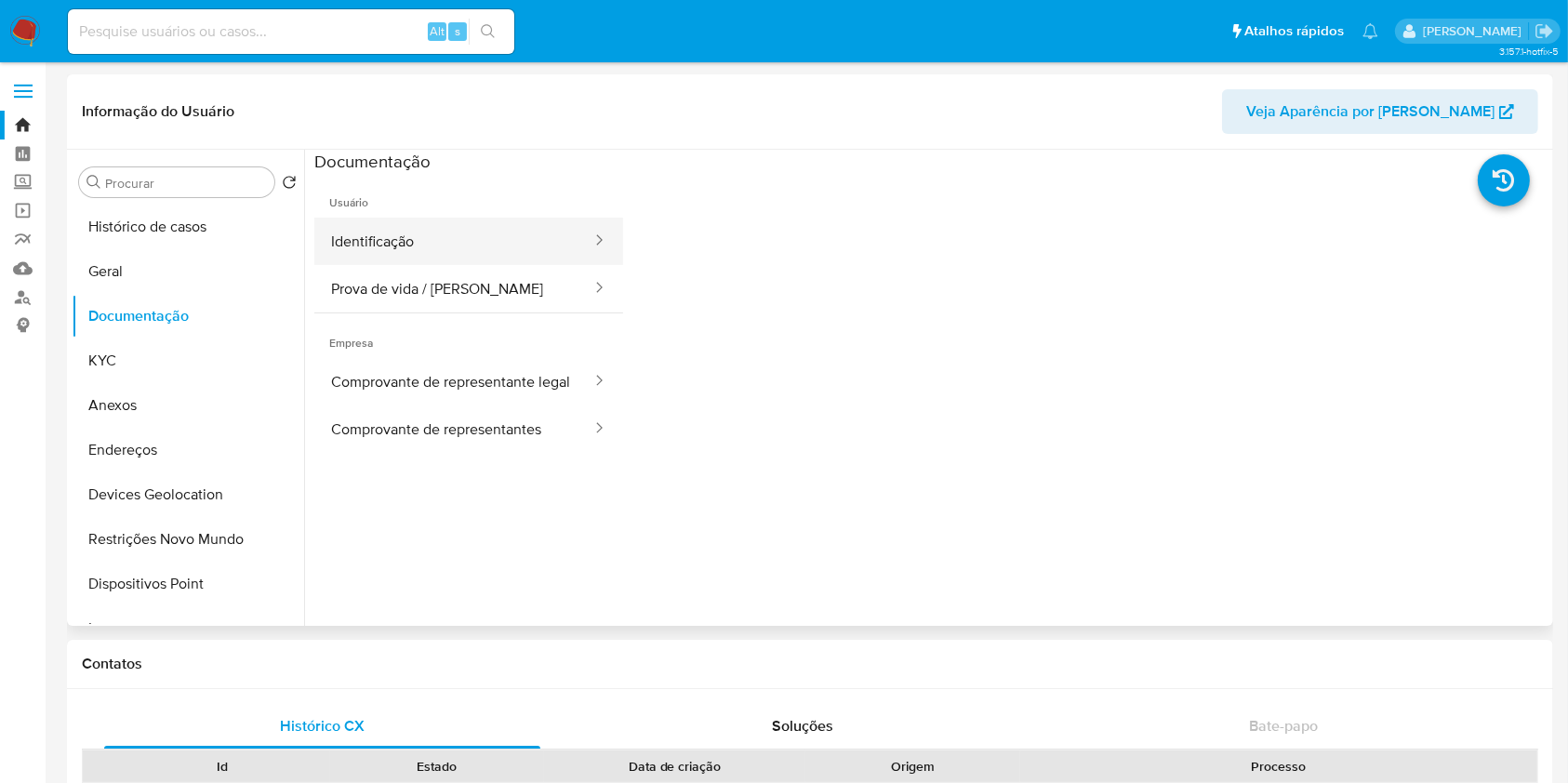
click at [413, 220] on button "Identificação" at bounding box center [454, 241] width 279 height 48
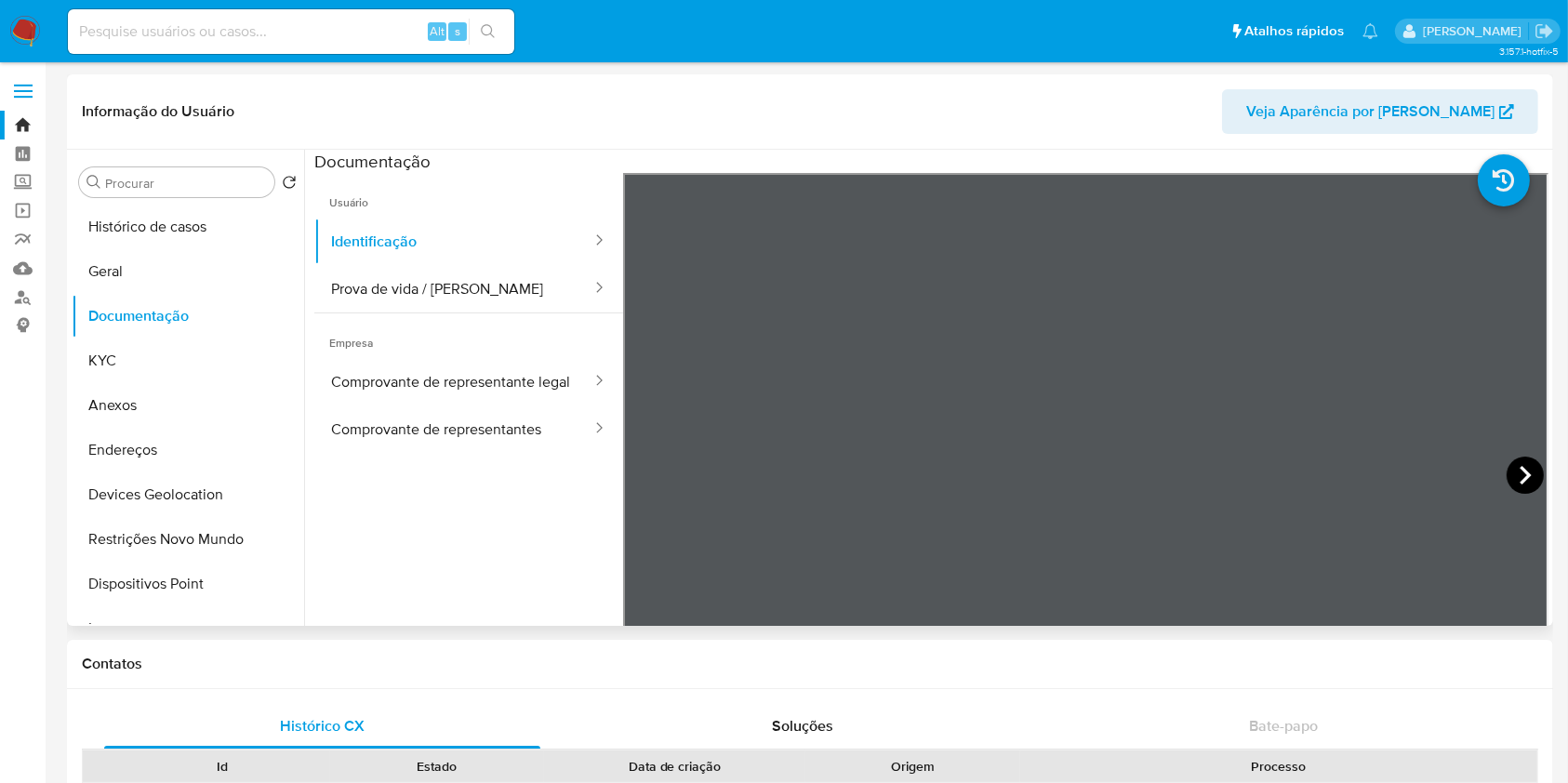
click at [1508, 470] on icon at bounding box center [1524, 475] width 37 height 37
click at [204, 337] on button "Documentação" at bounding box center [180, 316] width 217 height 45
click at [129, 361] on button "KYC" at bounding box center [180, 361] width 217 height 45
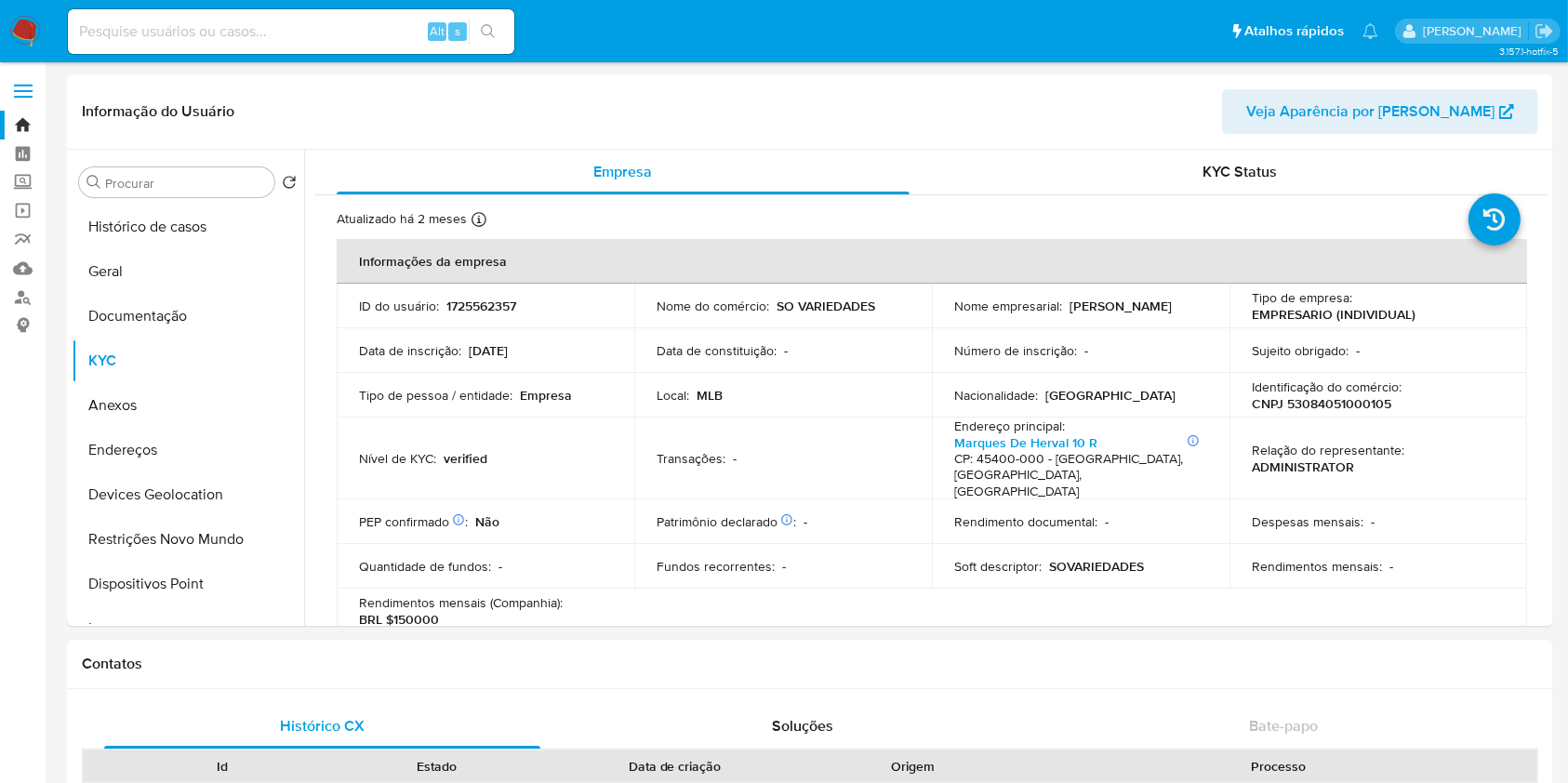
scroll to position [1138, 0]
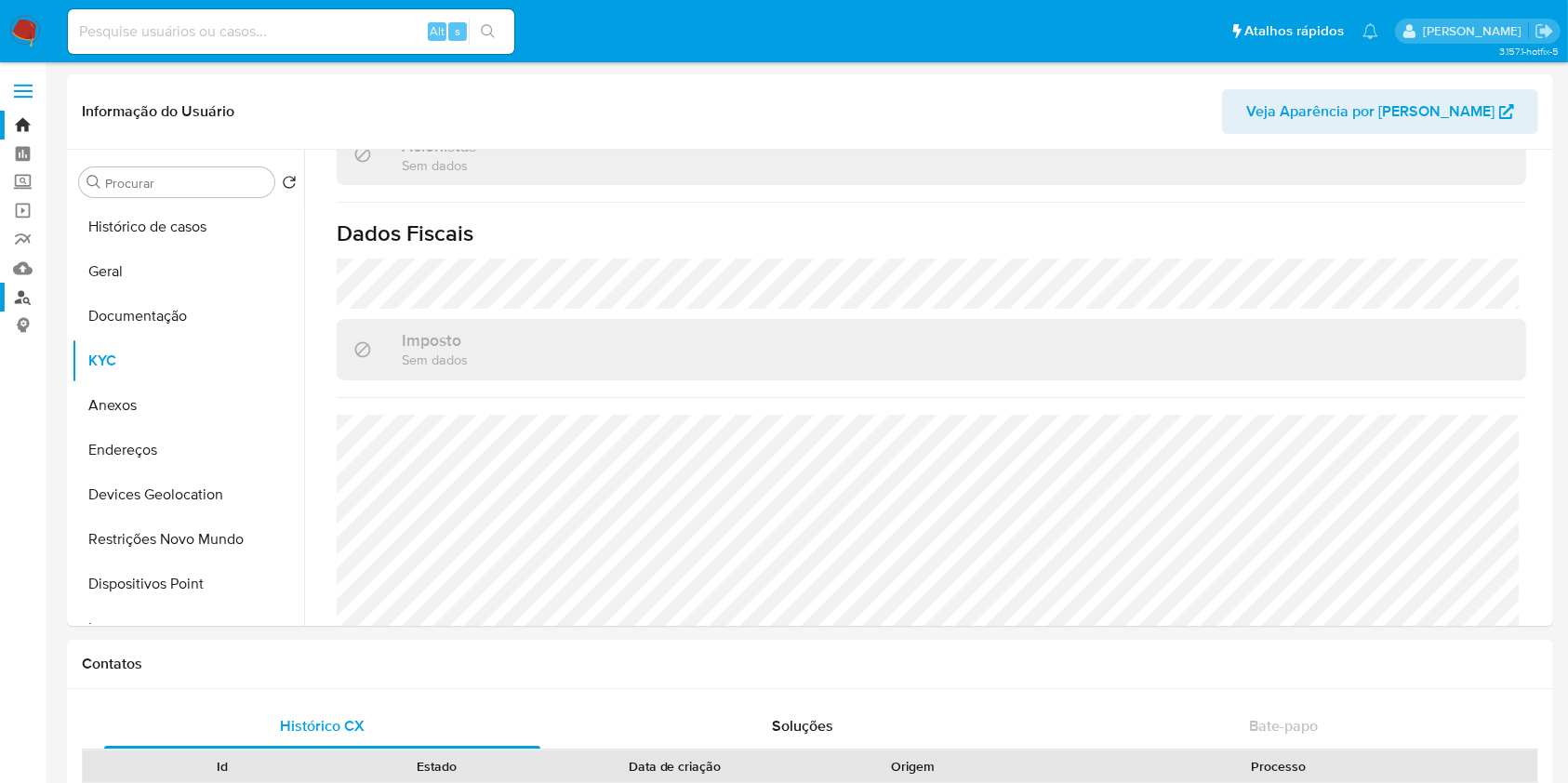
click at [22, 288] on link "Localizador de pessoas" at bounding box center [111, 297] width 221 height 29
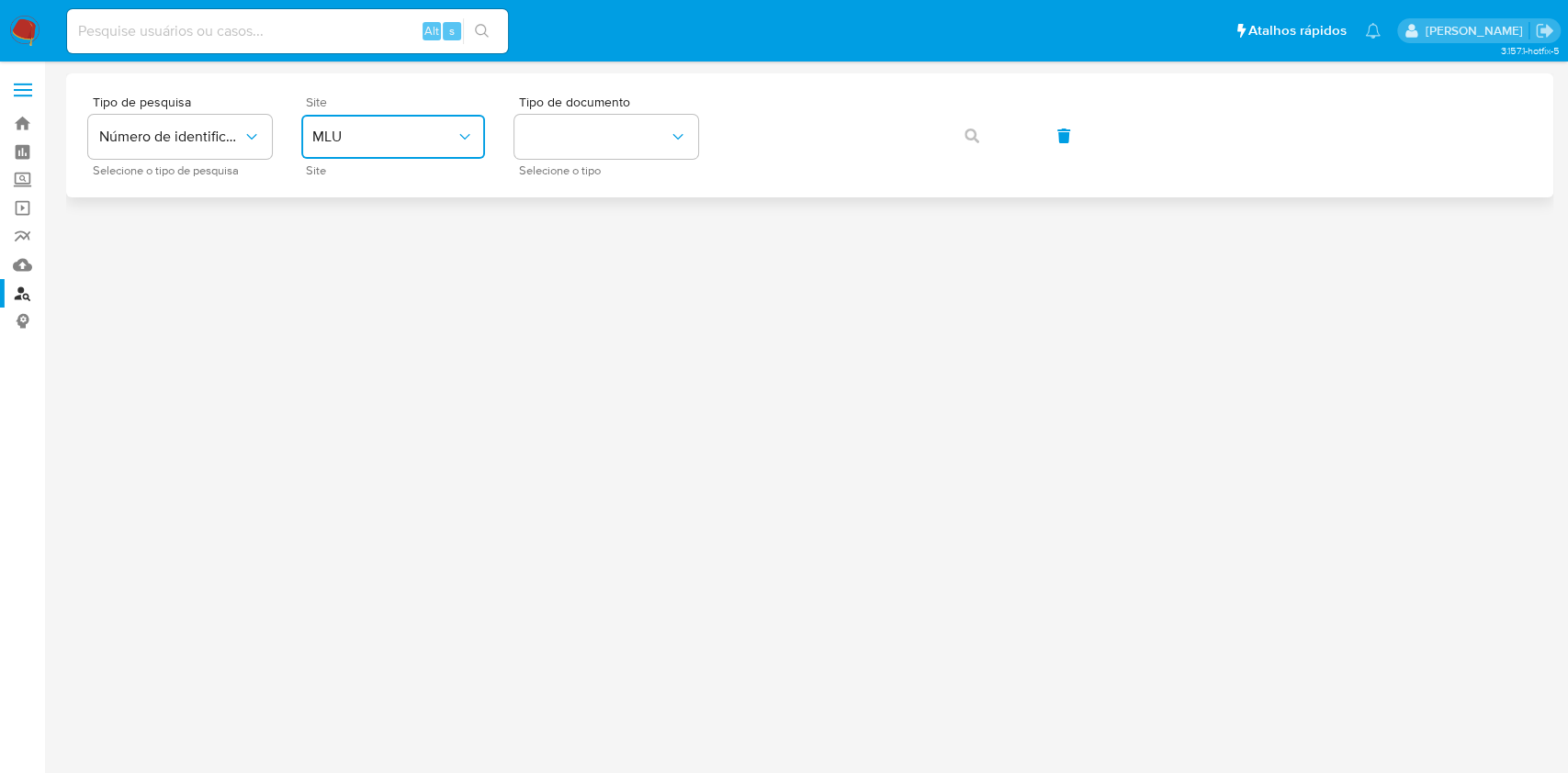
click at [427, 140] on span "MLU" at bounding box center [384, 137] width 144 height 19
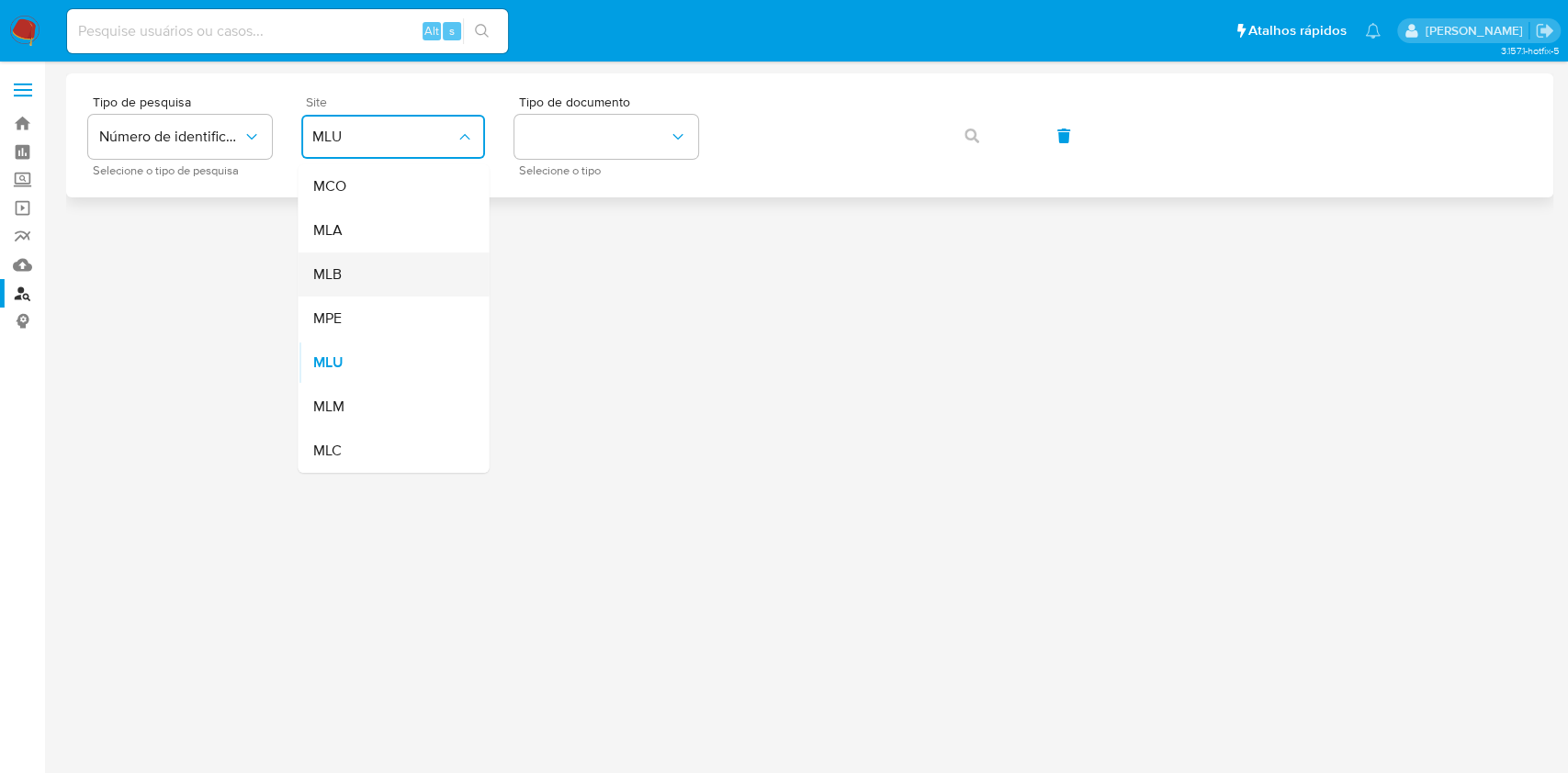
click at [418, 269] on div "MLB" at bounding box center [387, 275] width 151 height 44
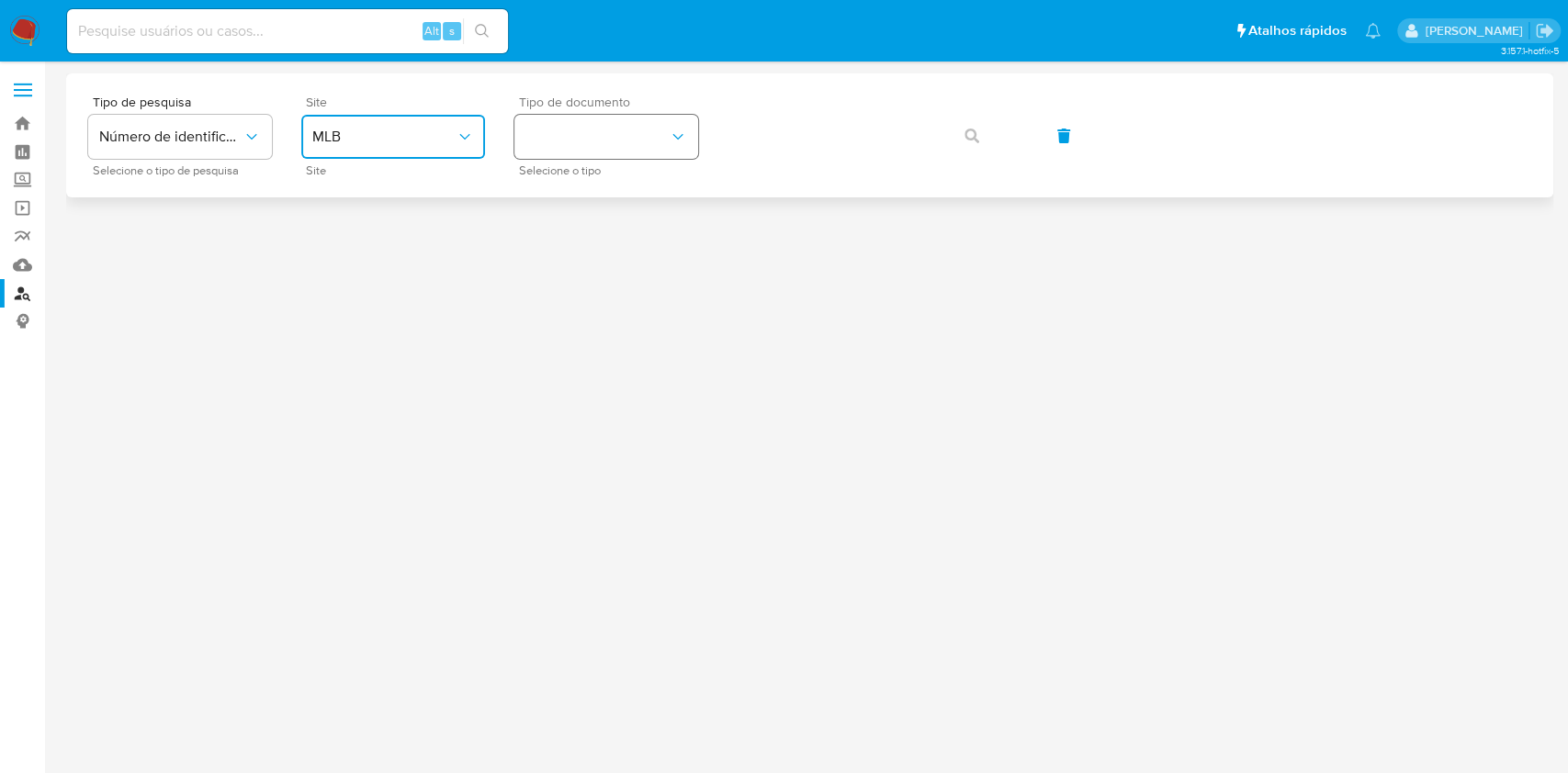
click at [627, 130] on button "identificationType" at bounding box center [606, 137] width 184 height 44
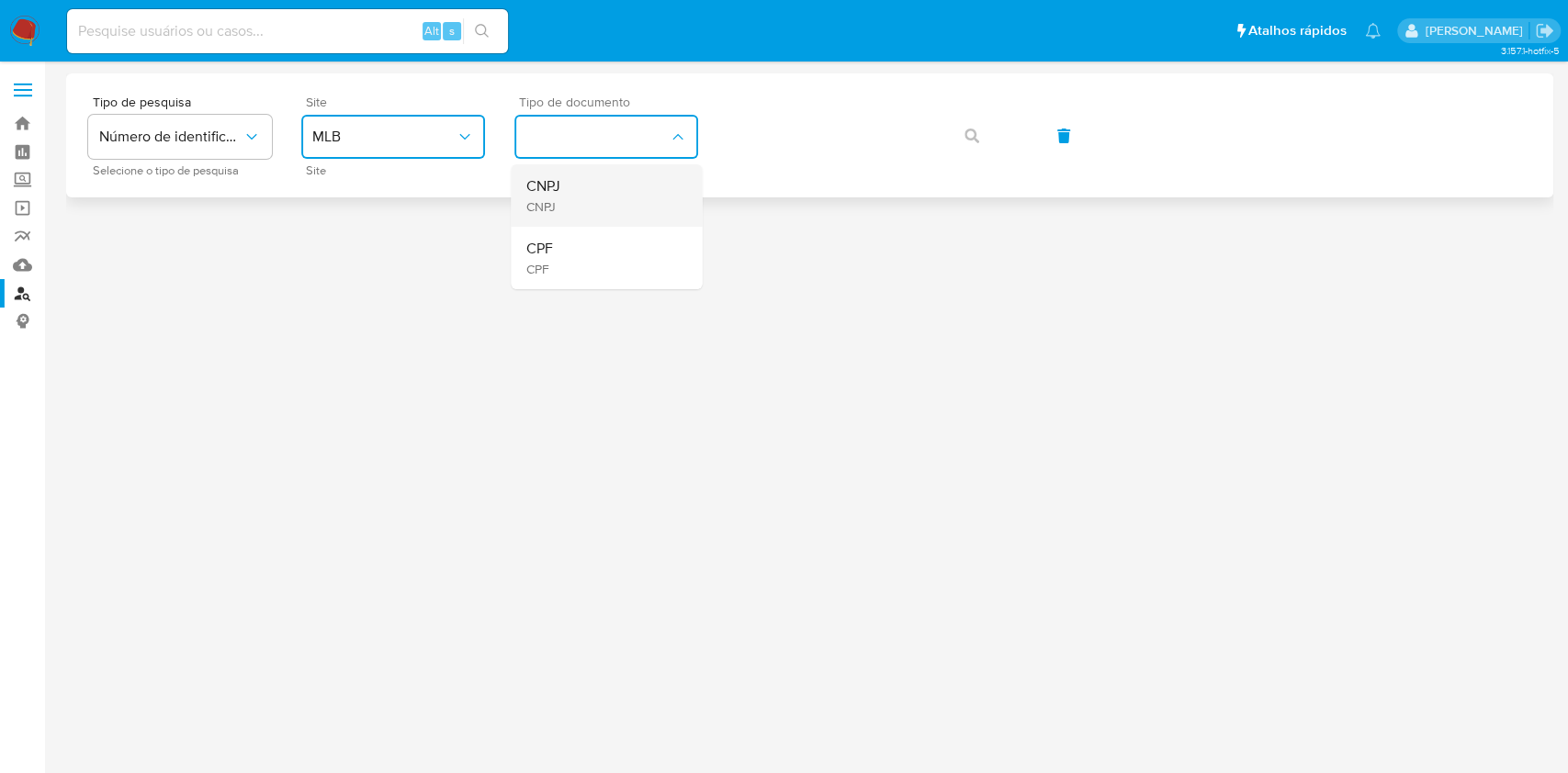
click at [599, 194] on div "CNPJ CNPJ" at bounding box center [601, 195] width 151 height 62
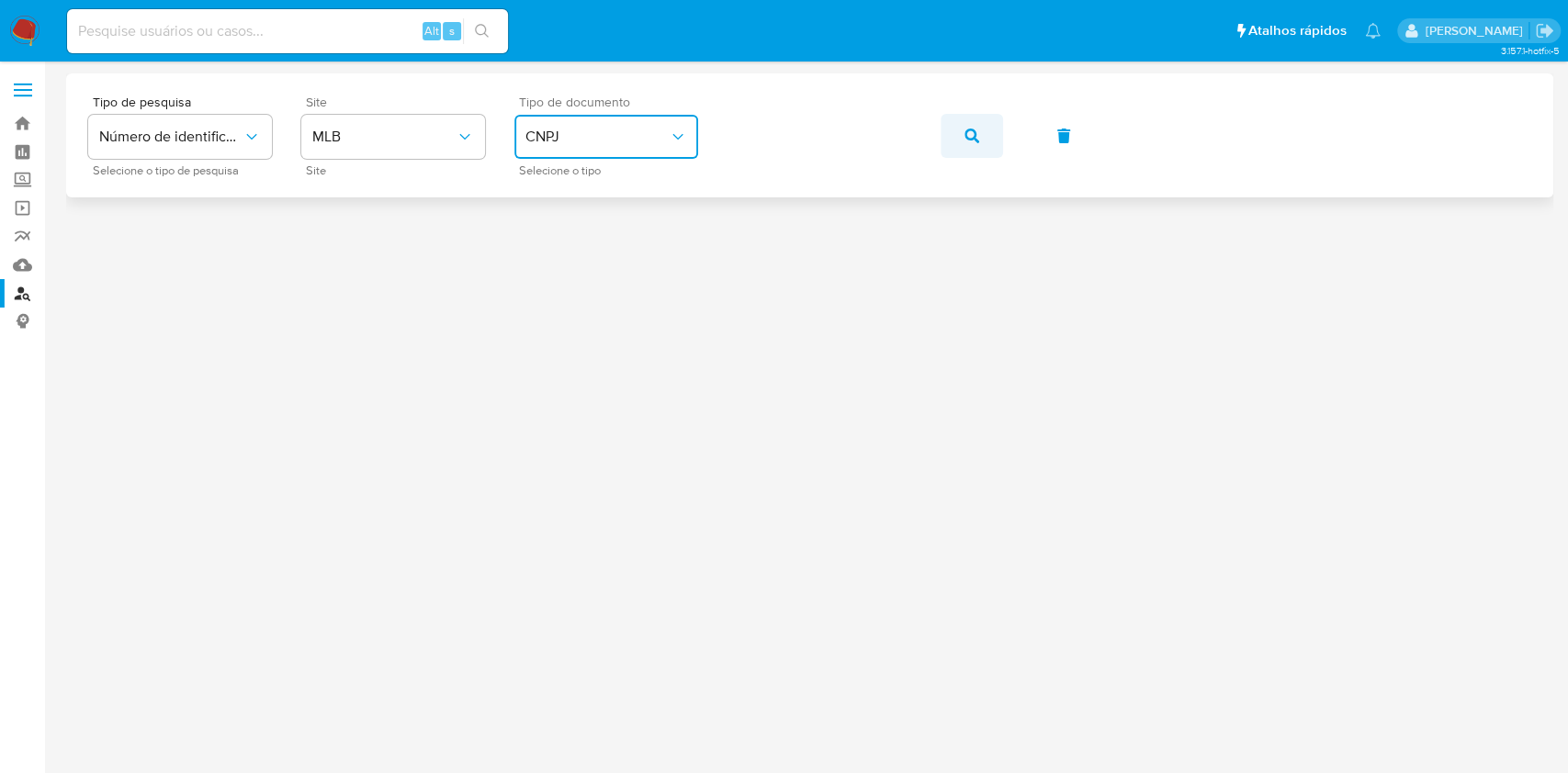
click at [969, 129] on icon "button" at bounding box center [972, 136] width 15 height 15
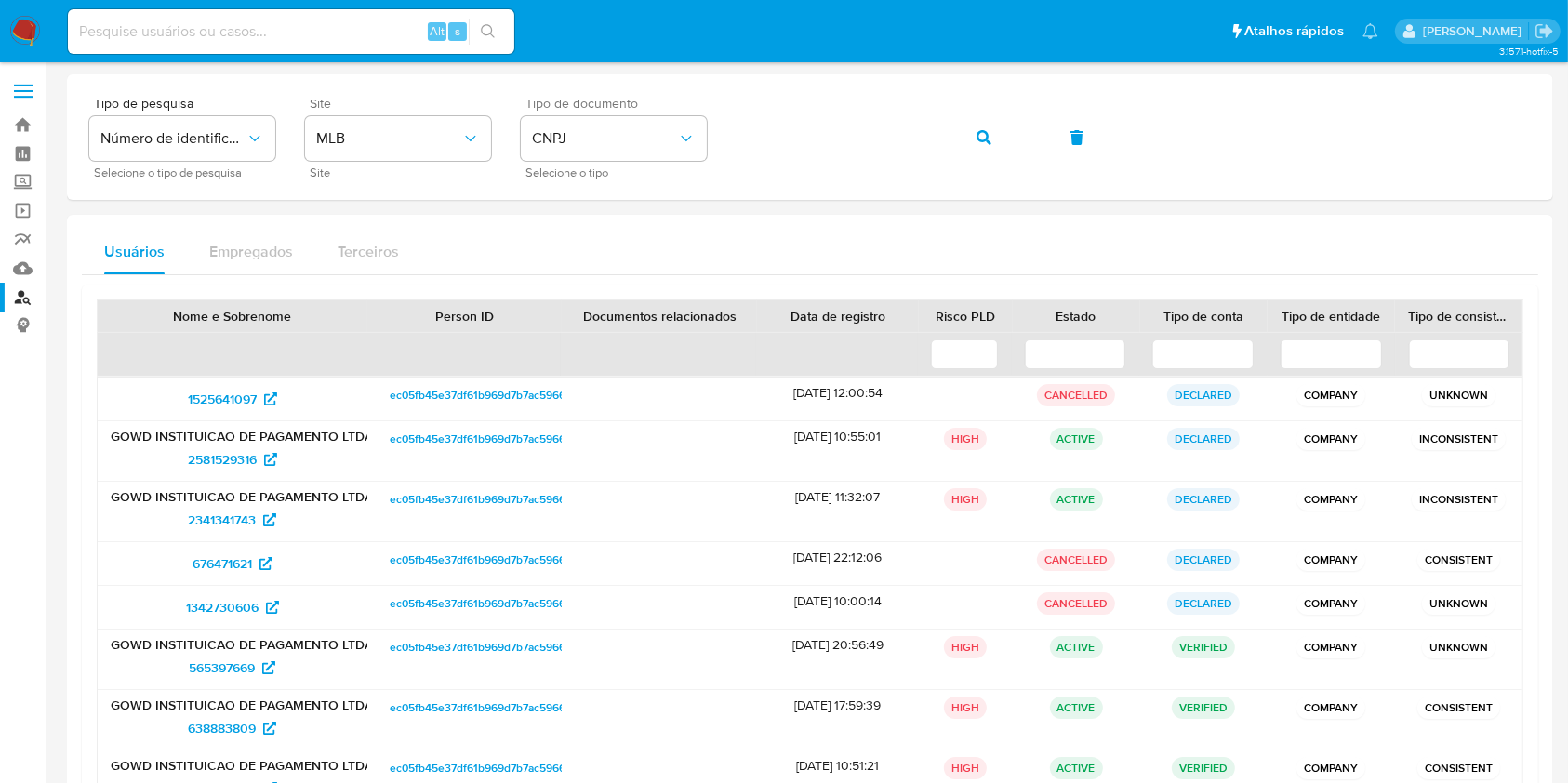
drag, startPoint x: 981, startPoint y: 130, endPoint x: 1582, endPoint y: 393, distance: 656.0
click at [1568, 393] on html "Pausado Ver notificaciones Alt s Atalhos rápidos Presiona las siguientes teclas…" at bounding box center [784, 489] width 1568 height 978
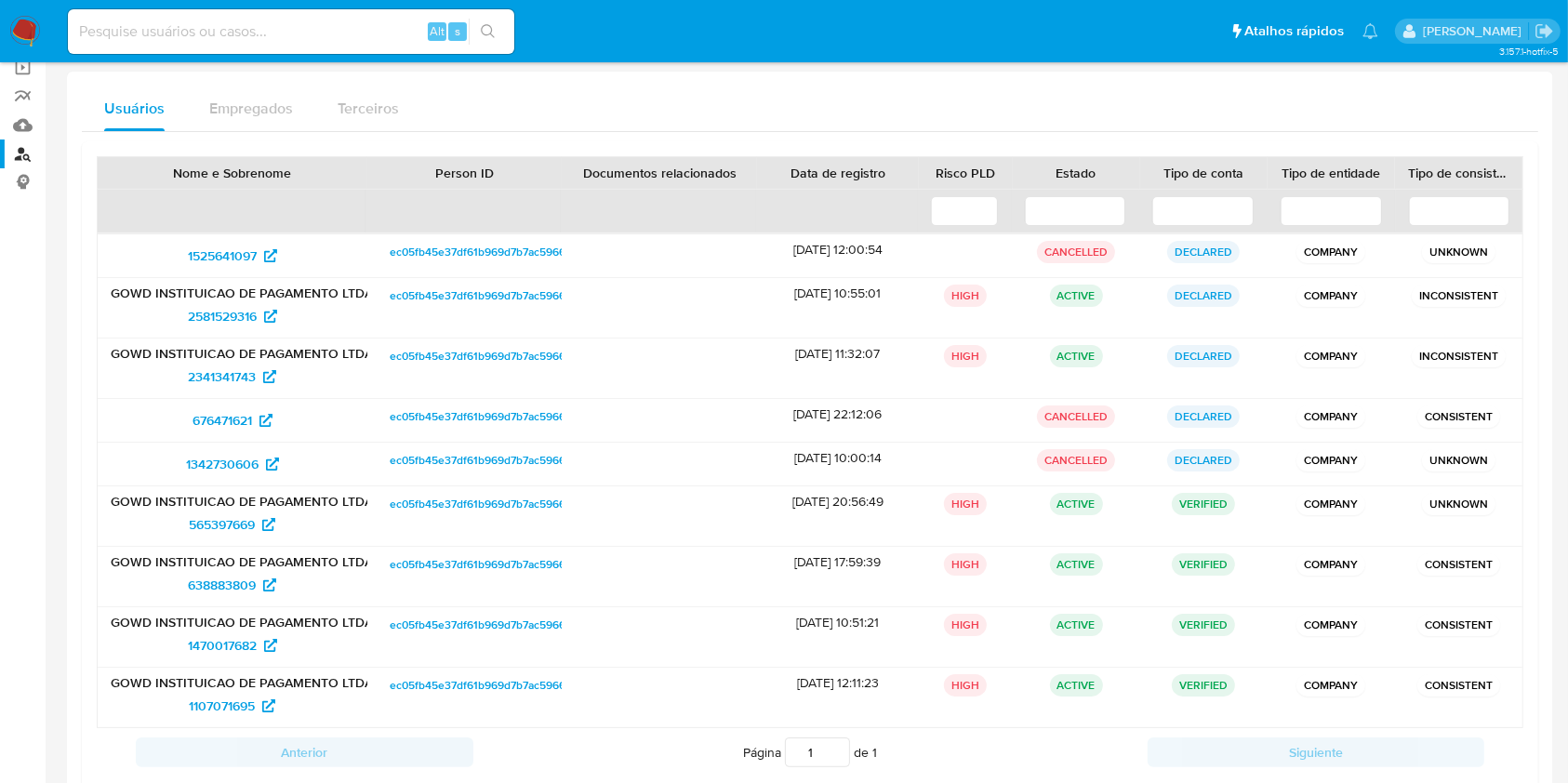
scroll to position [193, 0]
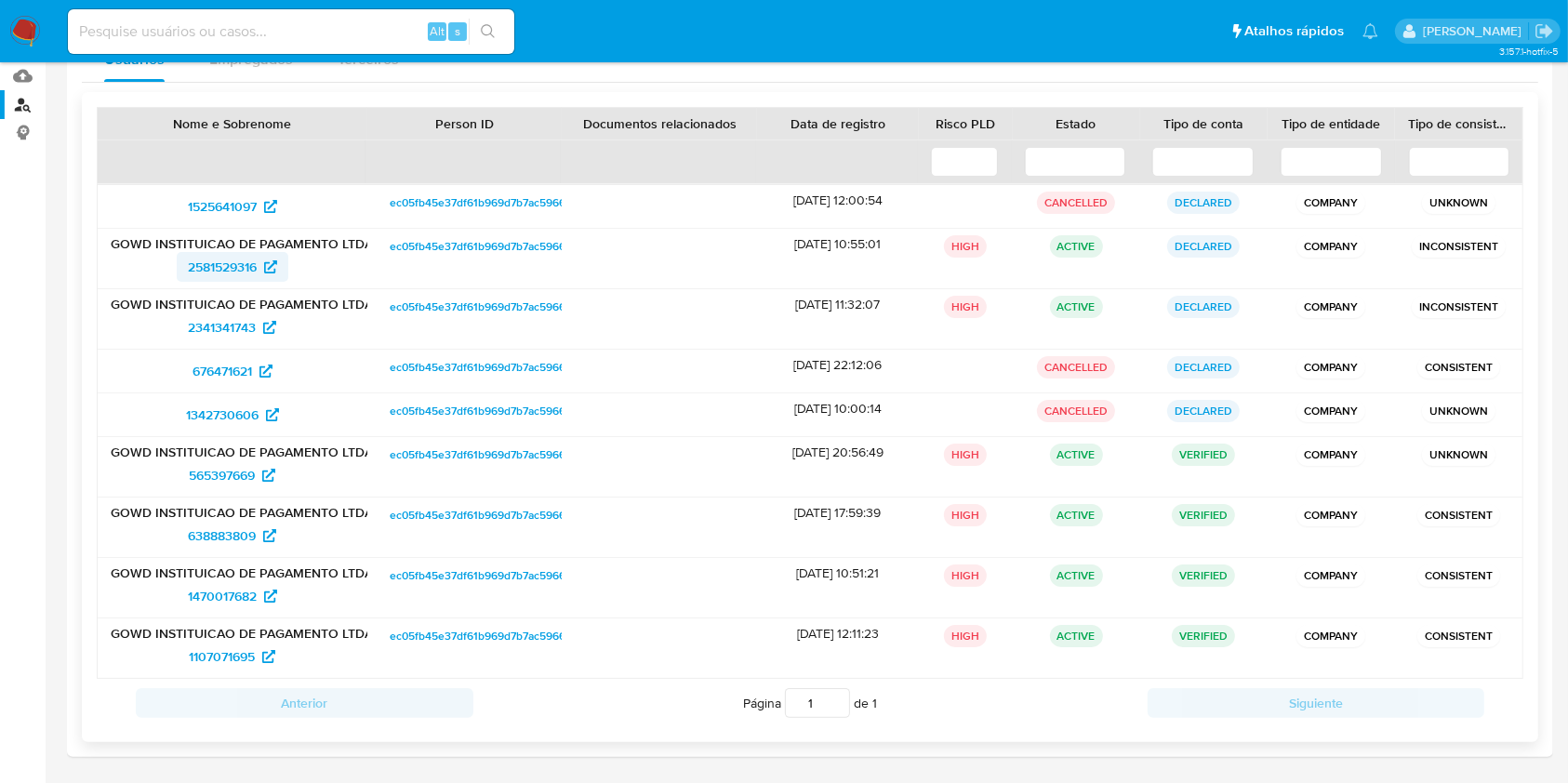
click at [223, 263] on span "2581529316" at bounding box center [221, 267] width 69 height 30
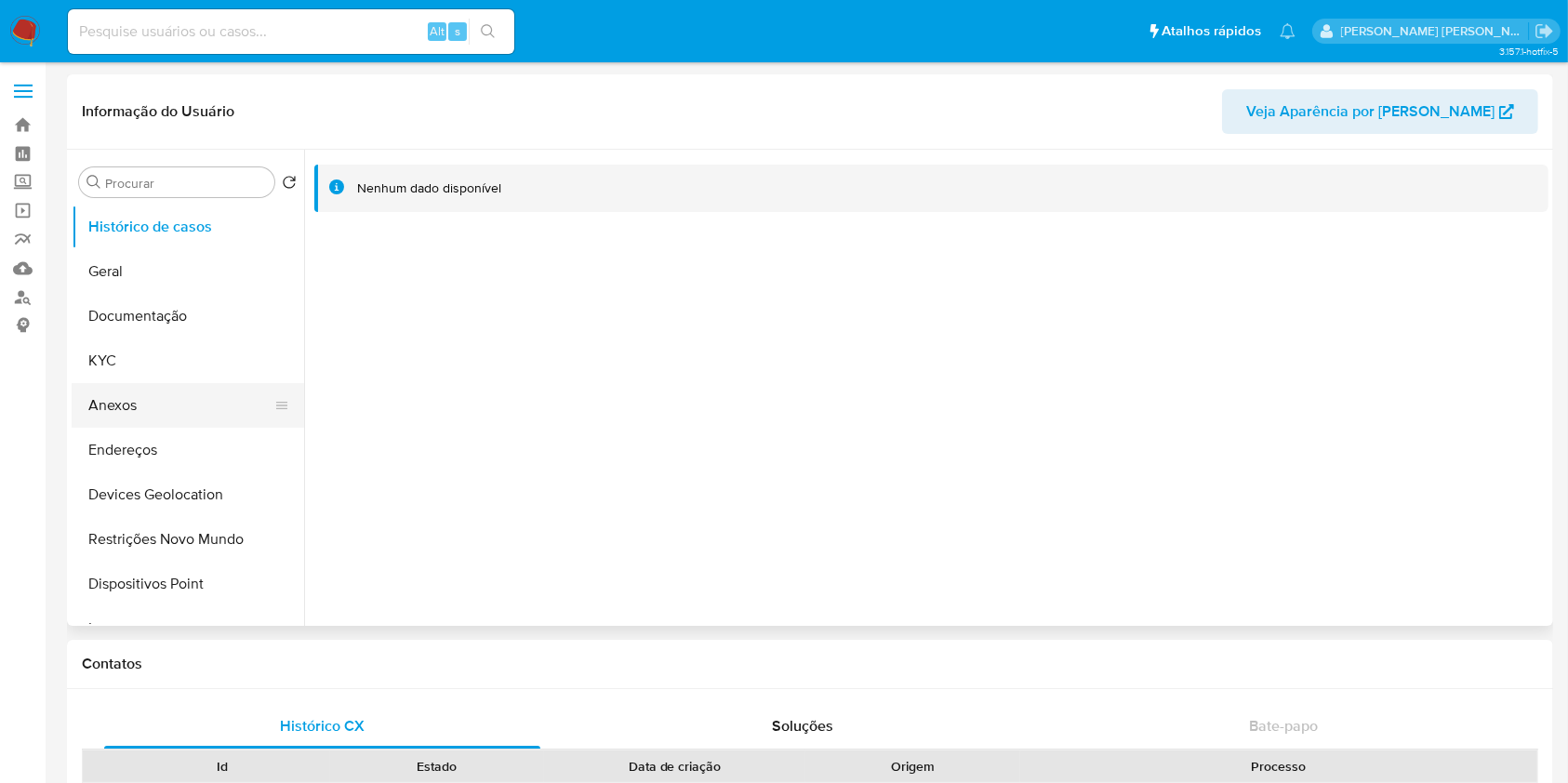
select select "10"
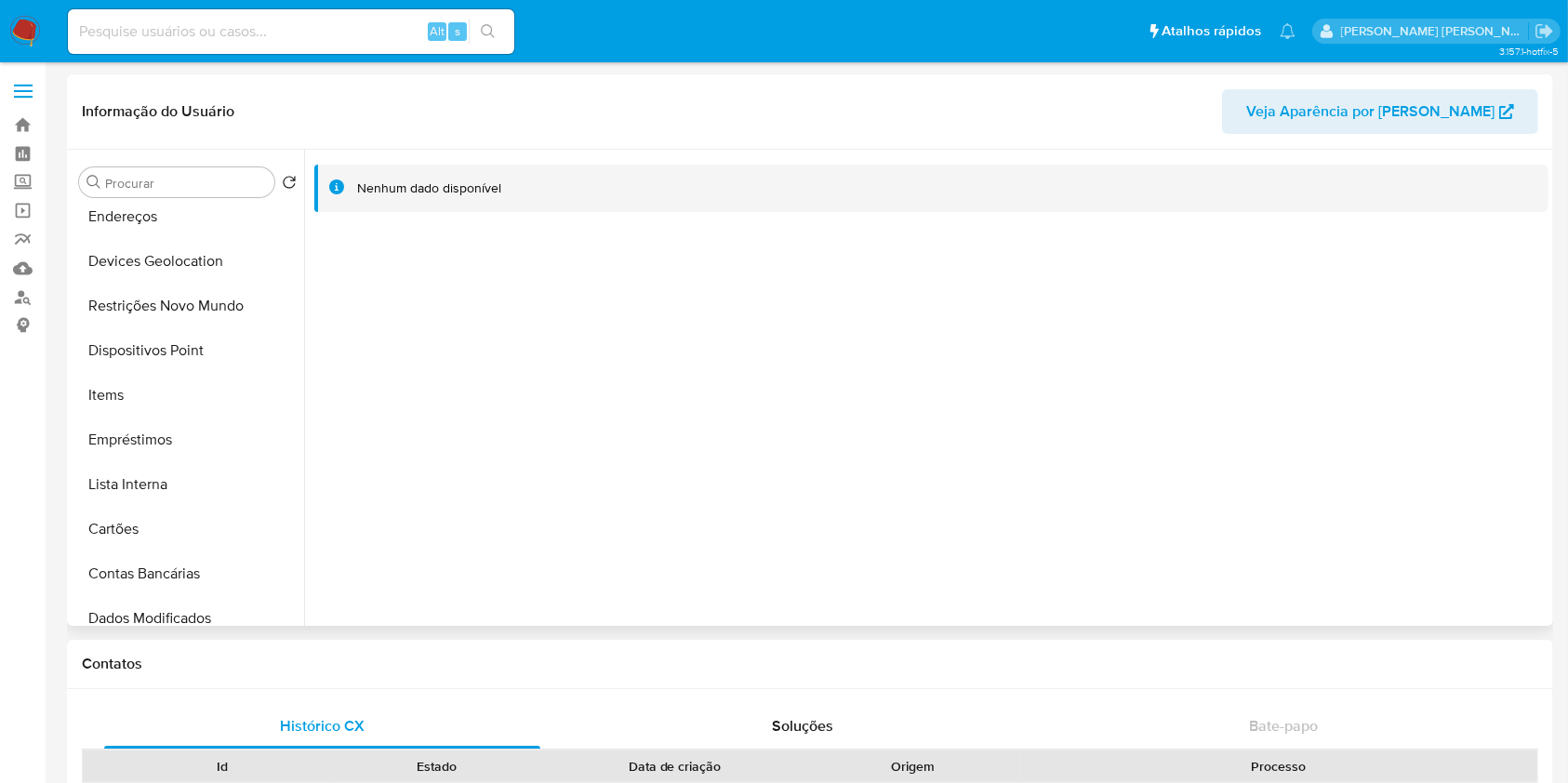
scroll to position [226, 0]
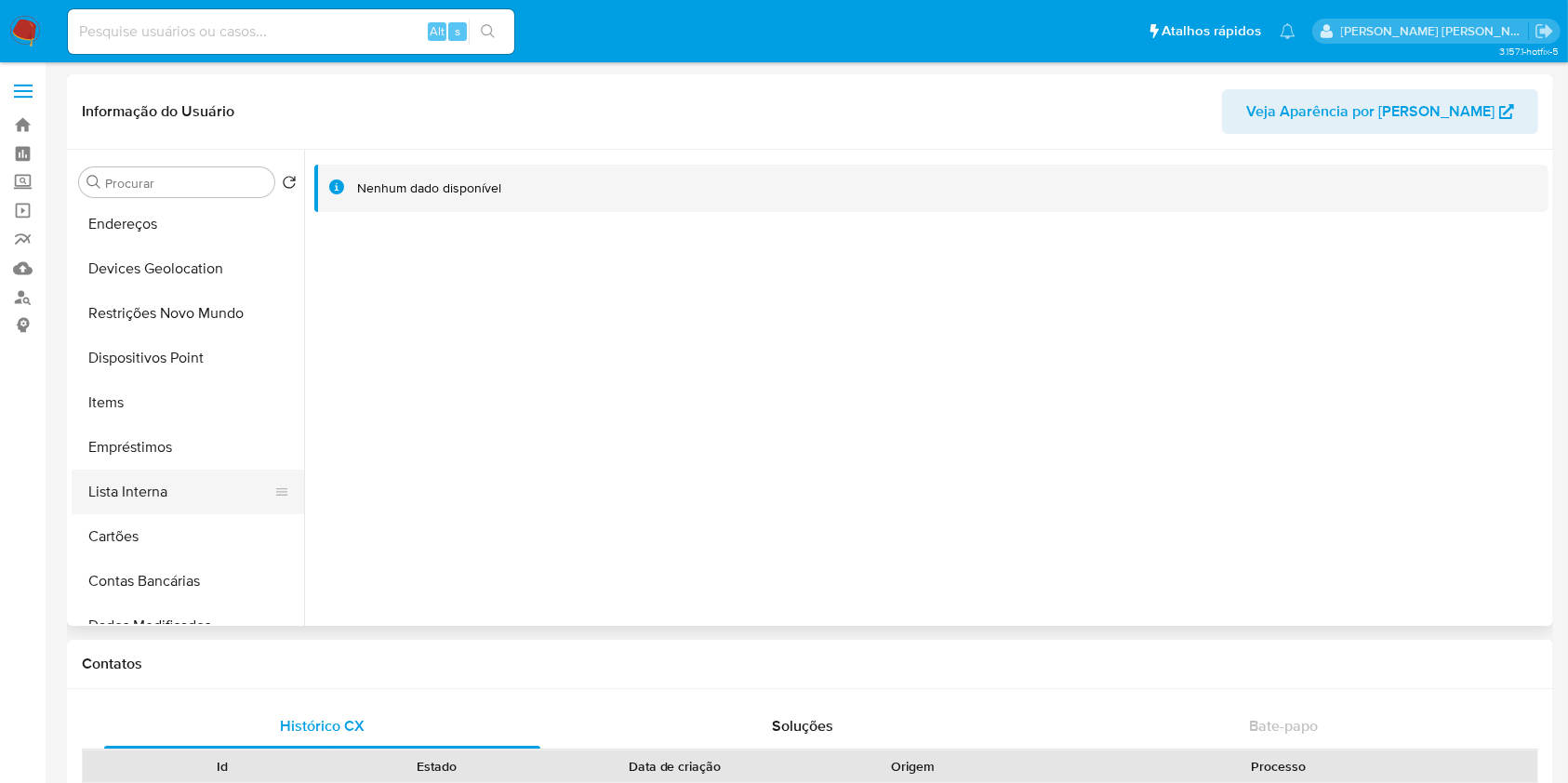
click at [178, 484] on button "Lista Interna" at bounding box center [180, 492] width 217 height 45
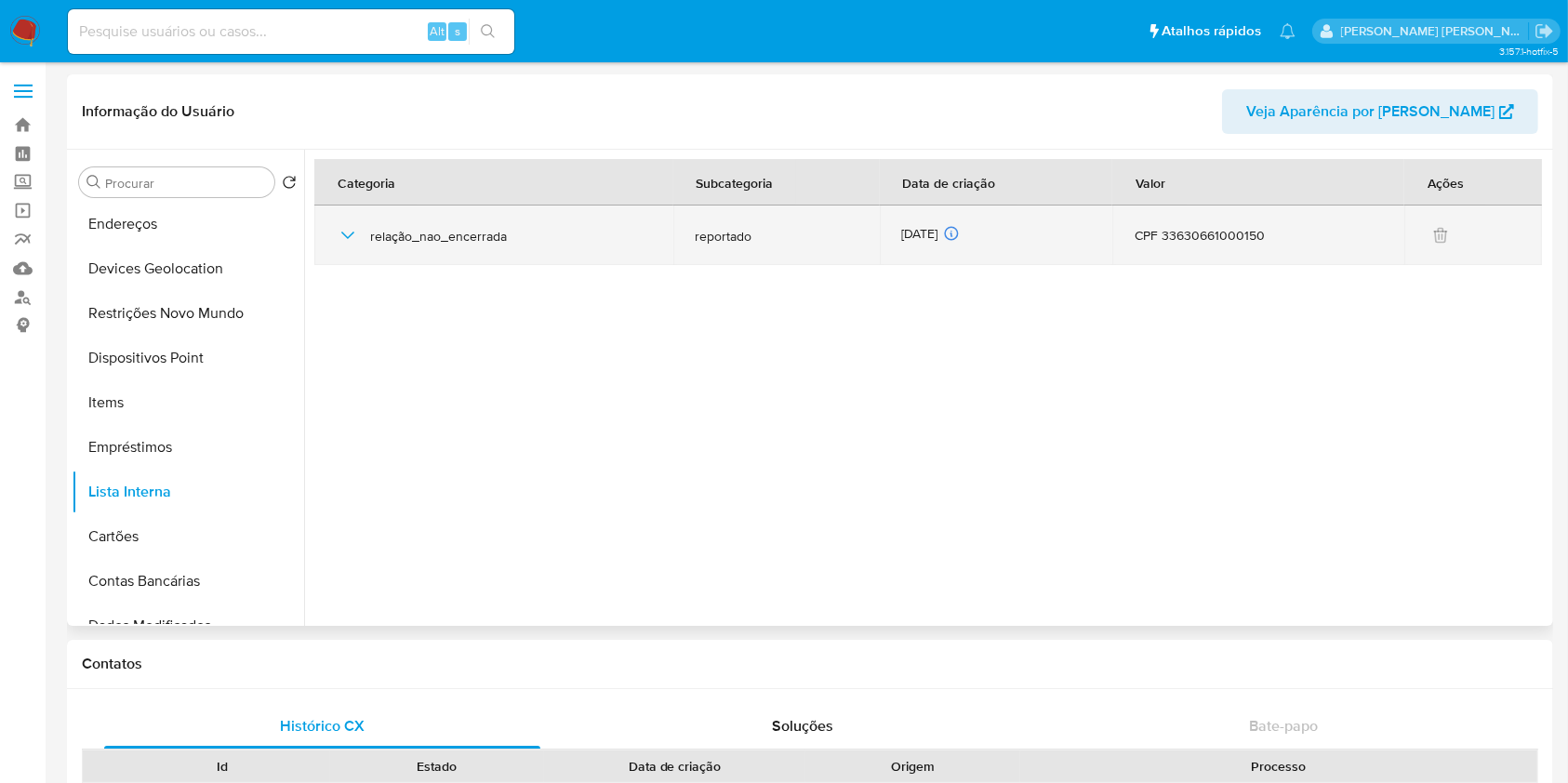
click at [345, 227] on icon "button" at bounding box center [348, 235] width 22 height 22
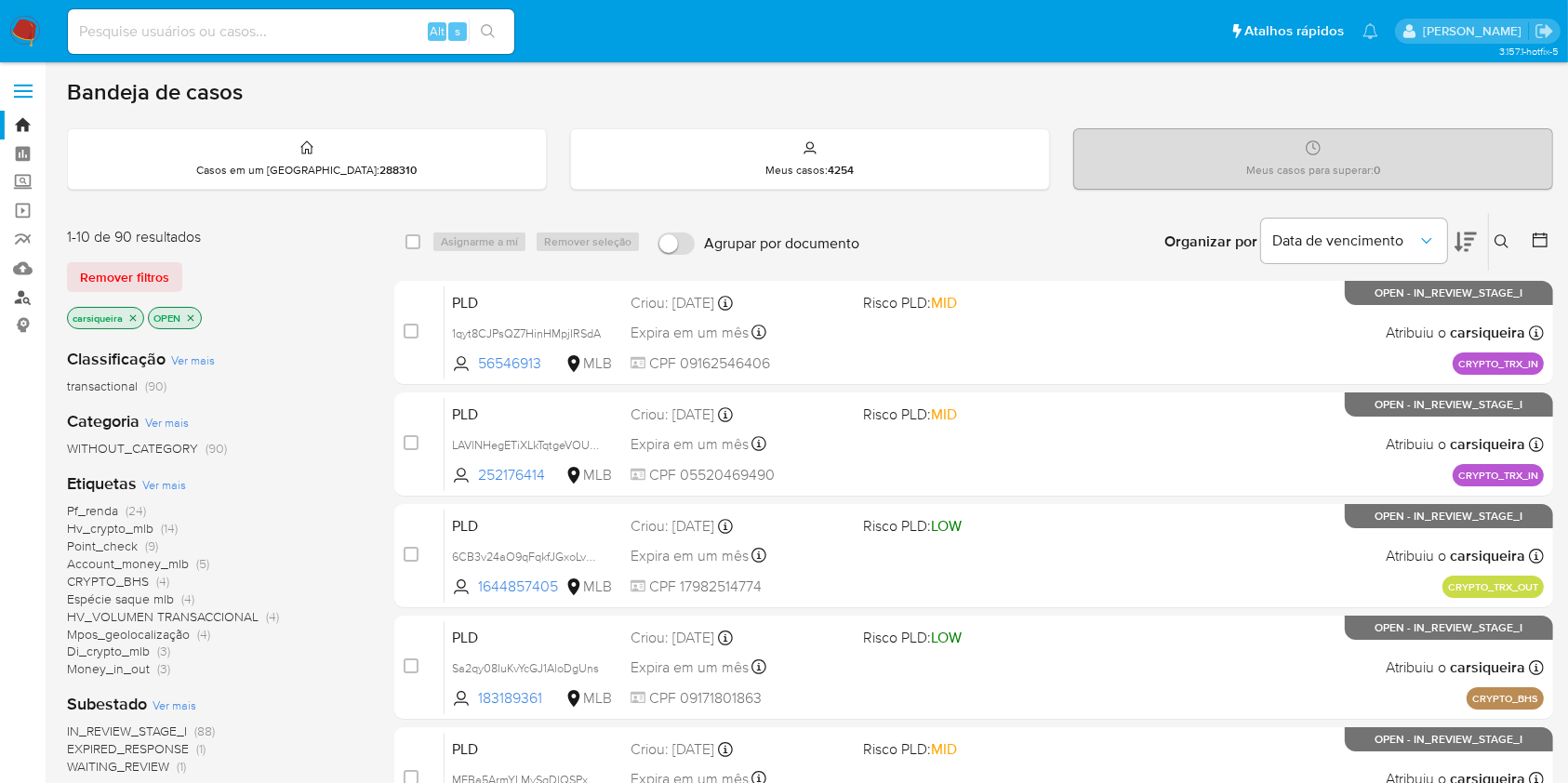
click at [19, 297] on link "Localizador de pessoas" at bounding box center [111, 297] width 221 height 29
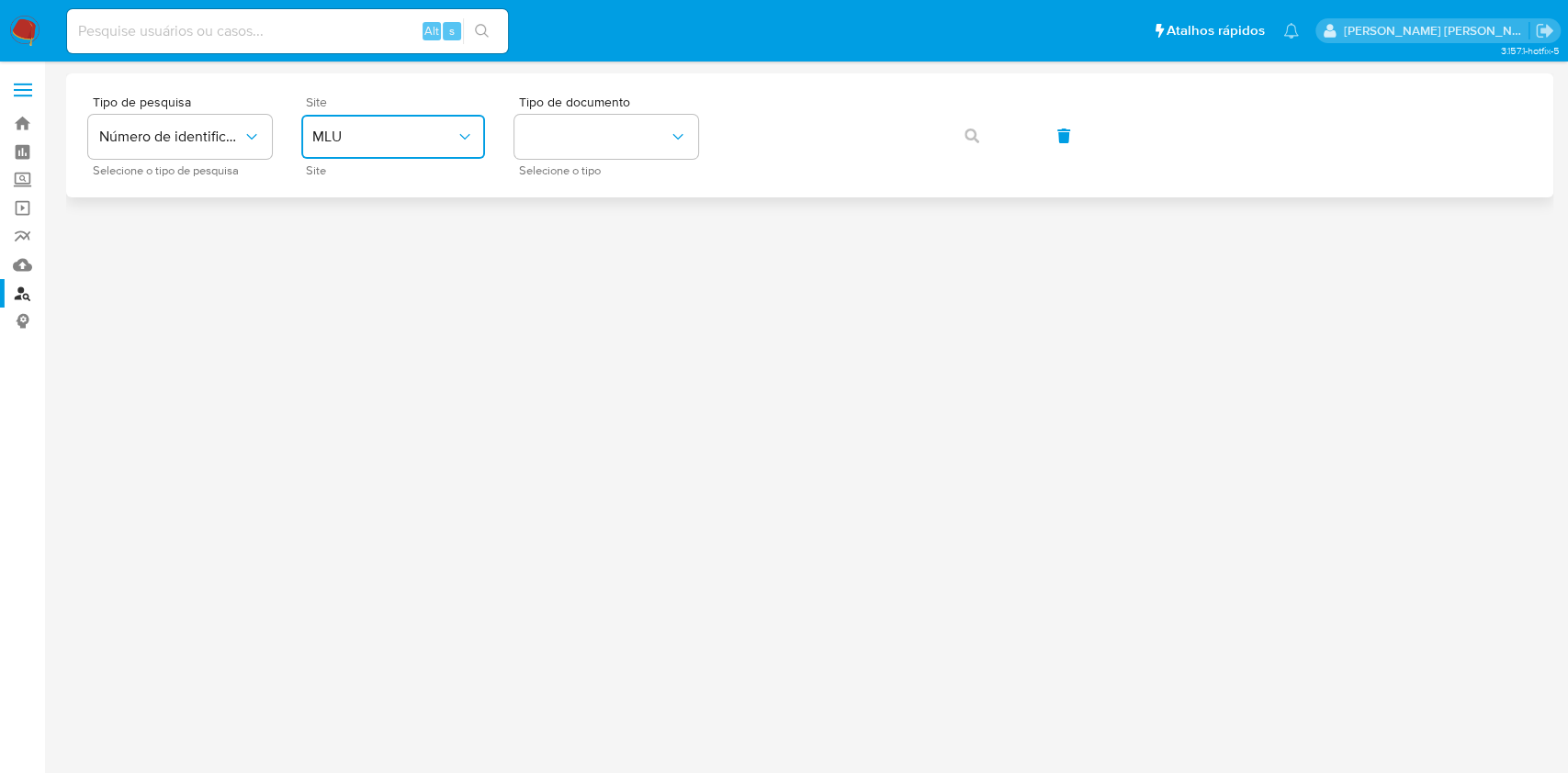
click at [391, 129] on span "MLU" at bounding box center [384, 137] width 144 height 19
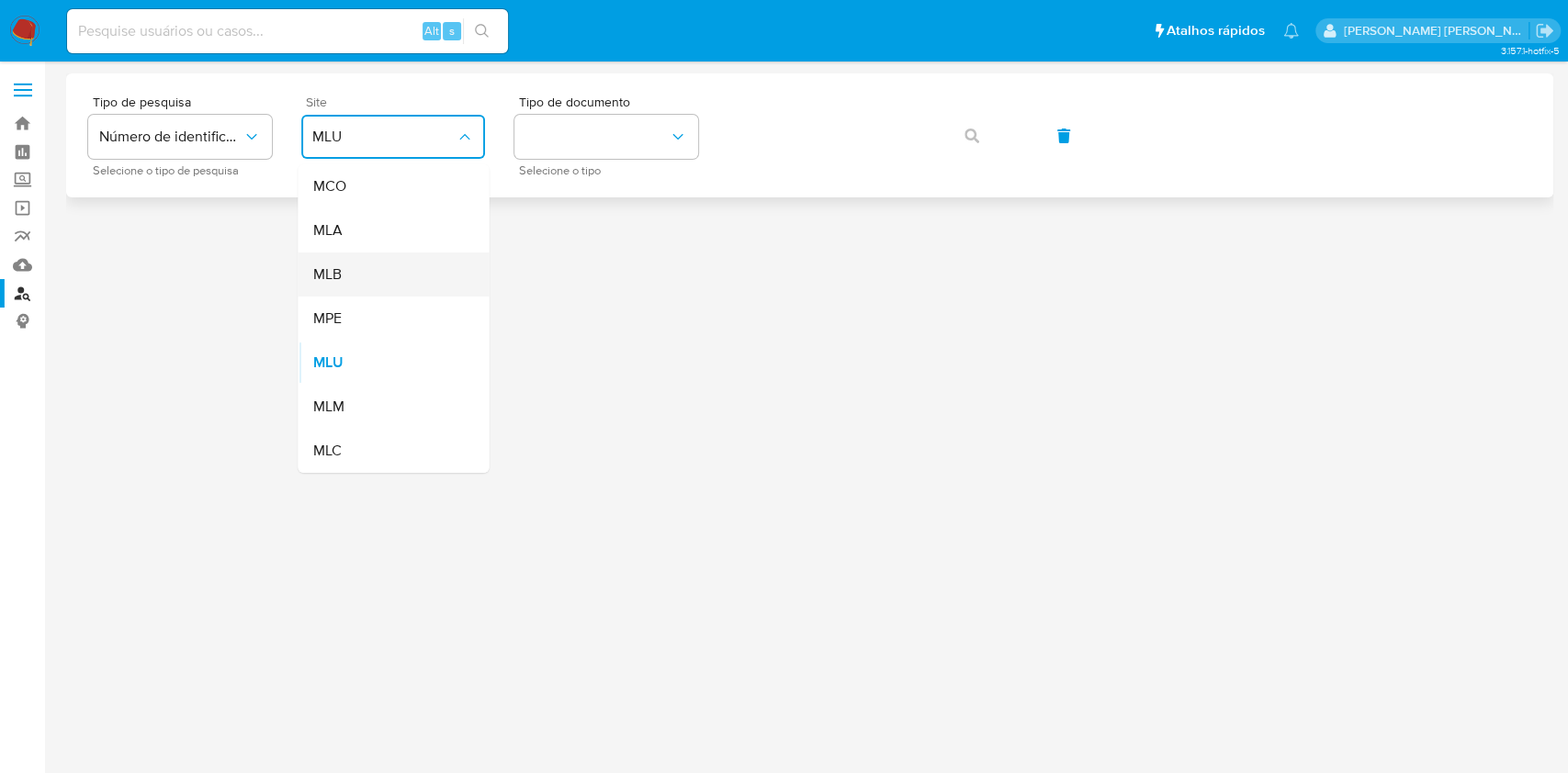
click at [431, 269] on div "MLB" at bounding box center [387, 275] width 151 height 44
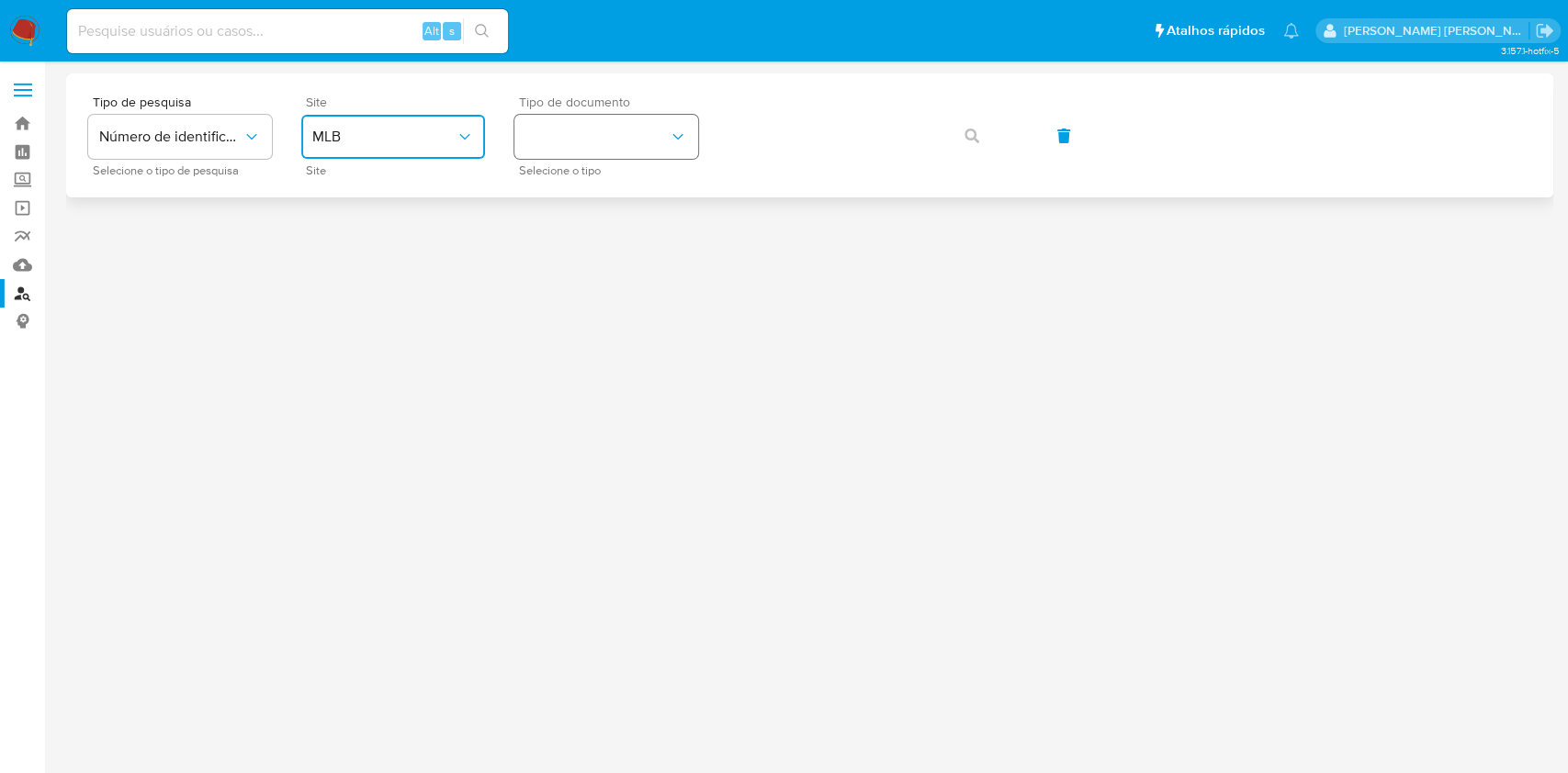
click at [628, 138] on button "identificationType" at bounding box center [606, 137] width 184 height 44
click at [657, 249] on div "CPF CPF" at bounding box center [601, 257] width 151 height 62
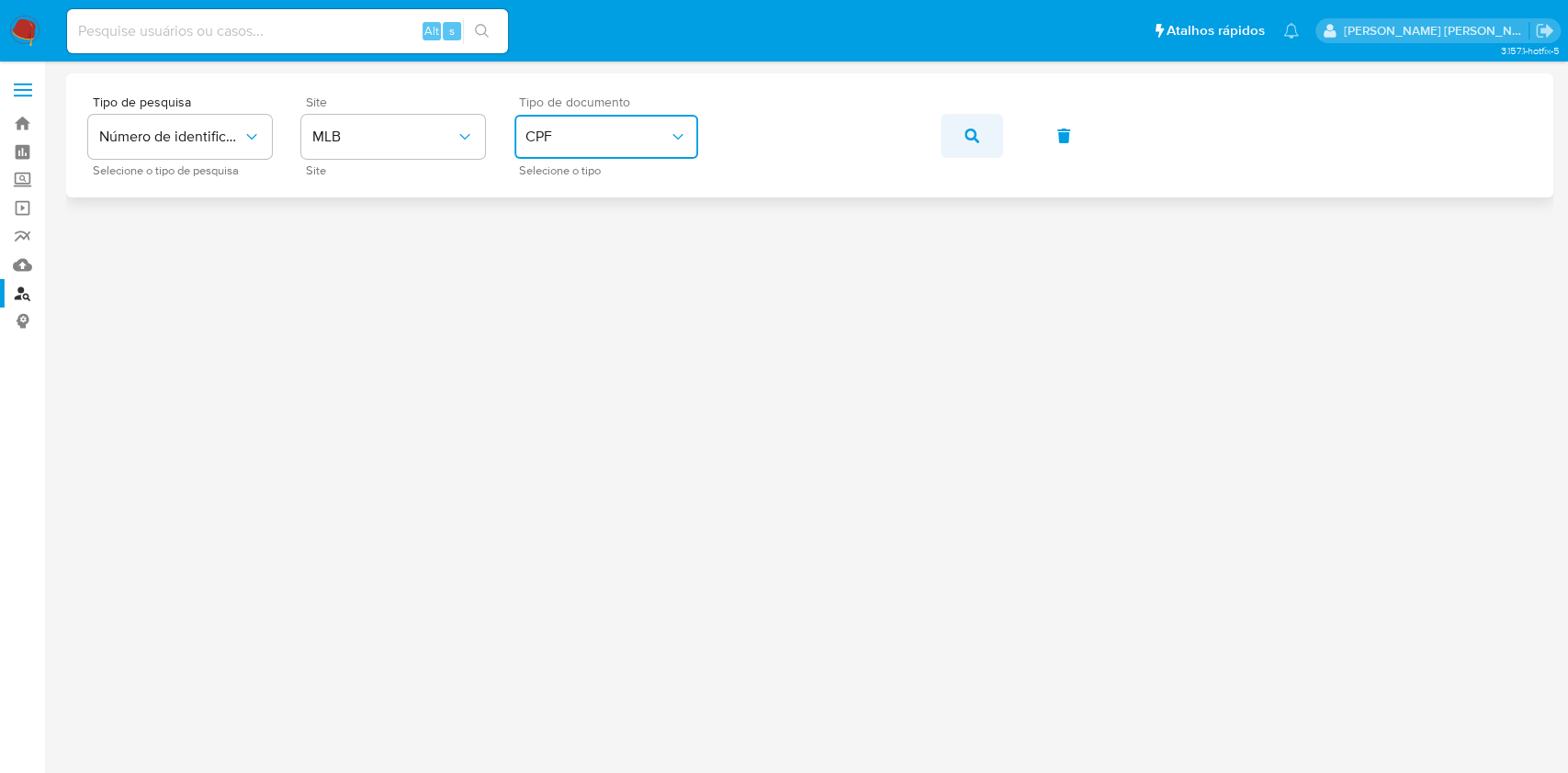
click at [980, 139] on button "button" at bounding box center [971, 136] width 62 height 44
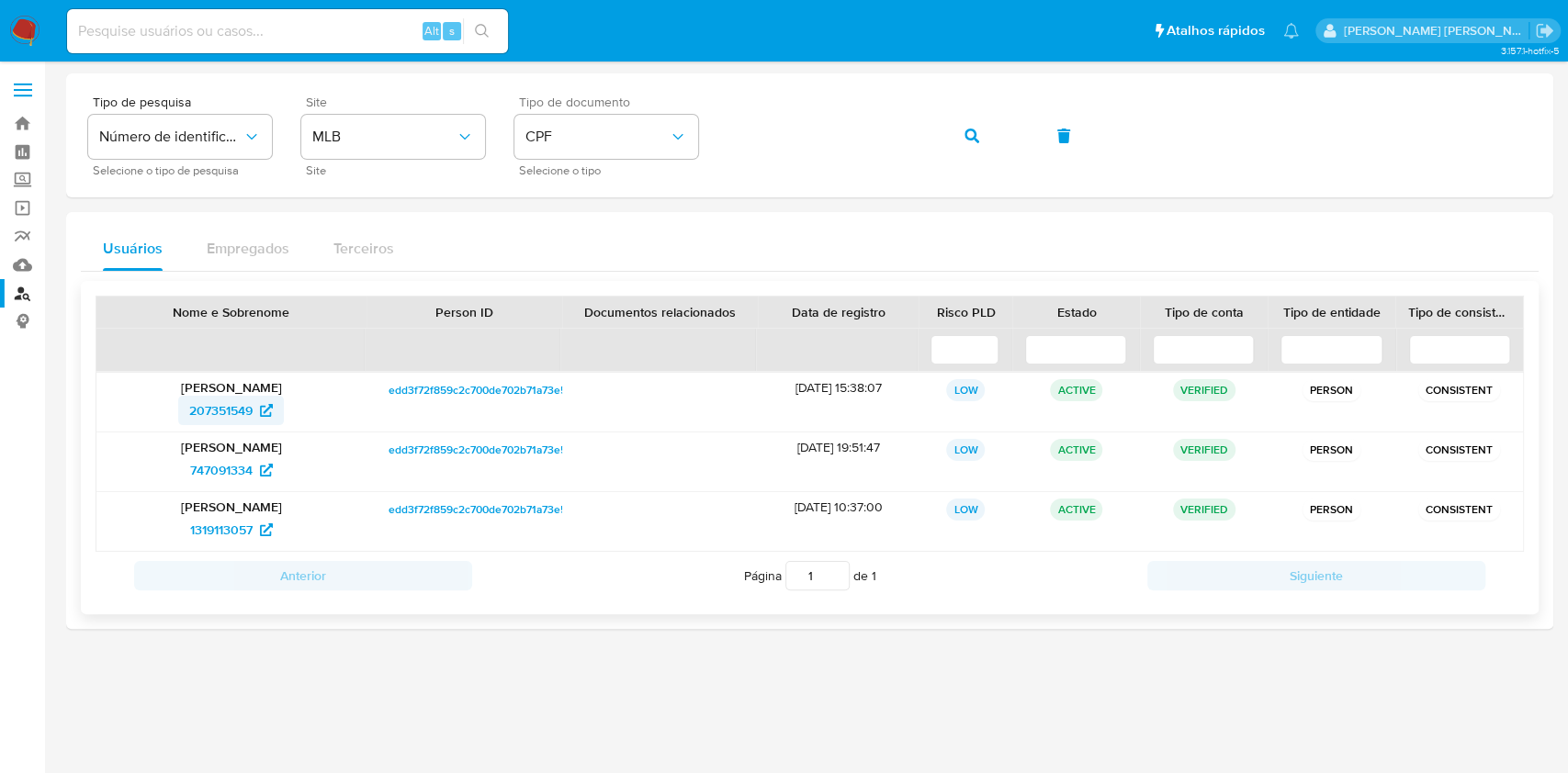
click at [212, 418] on span "207351549" at bounding box center [221, 411] width 63 height 30
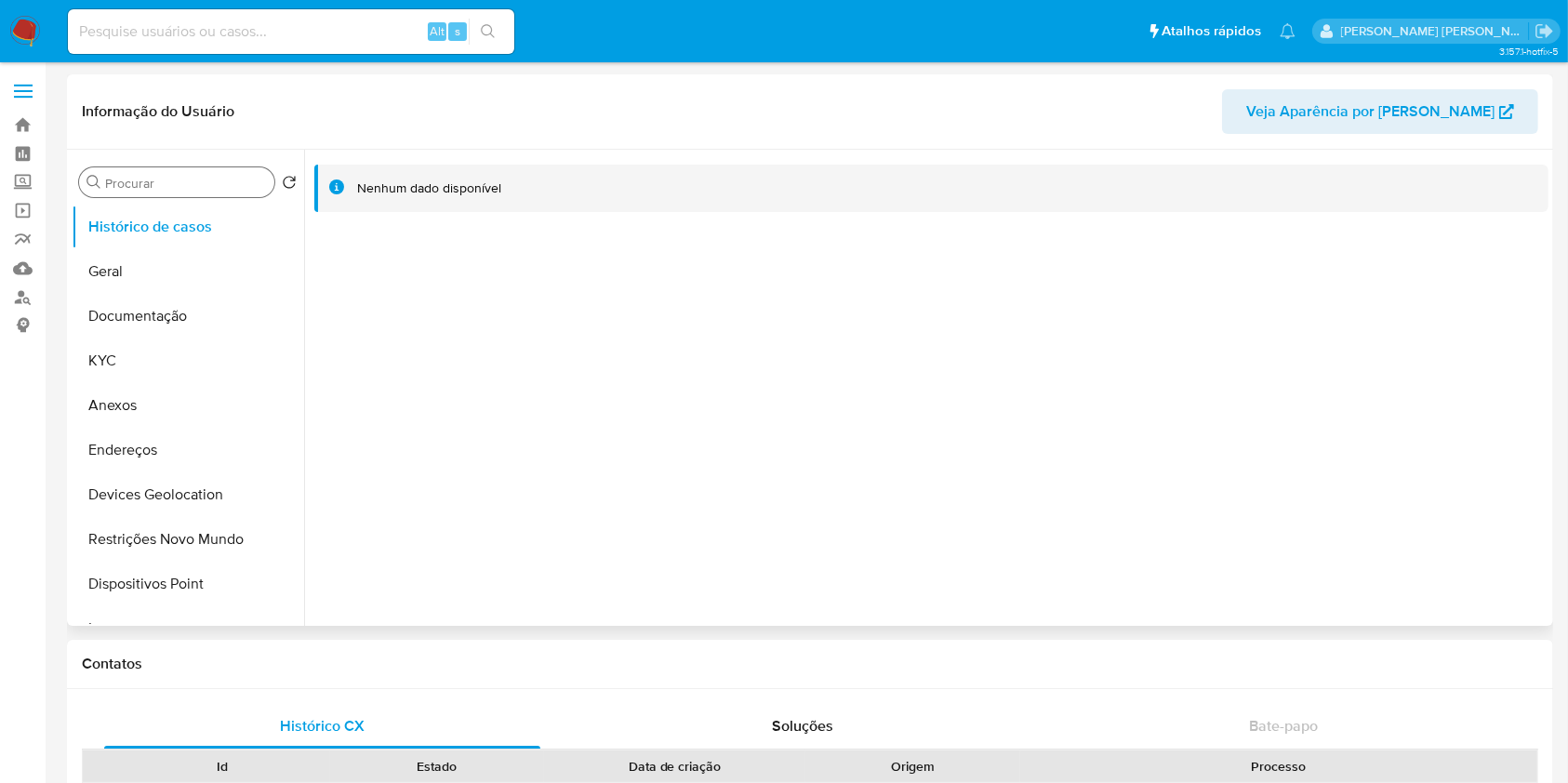
select select "10"
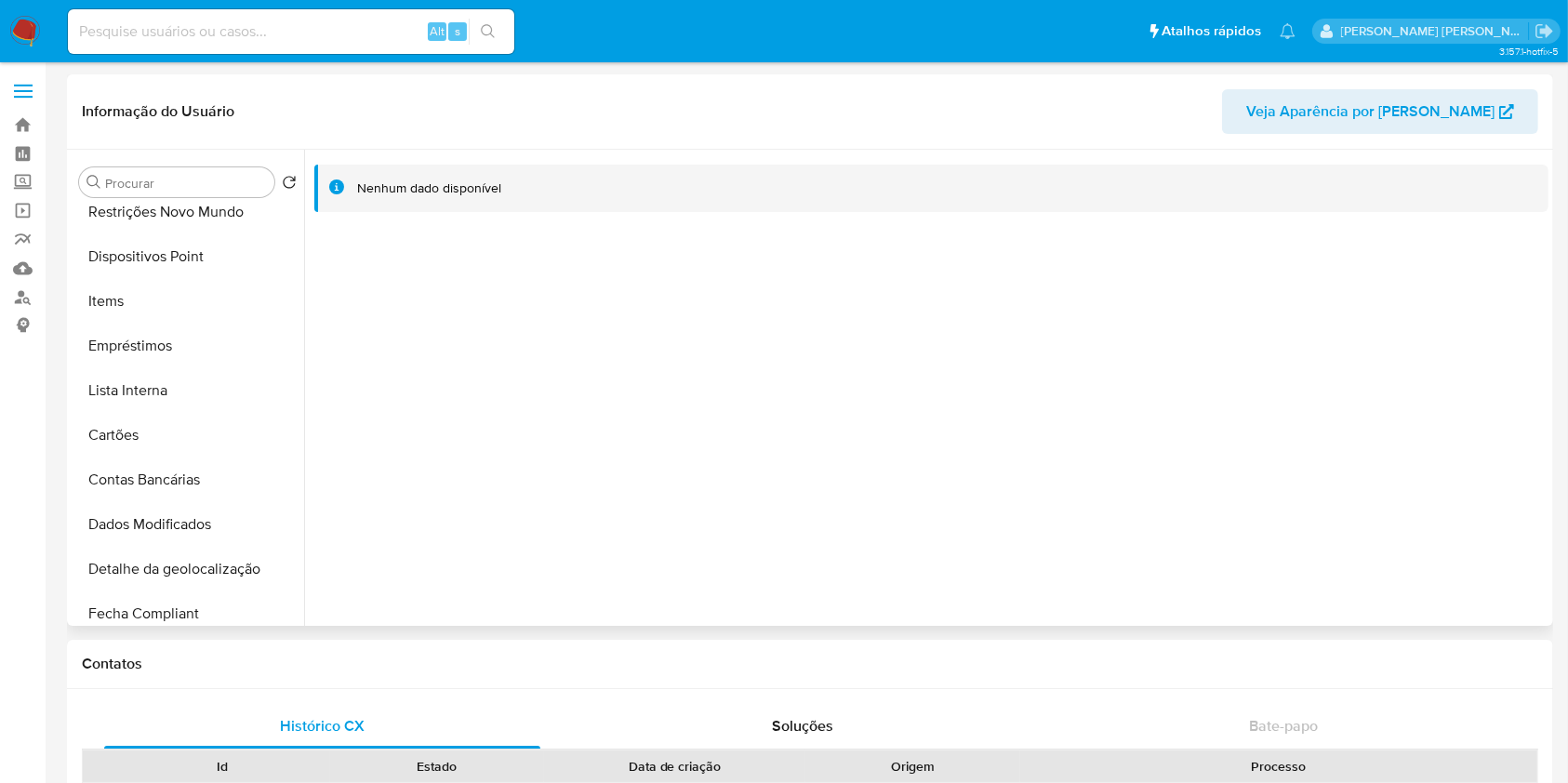
scroll to position [330, 0]
click at [215, 380] on button "Lista Interna" at bounding box center [180, 388] width 217 height 45
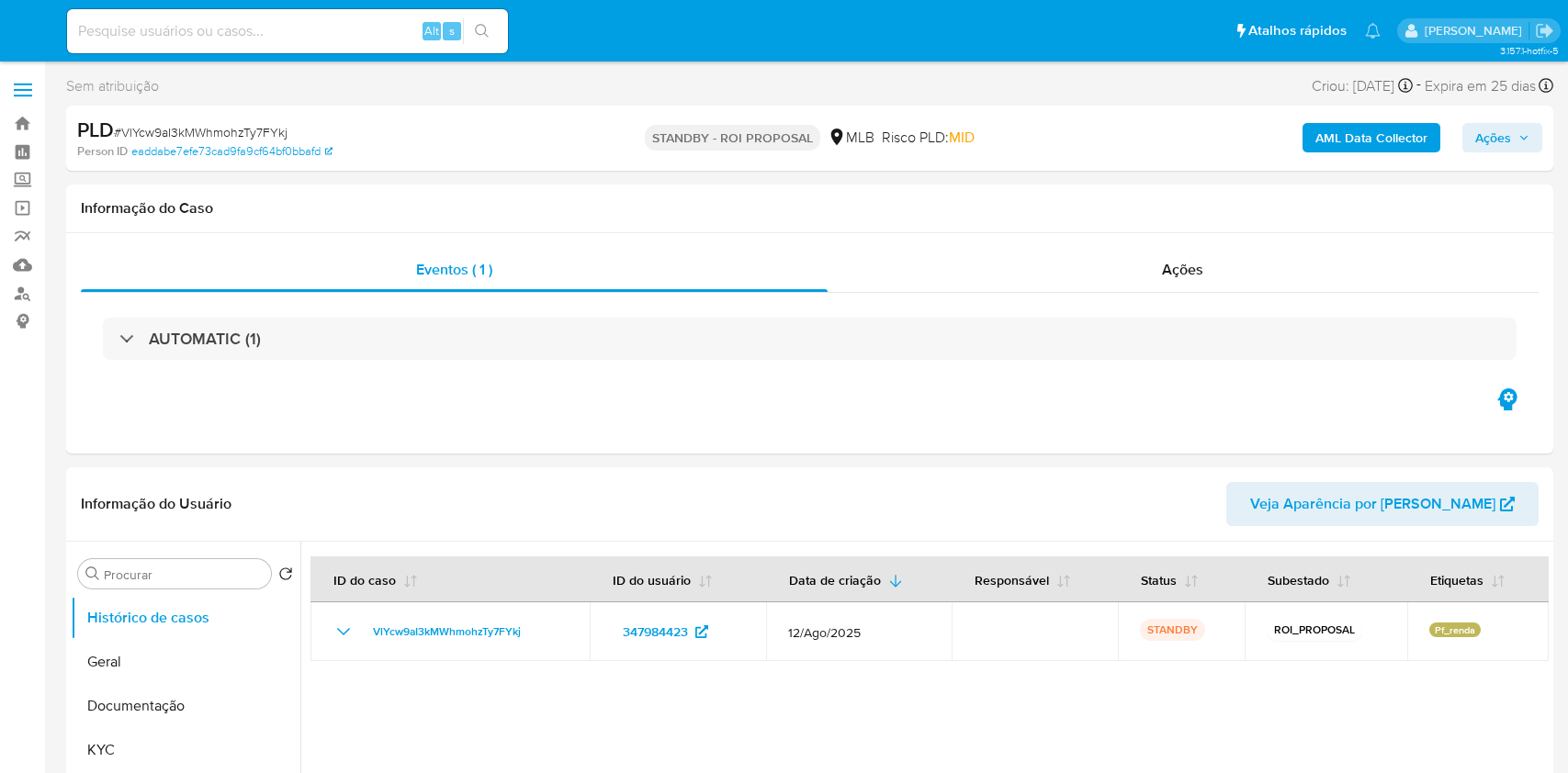
select select "10"
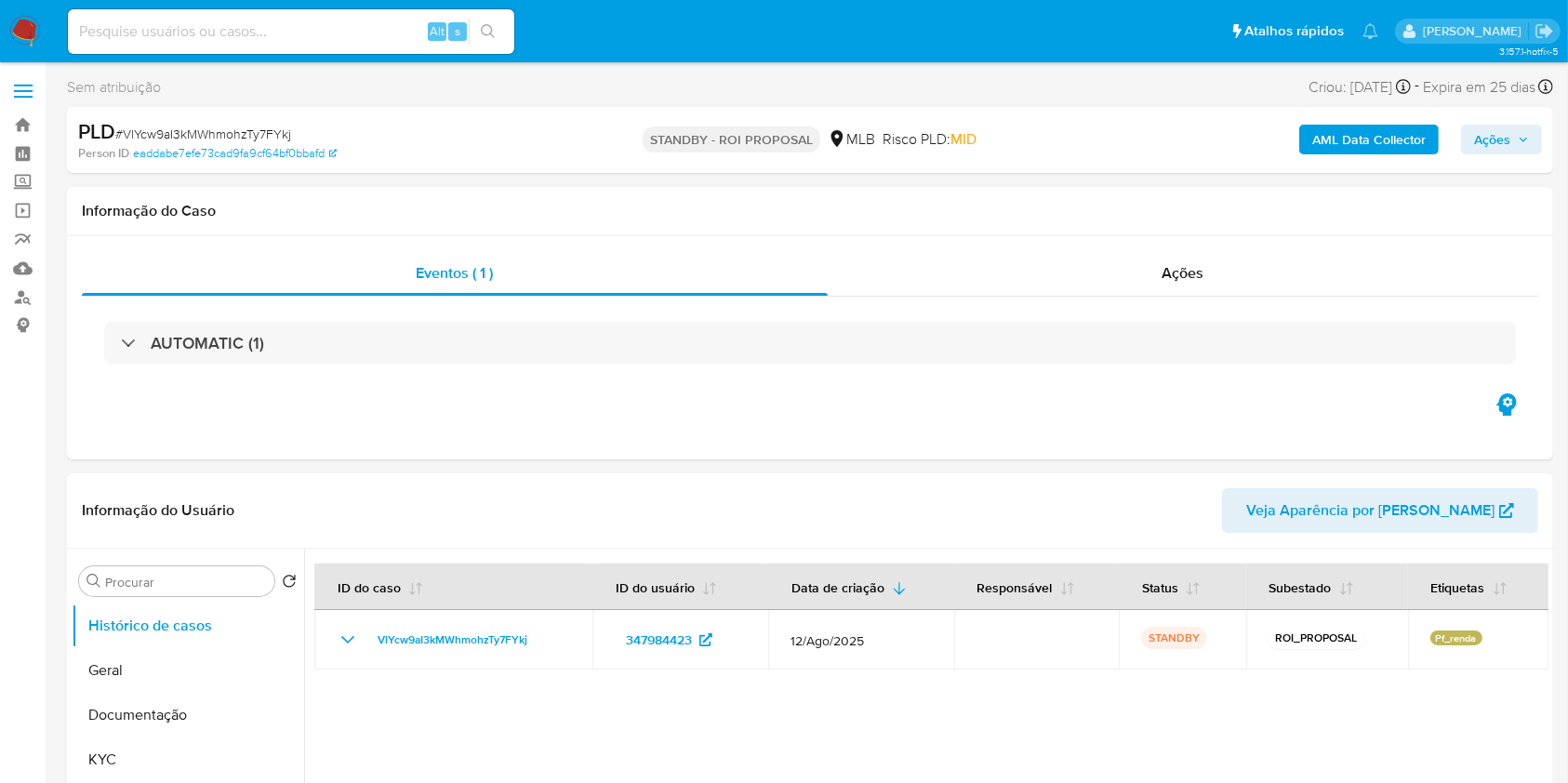
click at [7, 36] on nav "Pausado Ver notificaciones Alt s Atalhos rápidos Presiona las siguientes teclas…" at bounding box center [784, 31] width 1568 height 63
click at [305, 21] on input at bounding box center [291, 32] width 447 height 24
paste input "D9oxinsTjtmdemo5X1kX9H7B"
type input "D9oxinsTjtmdemo5X1kX9H7B"
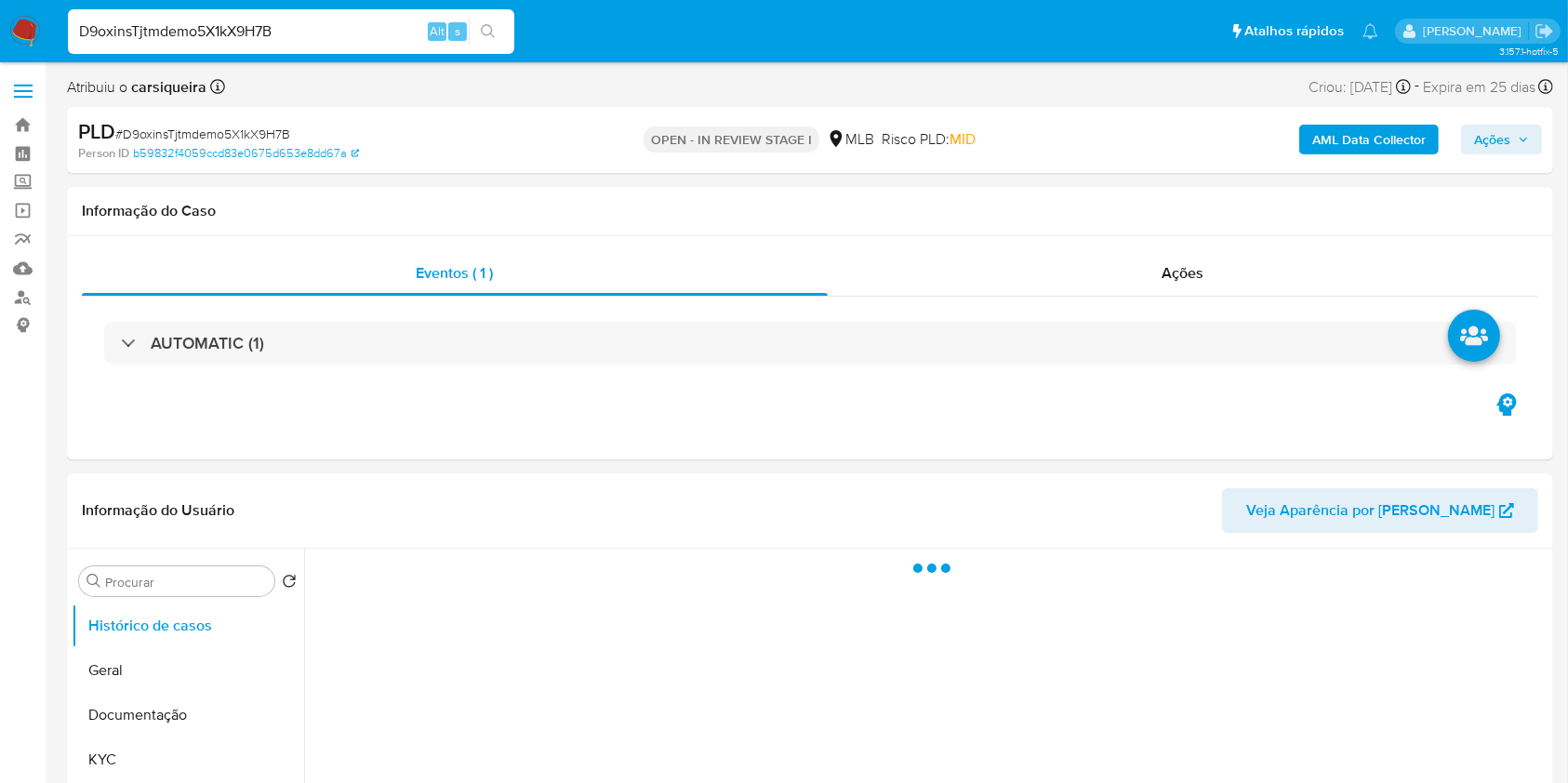
select select "10"
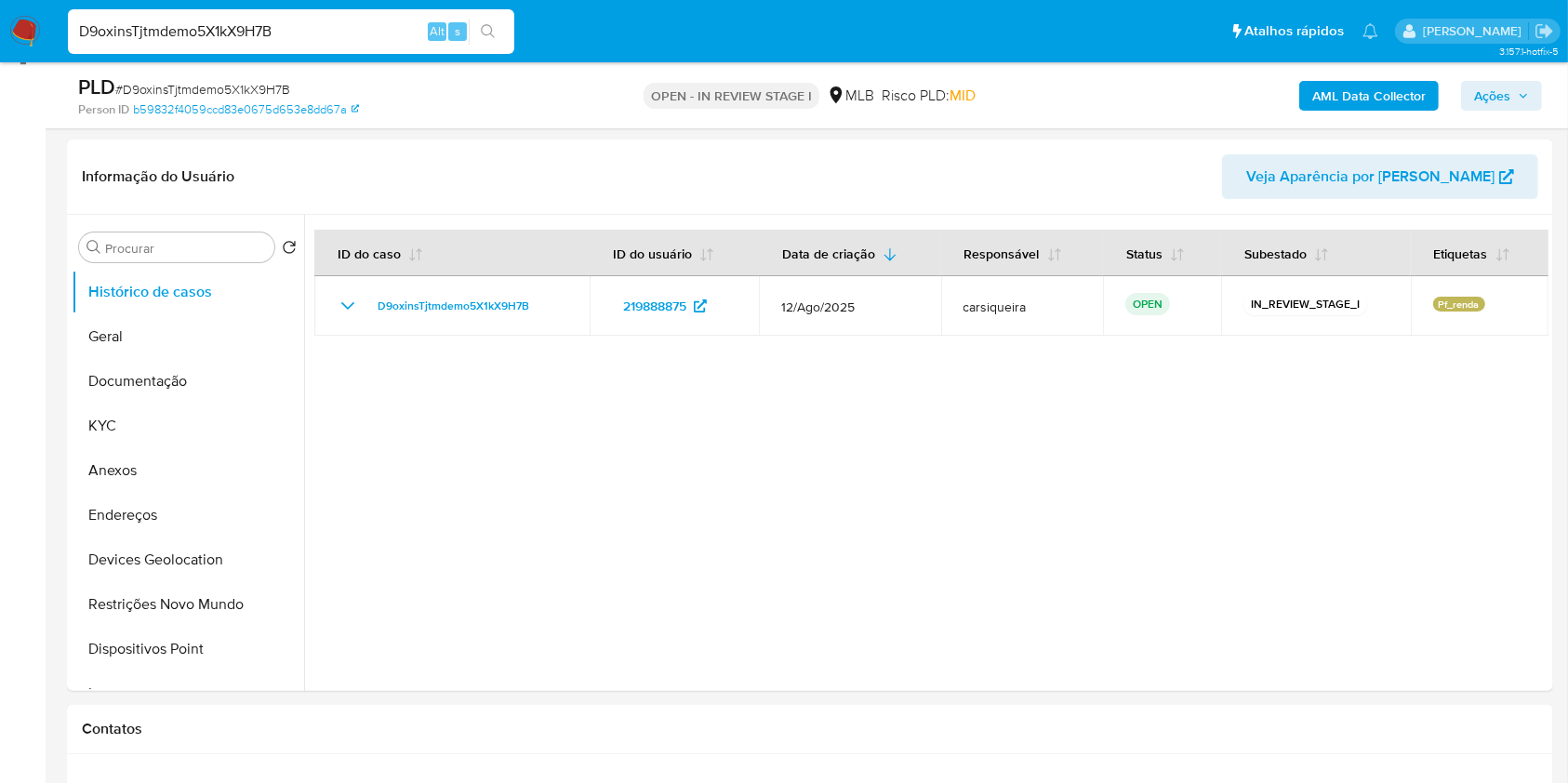
scroll to position [298, 0]
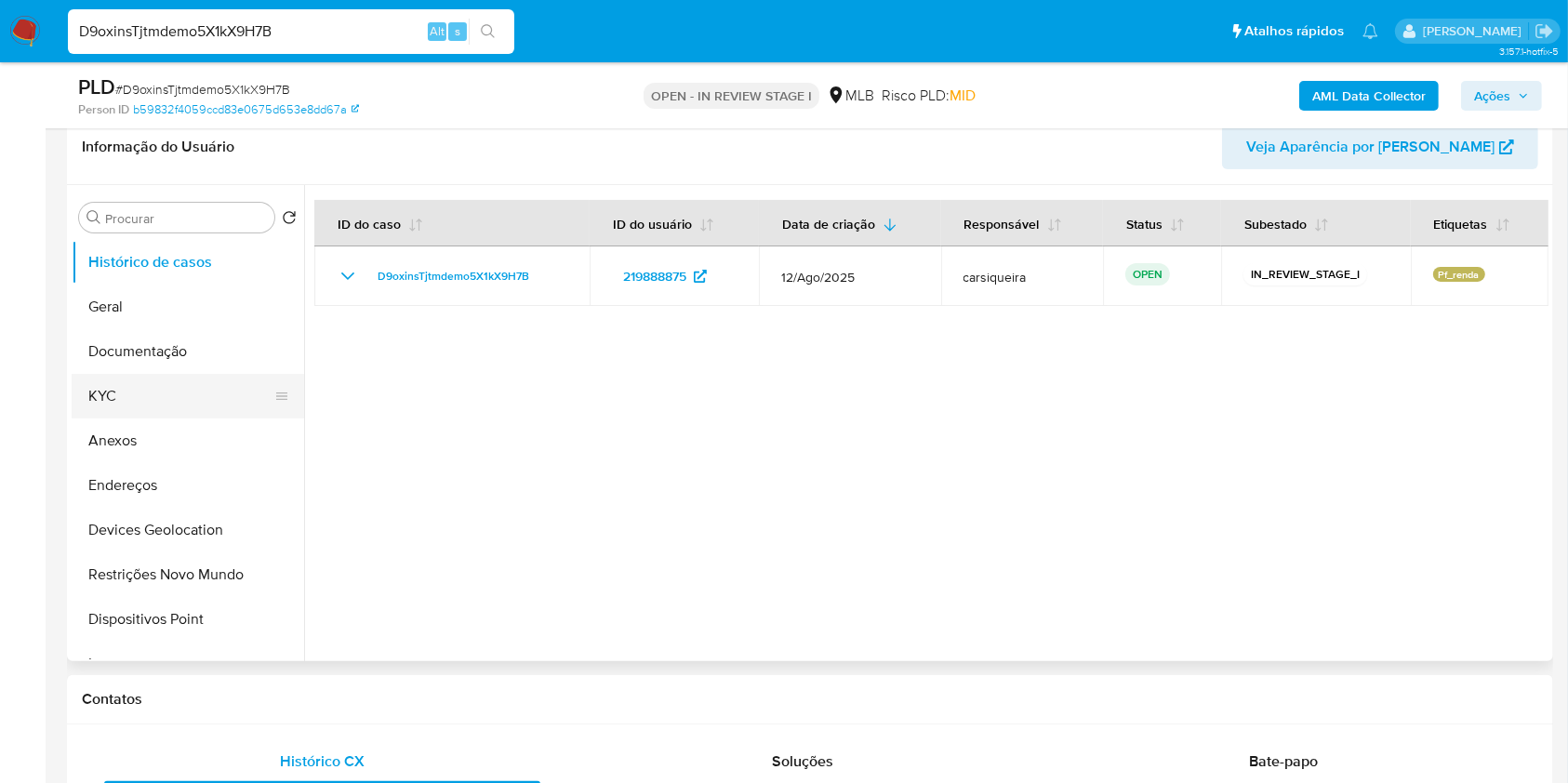
click at [153, 391] on button "KYC" at bounding box center [180, 396] width 217 height 45
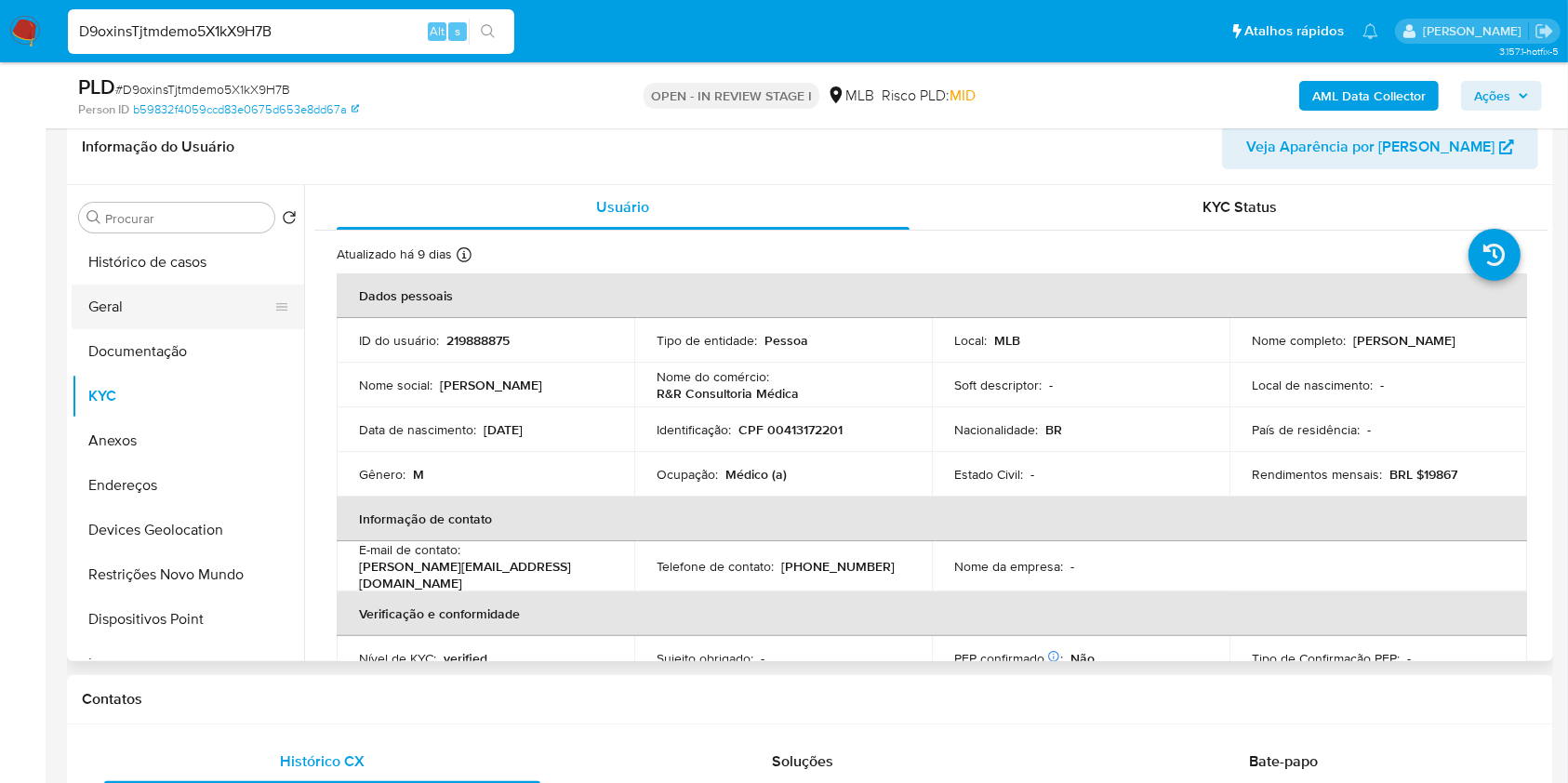
click at [194, 298] on button "Geral" at bounding box center [180, 306] width 217 height 45
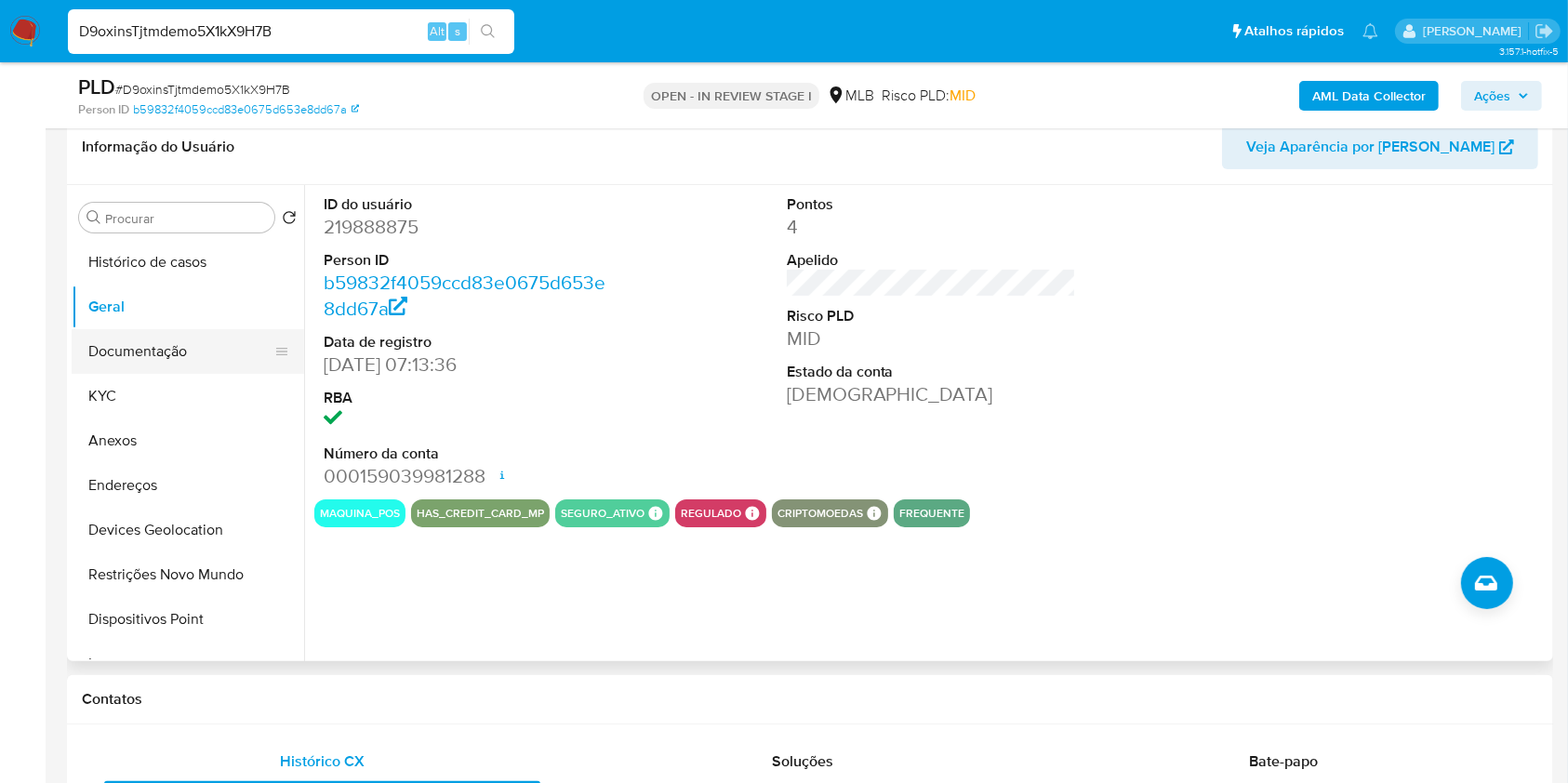
click at [178, 341] on button "Documentação" at bounding box center [180, 351] width 217 height 45
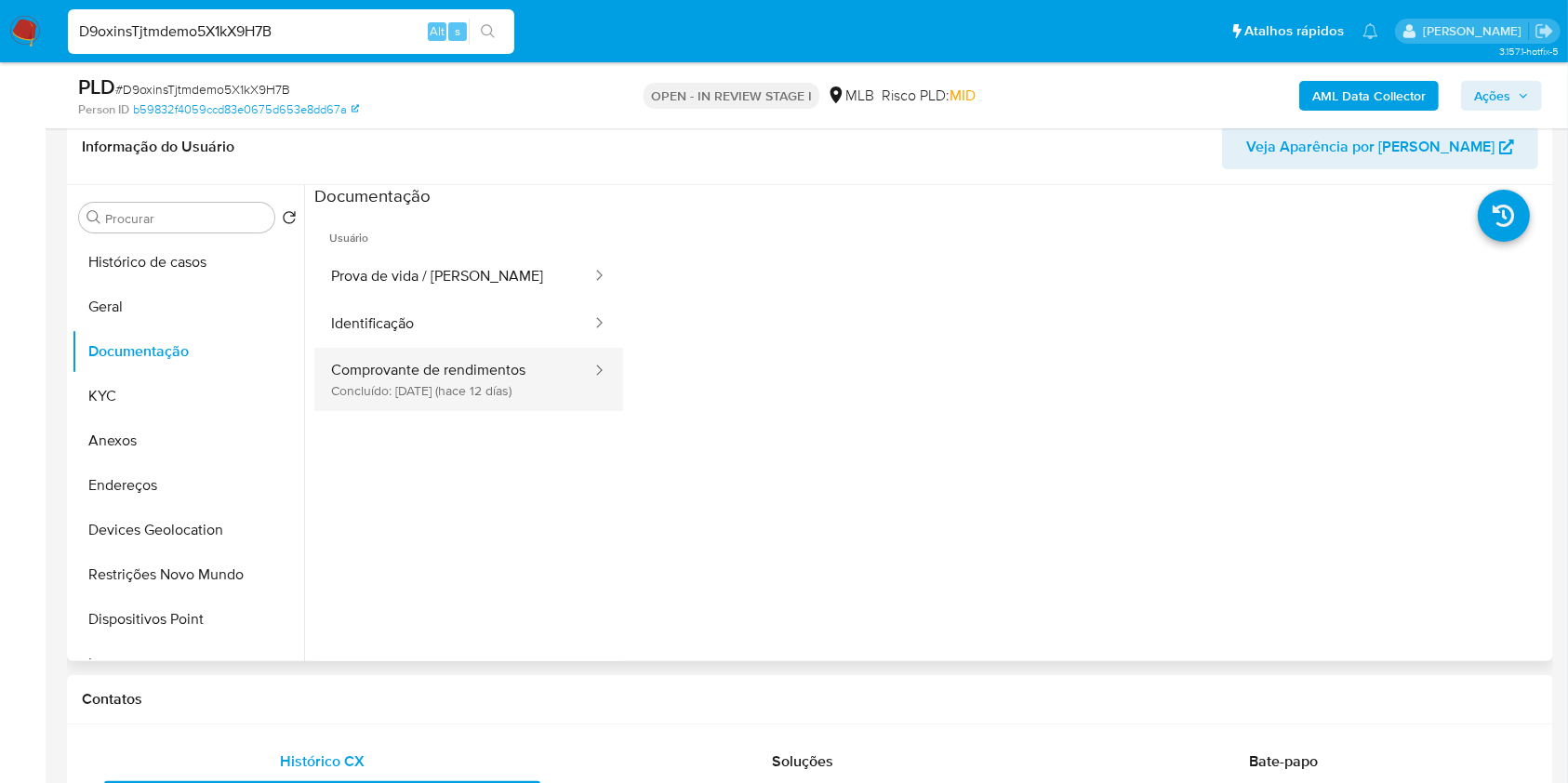
click at [455, 383] on button "Comprovante de rendimentos Concluído: [DATE] (hace 12 días)" at bounding box center [454, 379] width 279 height 63
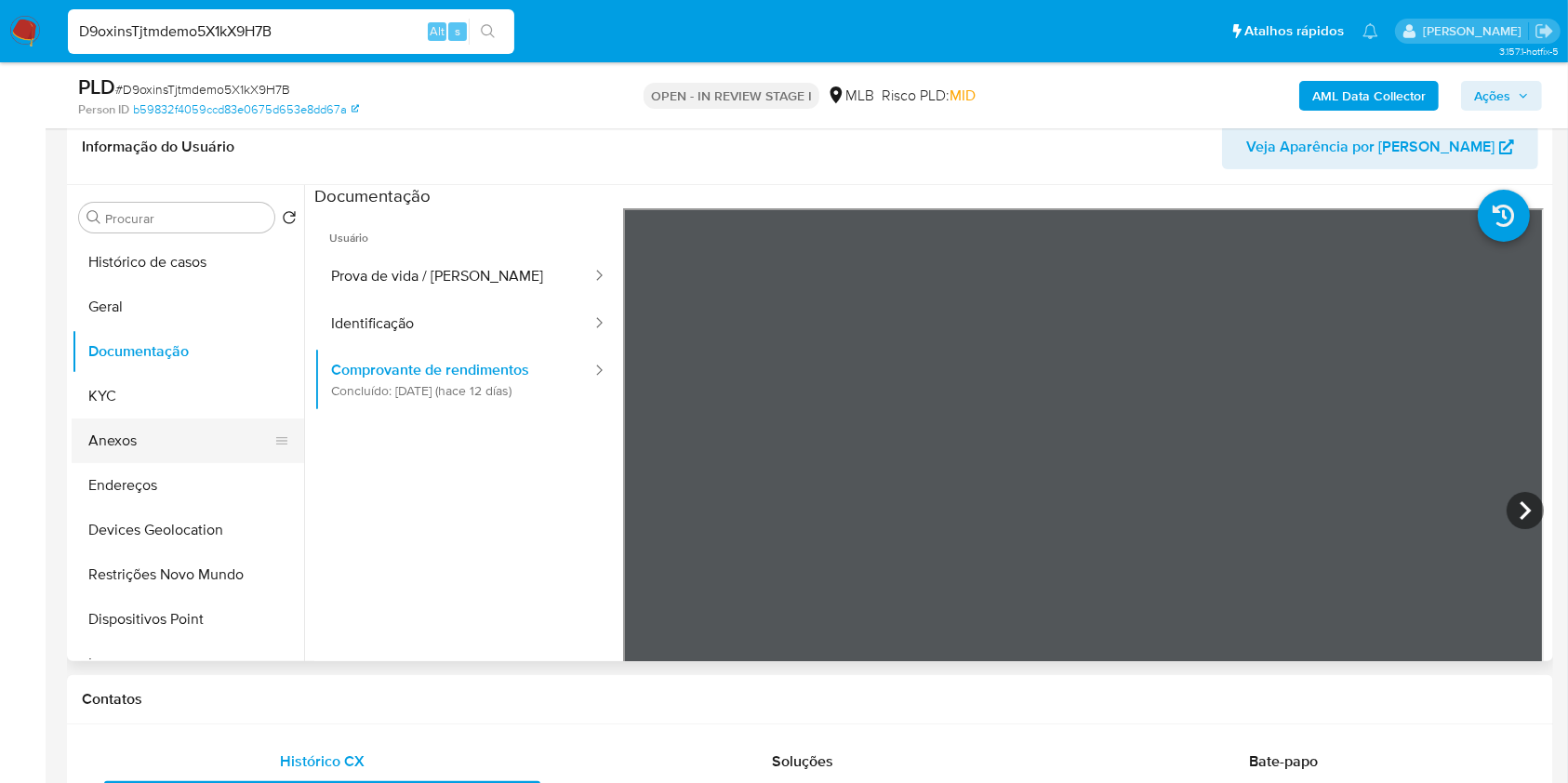
click at [198, 438] on button "Anexos" at bounding box center [180, 441] width 217 height 45
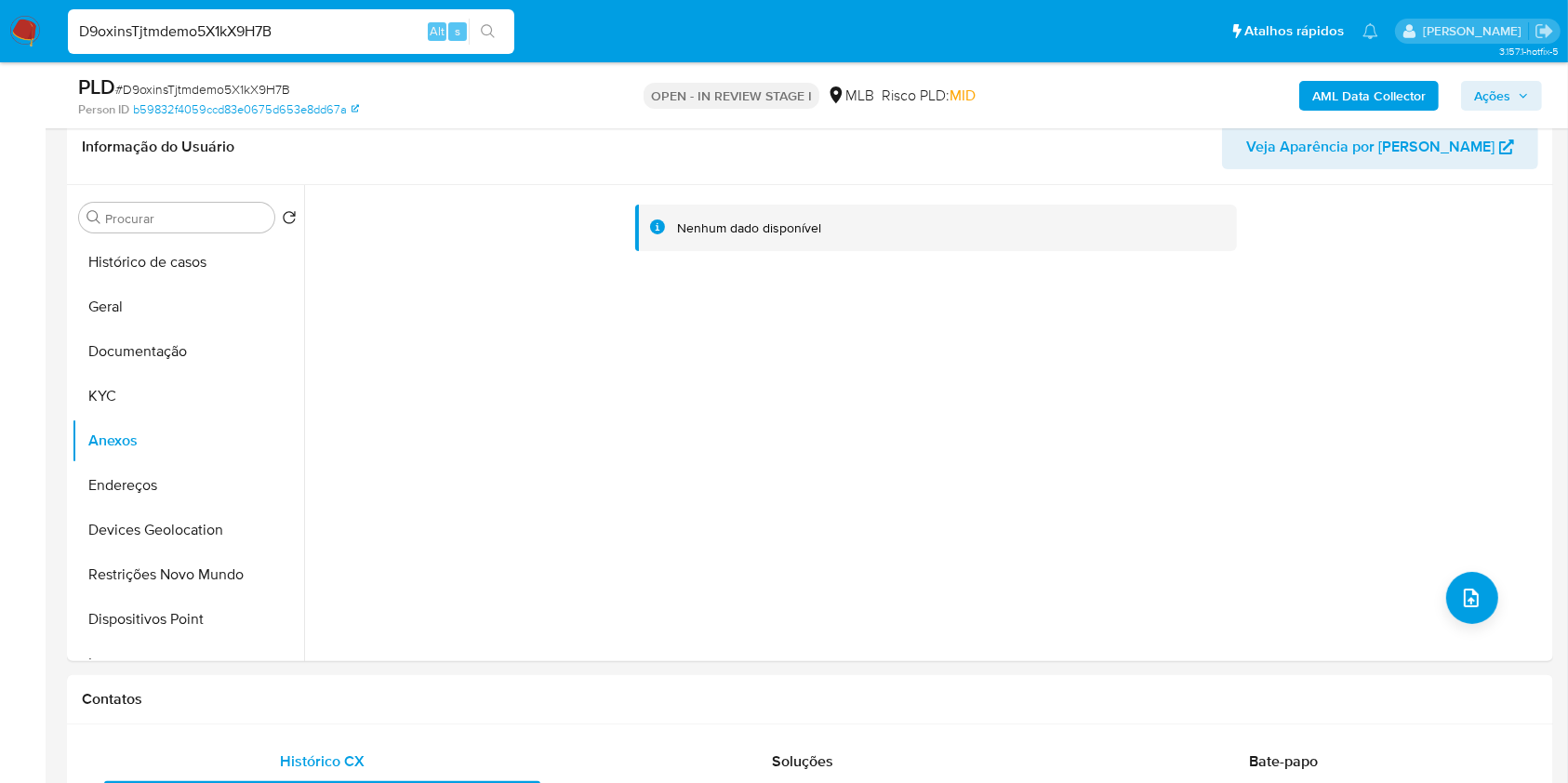
click at [1336, 95] on b "AML Data Collector" at bounding box center [1369, 96] width 114 height 30
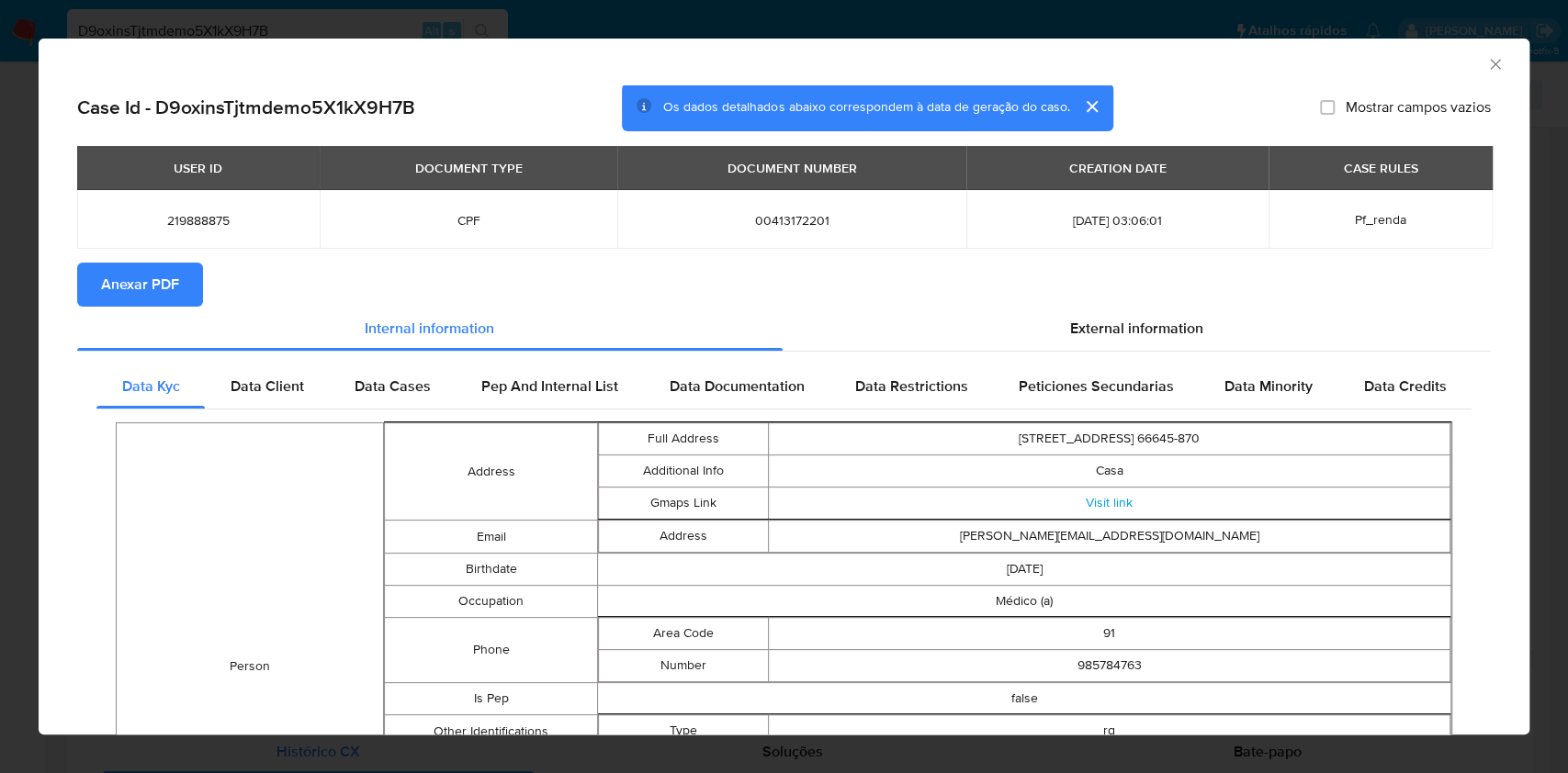
click at [131, 276] on span "Anexar PDF" at bounding box center [140, 285] width 78 height 40
click at [0, 362] on div "AML Data Collector Case Id - D9oxinsTjtmdemo5X1kX9H7B Os dados detalhados abaix…" at bounding box center [784, 386] width 1568 height 773
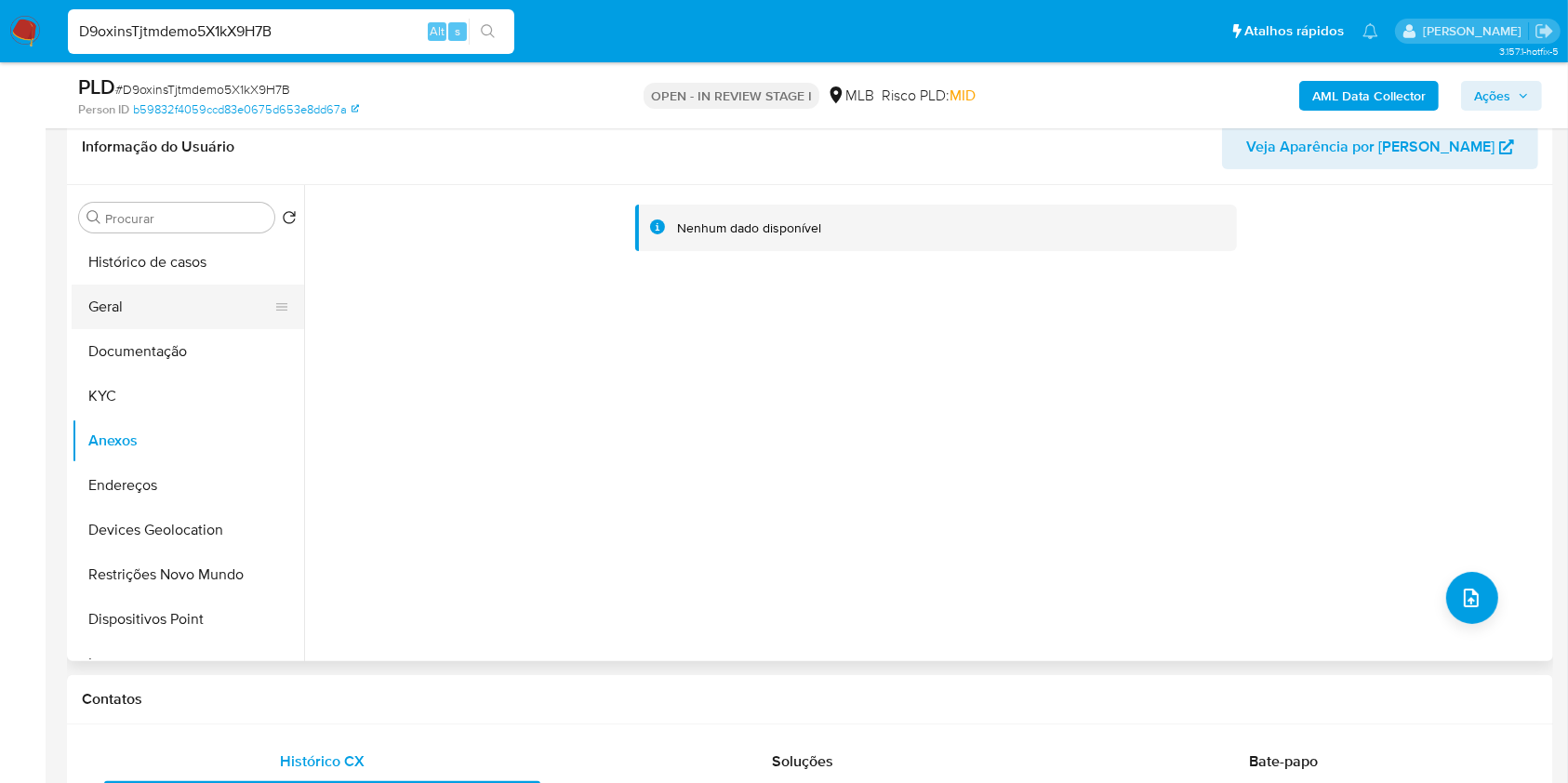
click at [166, 292] on button "Geral" at bounding box center [180, 306] width 217 height 45
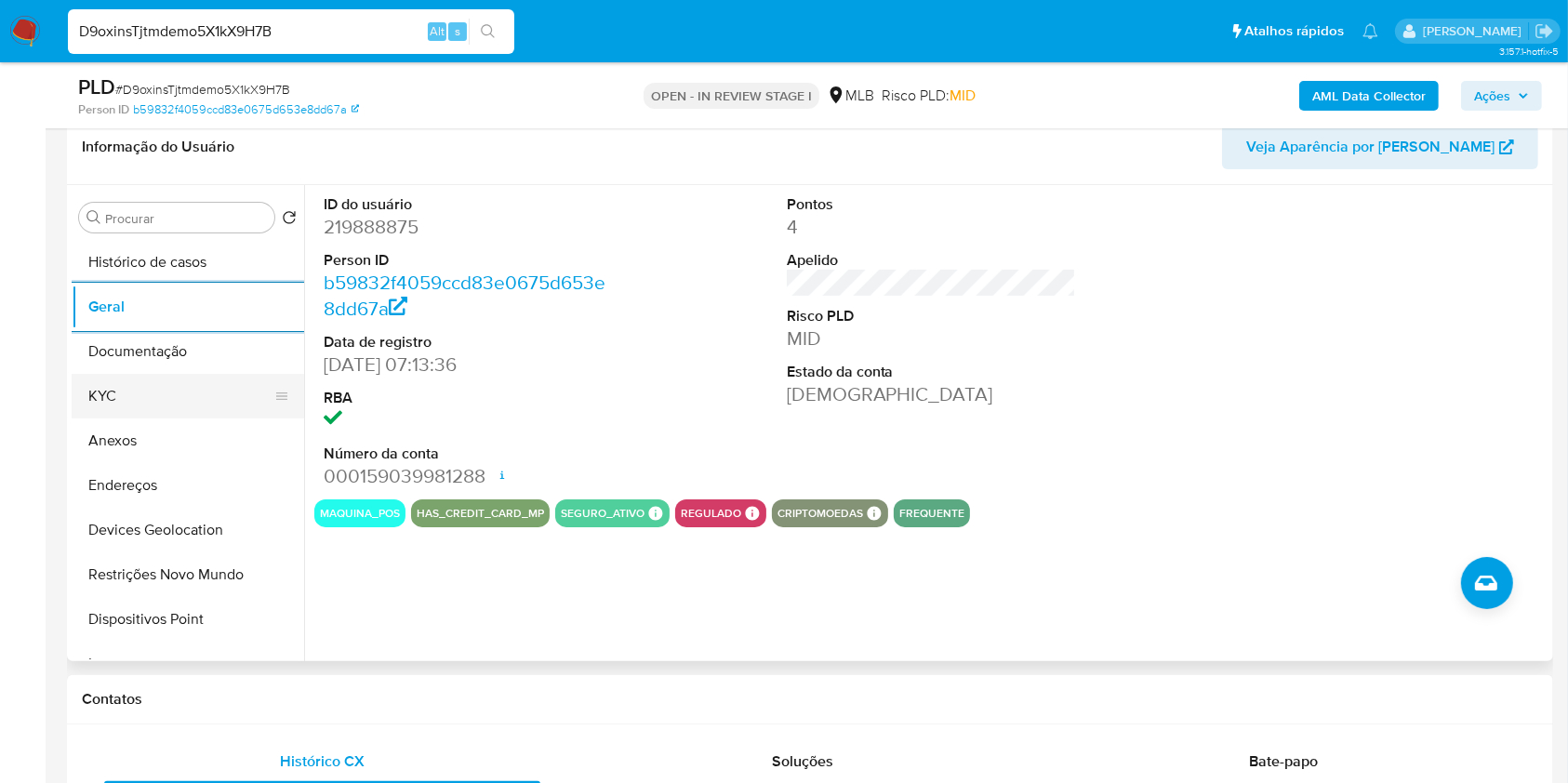
click at [132, 383] on button "KYC" at bounding box center [180, 396] width 217 height 45
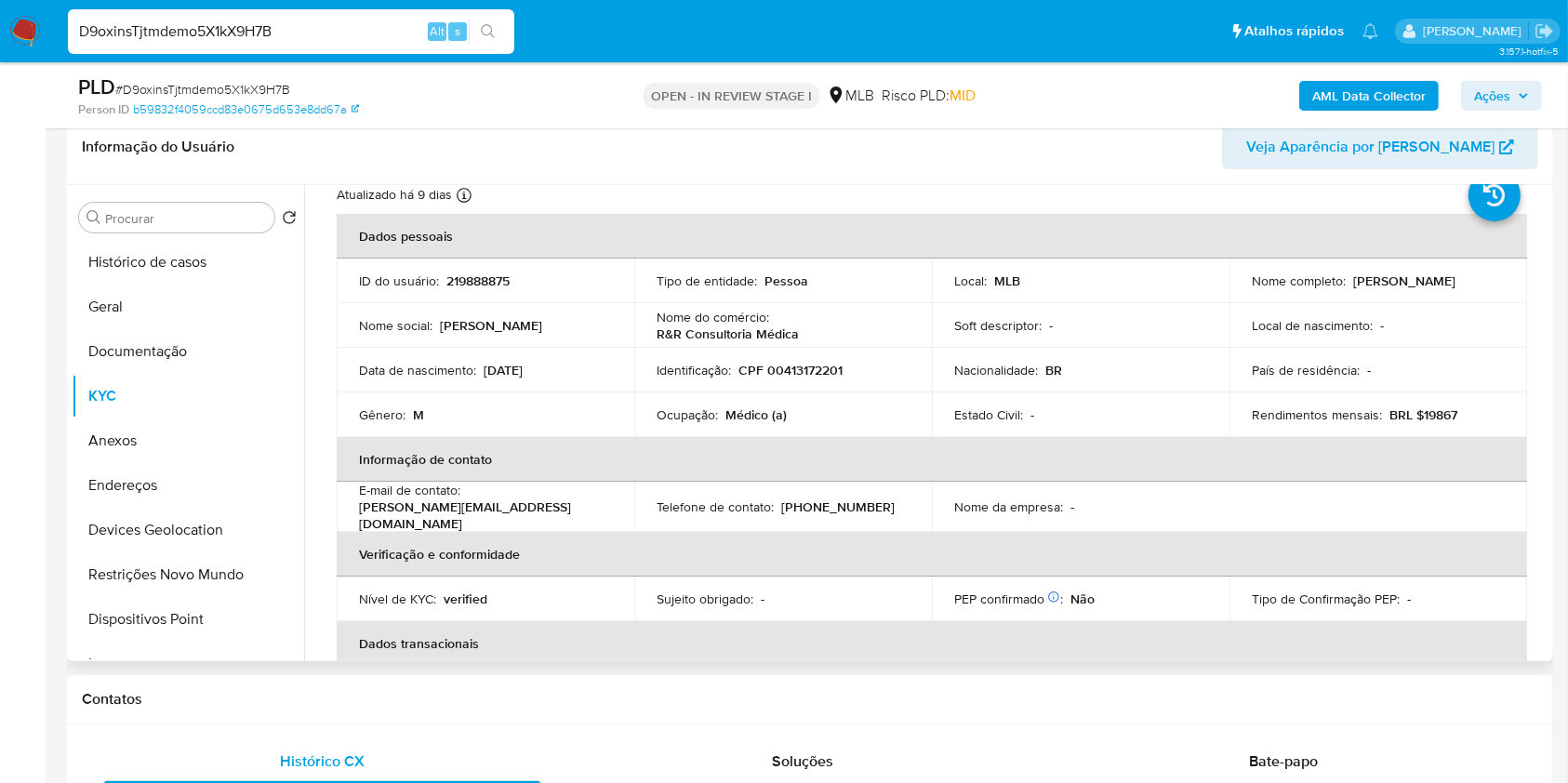
scroll to position [62, 0]
click at [467, 193] on icon at bounding box center [464, 194] width 15 height 15
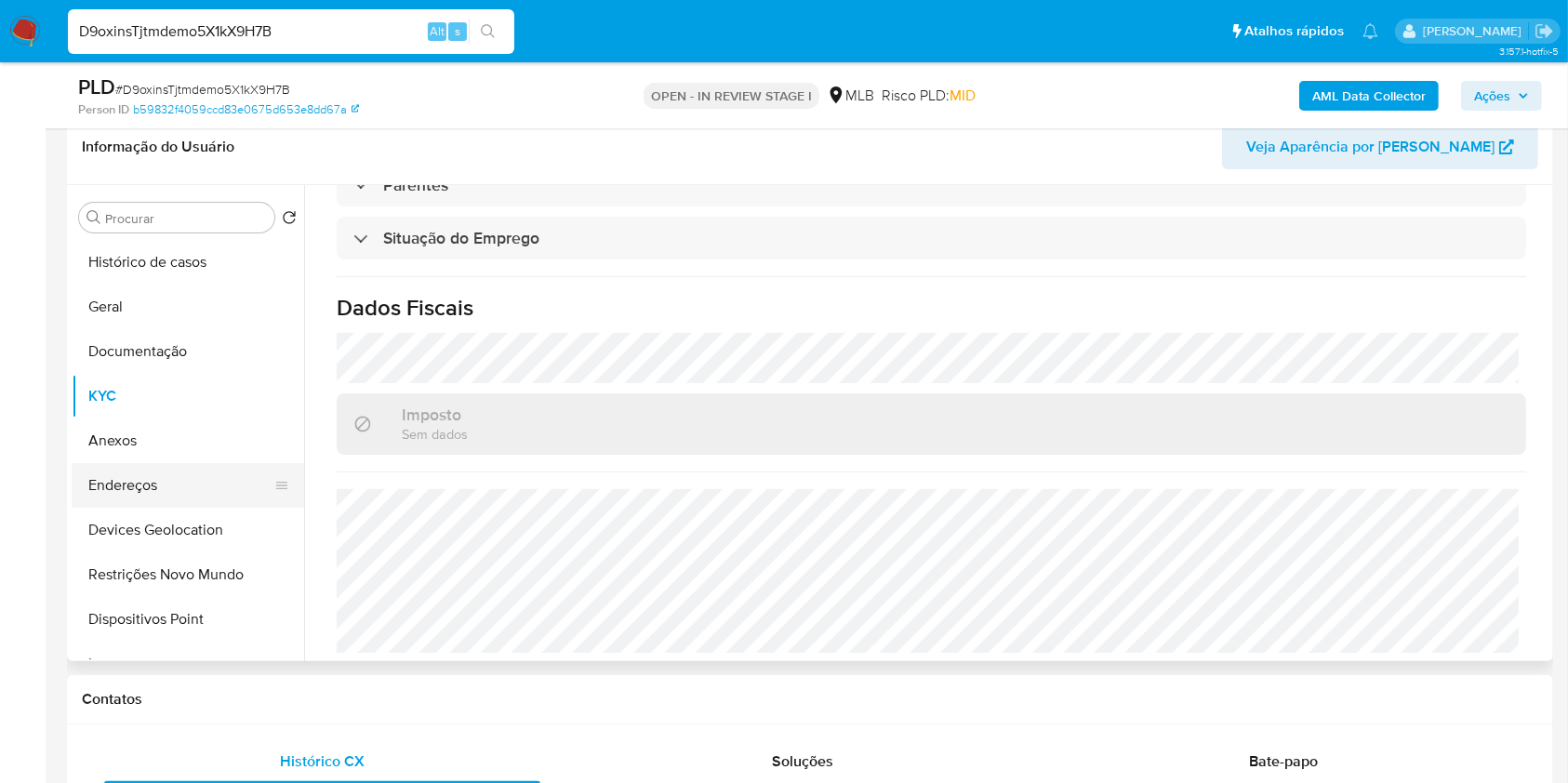
click at [184, 478] on button "Endereços" at bounding box center [180, 486] width 217 height 45
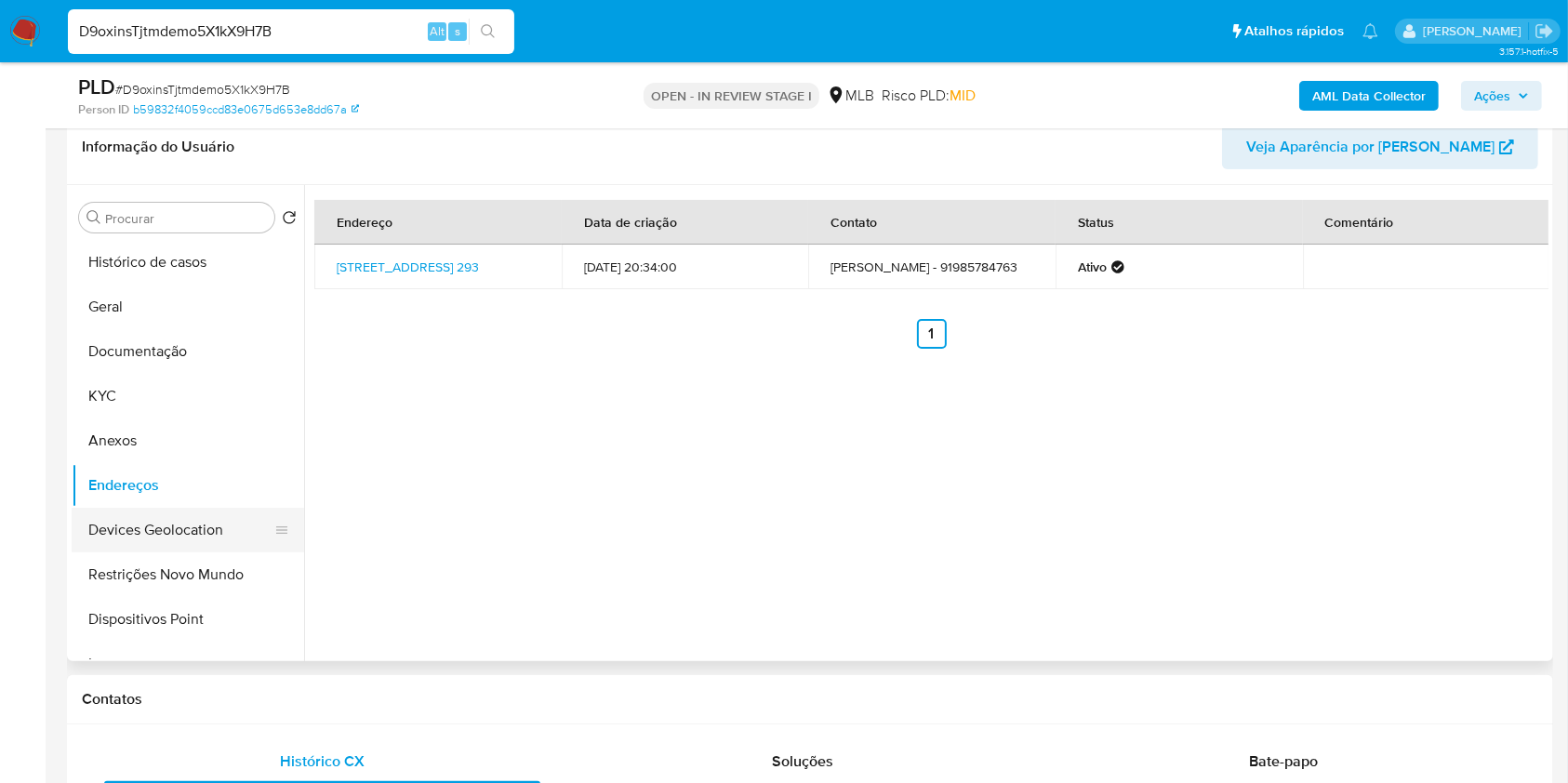
click at [230, 547] on button "Devices Geolocation" at bounding box center [180, 530] width 217 height 45
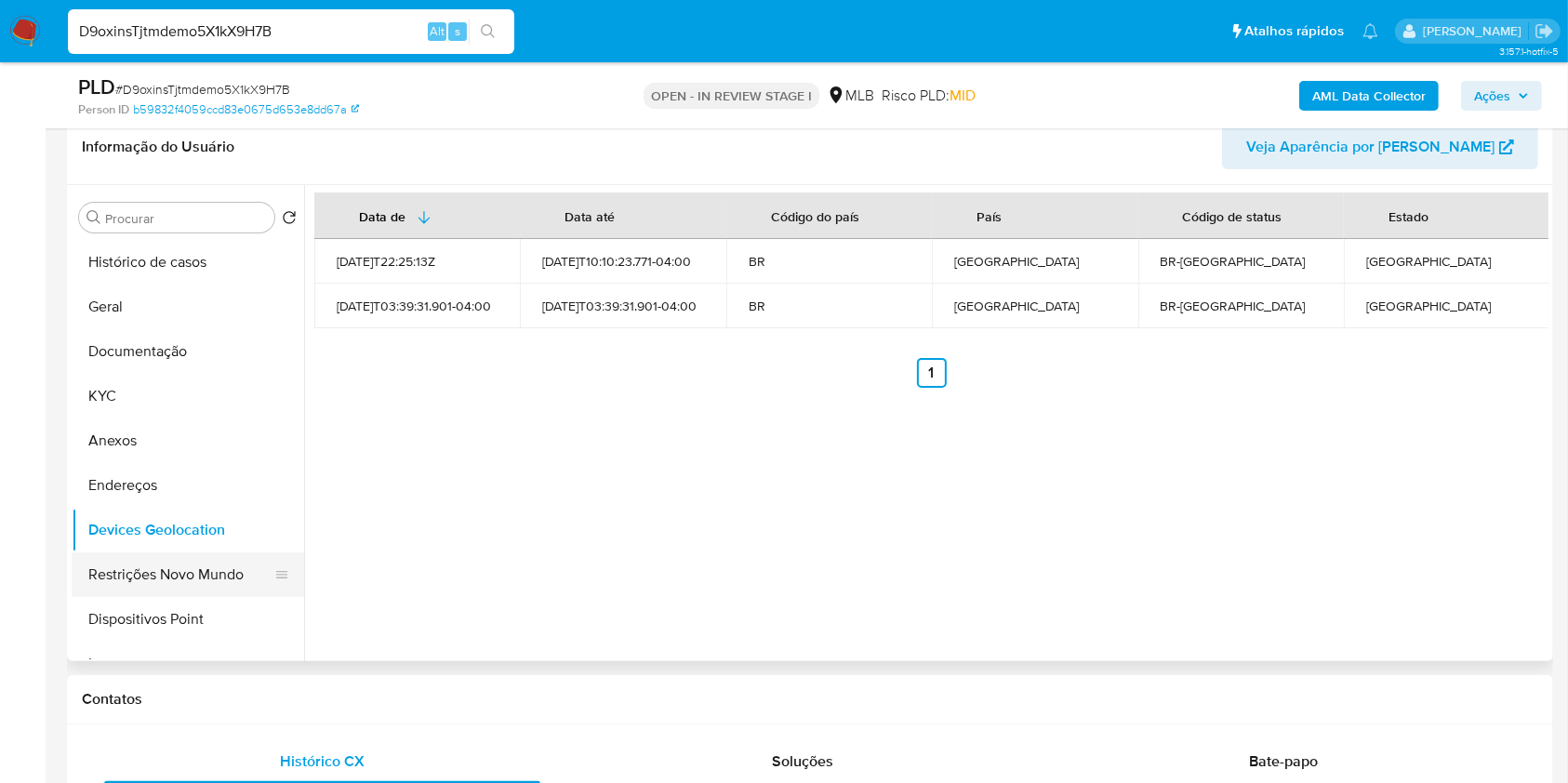
click at [159, 577] on button "Restrições Novo Mundo" at bounding box center [180, 575] width 217 height 45
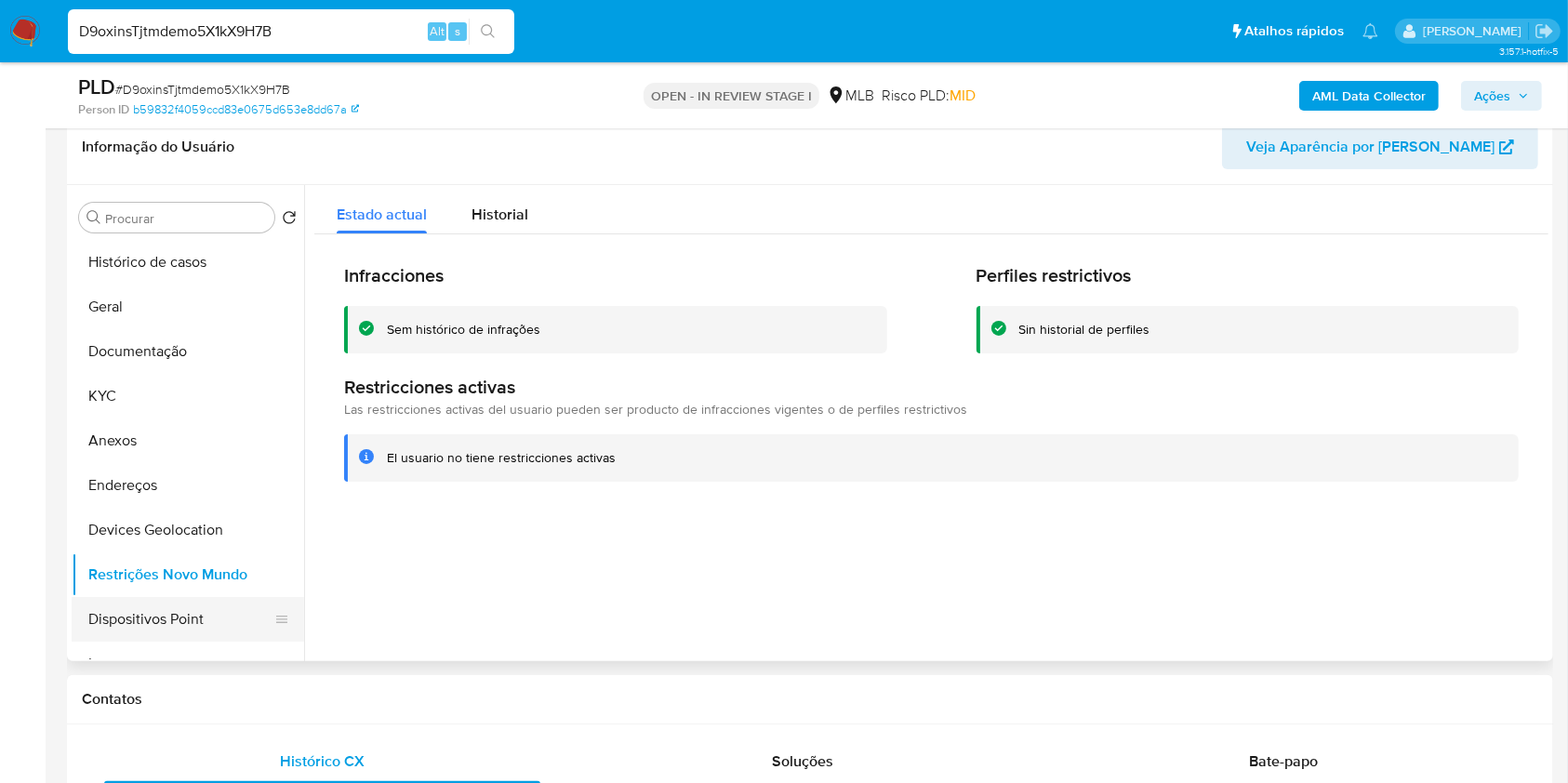
click at [173, 630] on button "Dispositivos Point" at bounding box center [180, 619] width 217 height 45
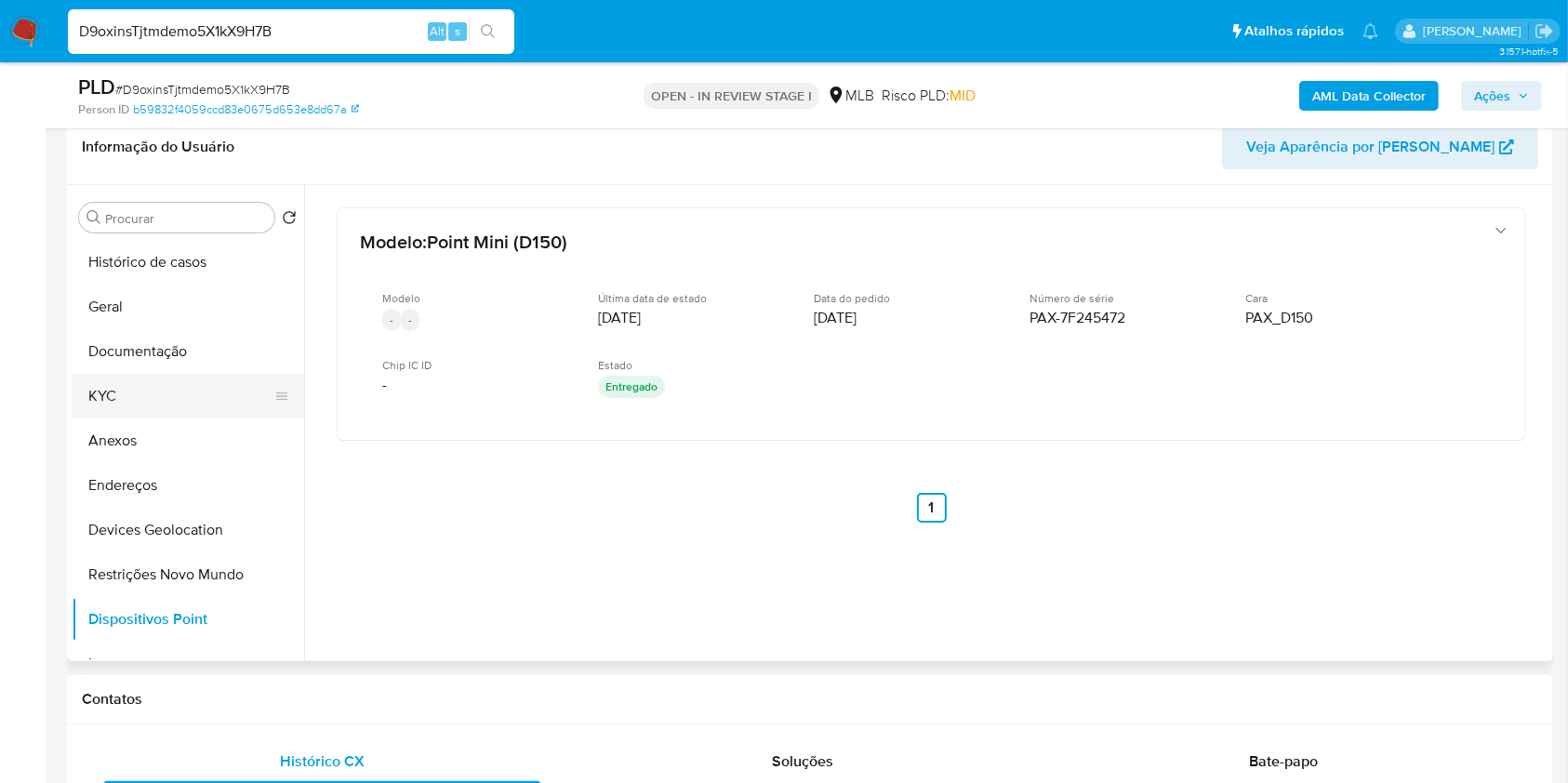
click at [166, 386] on button "KYC" at bounding box center [180, 396] width 217 height 45
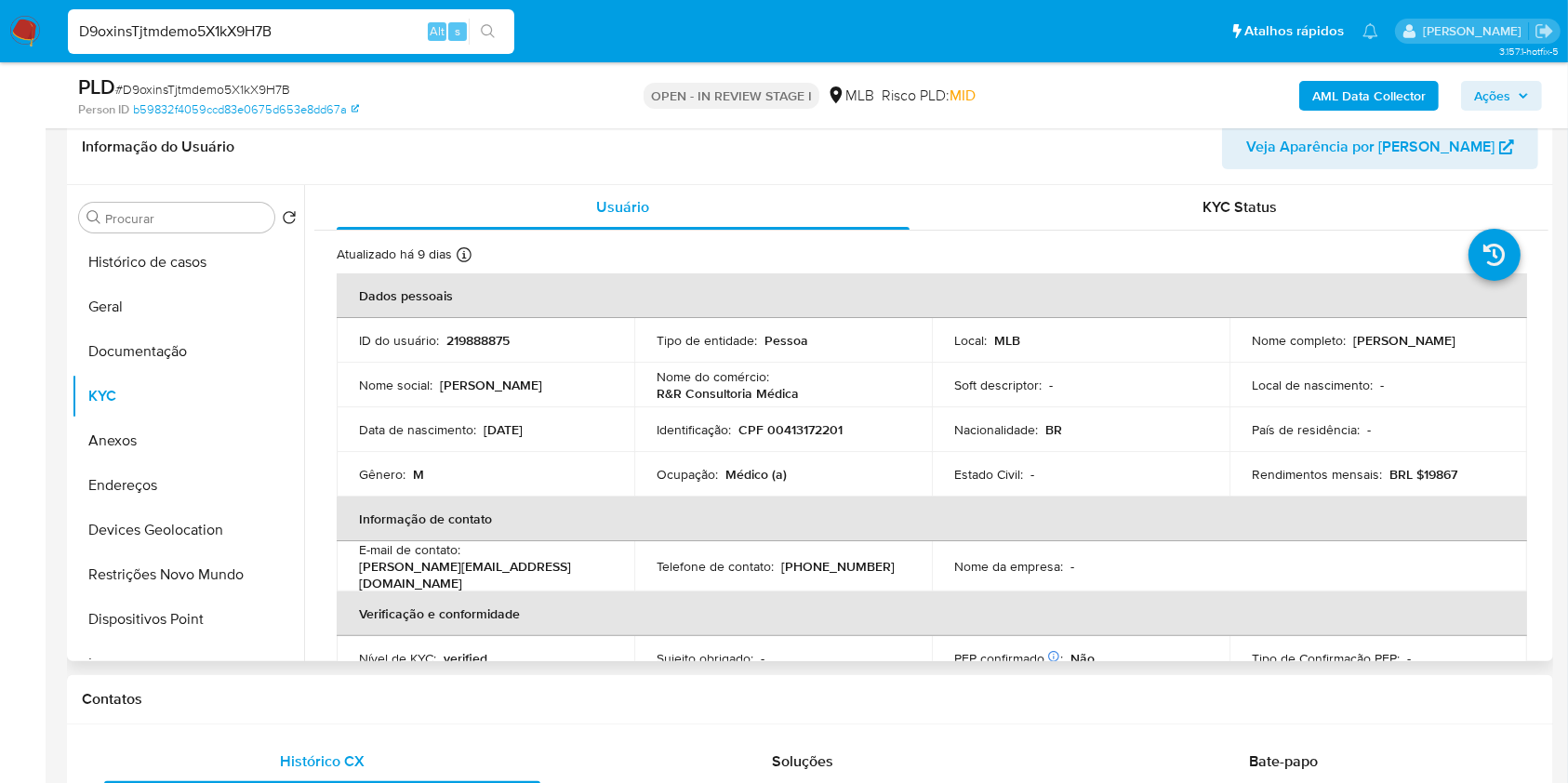
click at [803, 435] on p "CPF 00413172201" at bounding box center [790, 430] width 104 height 17
copy p "00413172201"
click at [788, 422] on p "CPF 00413172201" at bounding box center [790, 430] width 104 height 17
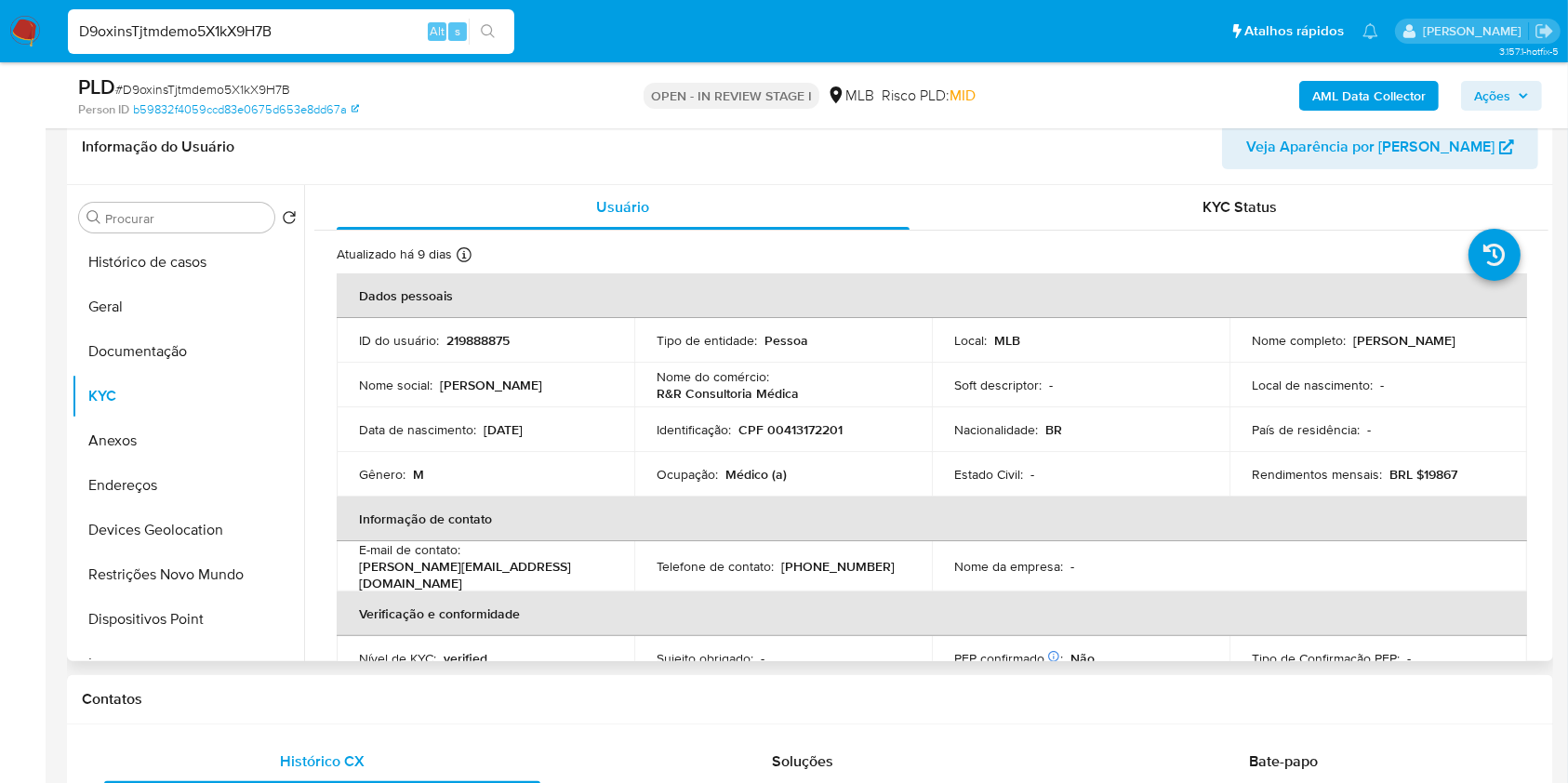
click at [626, 575] on td "E-mail de contato : [PERSON_NAME][EMAIL_ADDRESS][DOMAIN_NAME]" at bounding box center [485, 567] width 298 height 50
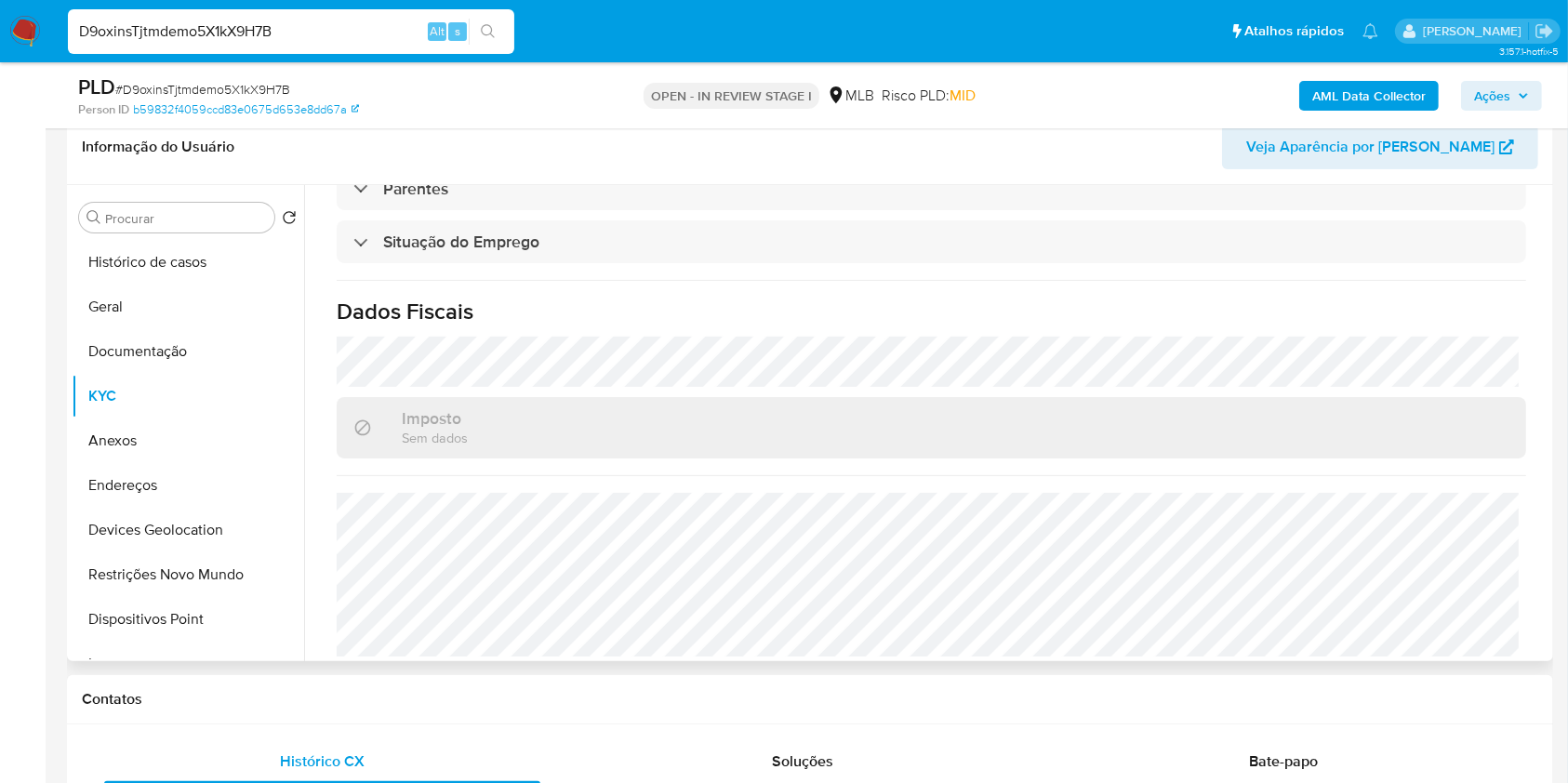
scroll to position [791, 0]
